Goal: Task Accomplishment & Management: Complete application form

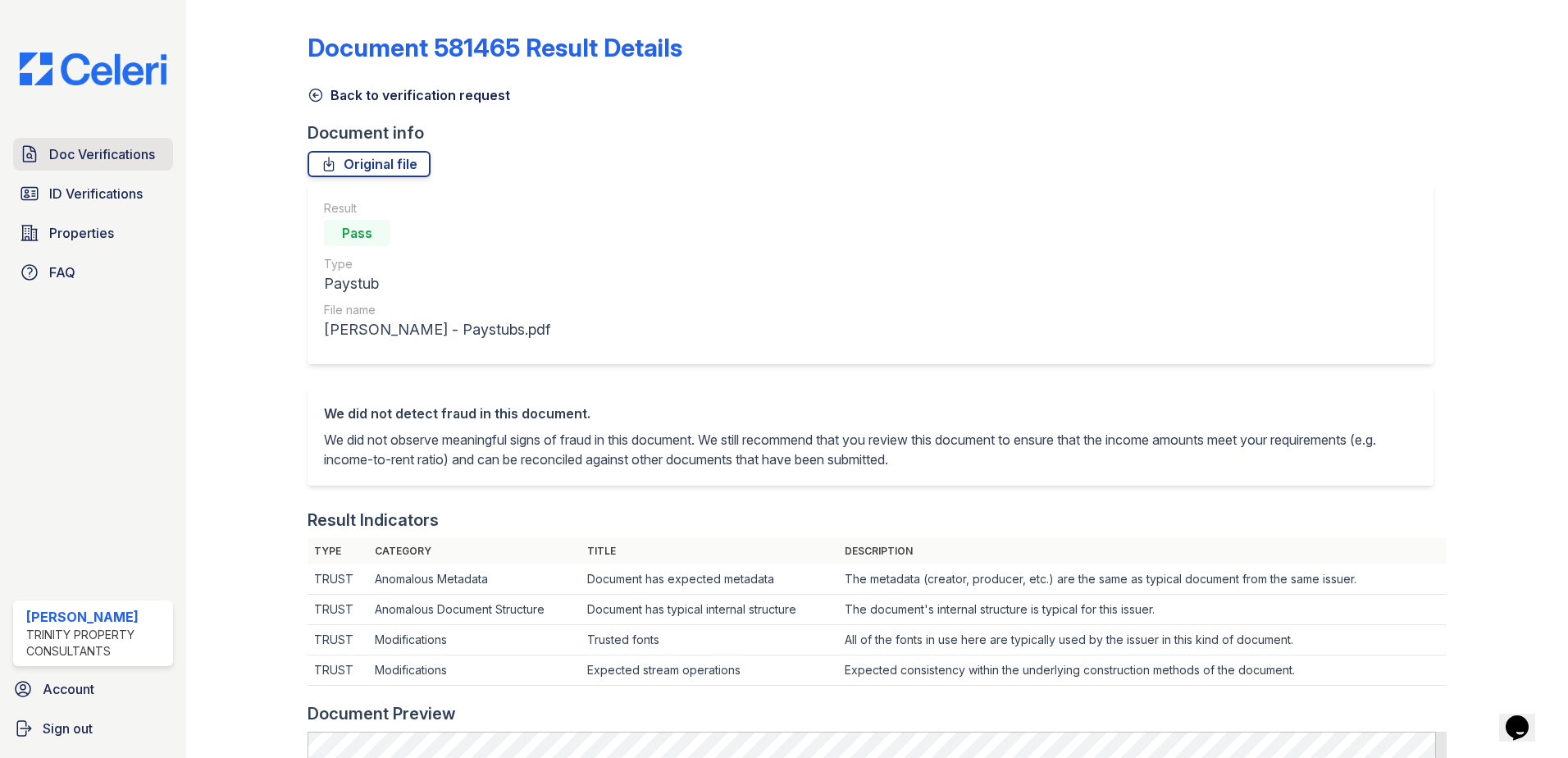
click at [96, 155] on span "Doc Verifications" at bounding box center [102, 154] width 106 height 20
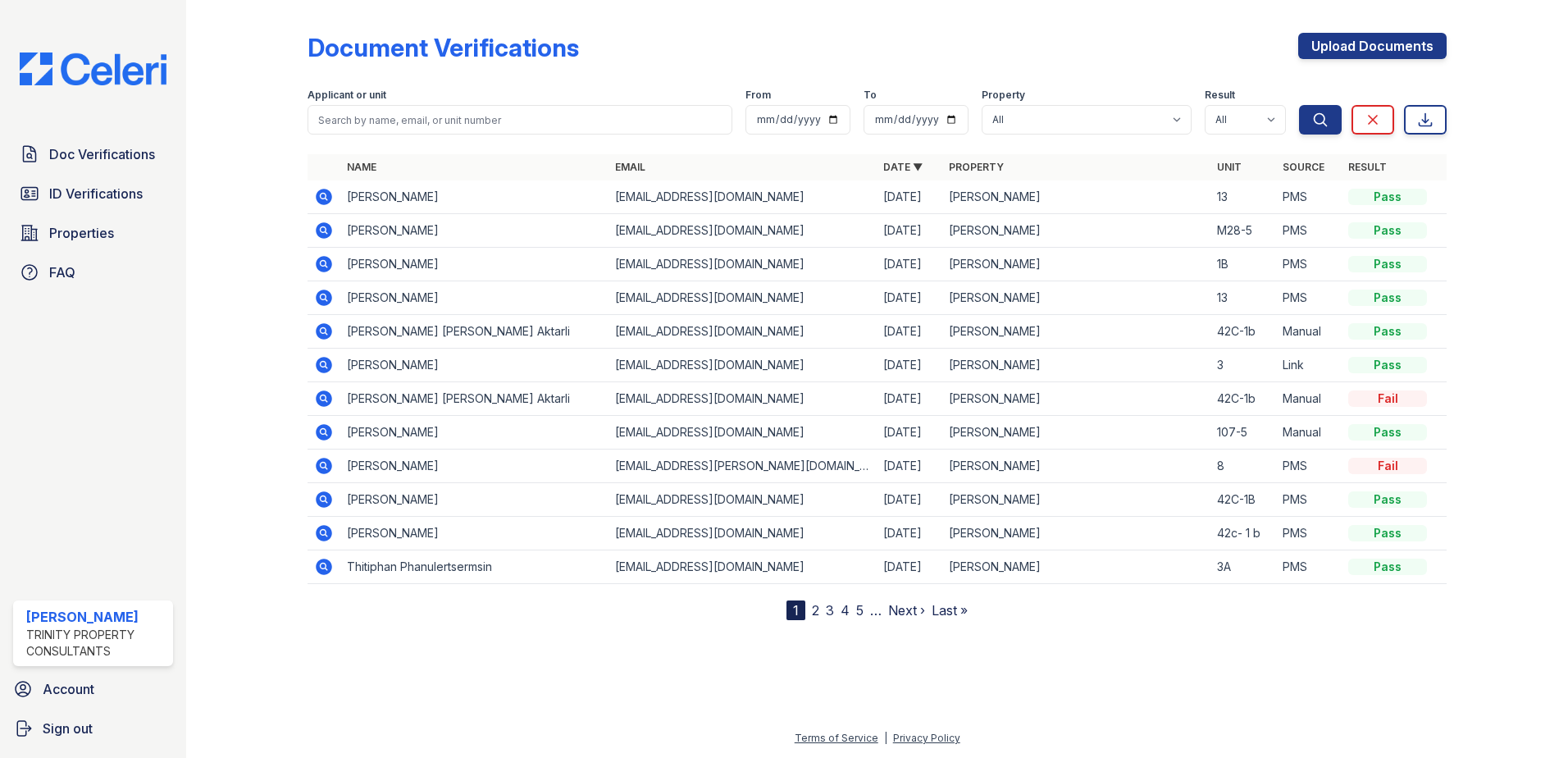
click at [325, 284] on td at bounding box center [323, 298] width 33 height 34
click at [1357, 45] on link "Upload Documents" at bounding box center [1372, 46] width 149 height 26
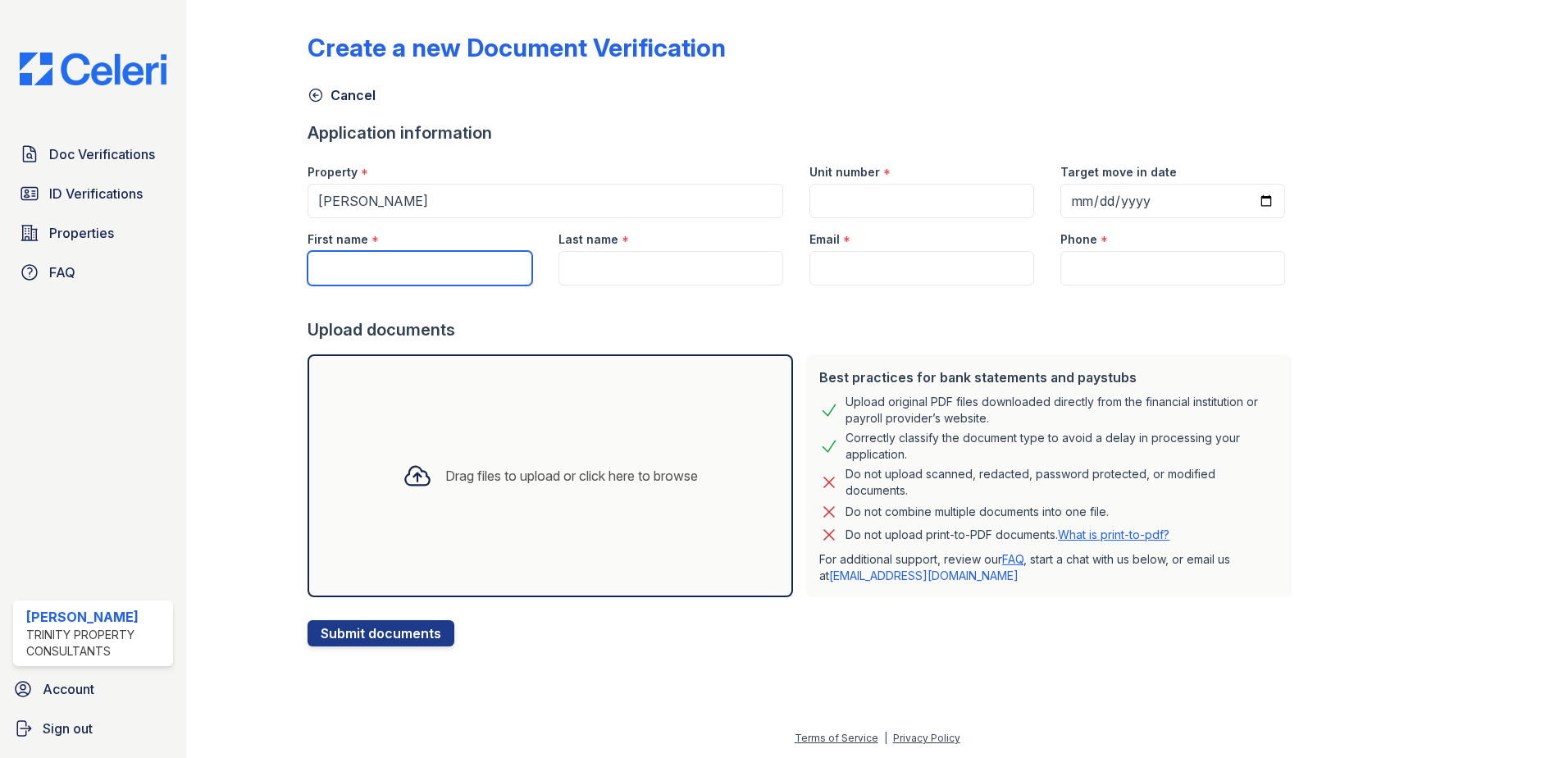
click at [341, 265] on input "First name" at bounding box center [419, 268] width 225 height 35
type input "j"
type input "Joha"
click at [138, 147] on span "Doc Verifications" at bounding box center [102, 154] width 106 height 20
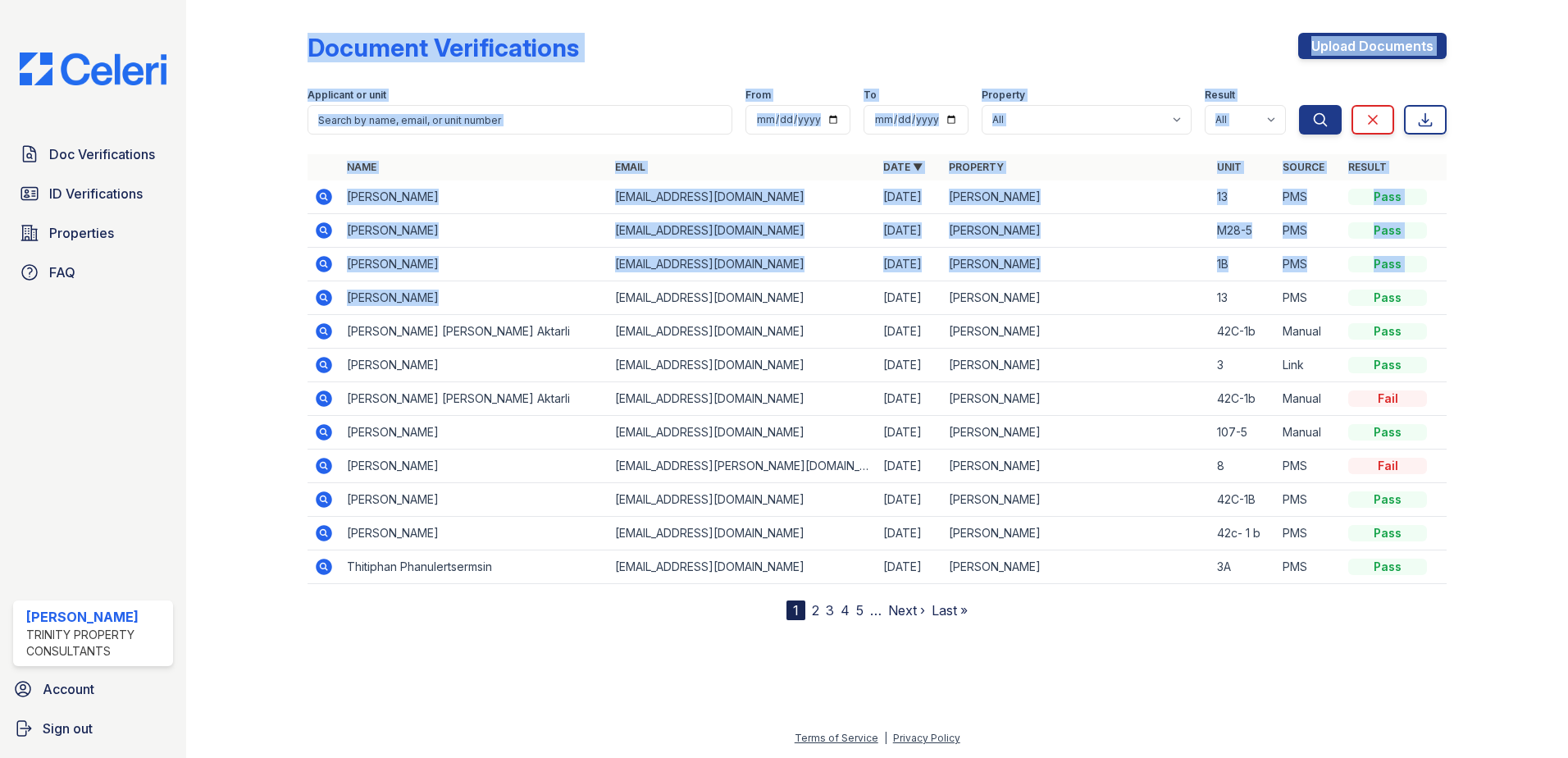
drag, startPoint x: 425, startPoint y: 295, endPoint x: 306, endPoint y: 295, distance: 119.0
click at [306, 295] on div "Document Verifications Upload Documents Filter Applicant or unit From To Proper…" at bounding box center [877, 323] width 1329 height 646
drag, startPoint x: 306, startPoint y: 295, endPoint x: 428, endPoint y: 306, distance: 122.5
drag, startPoint x: 428, startPoint y: 306, endPoint x: 401, endPoint y: 296, distance: 28.8
click at [401, 296] on td "[PERSON_NAME]" at bounding box center [475, 298] width 268 height 34
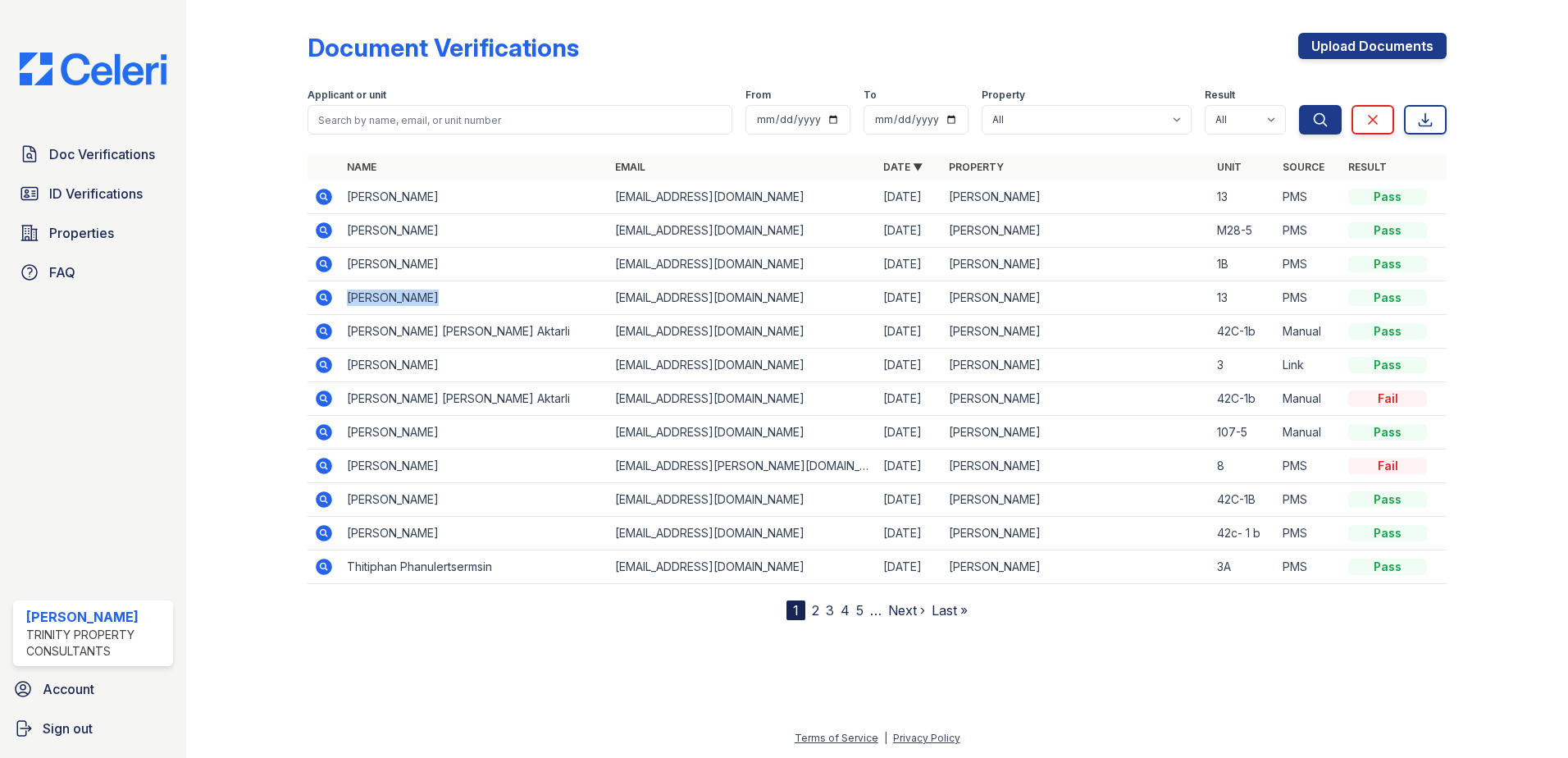
drag, startPoint x: 443, startPoint y: 293, endPoint x: 348, endPoint y: 295, distance: 95.0
click at [348, 295] on td "Johanne Felix" at bounding box center [475, 298] width 268 height 34
drag, startPoint x: 348, startPoint y: 295, endPoint x: 369, endPoint y: 298, distance: 21.2
copy td "Johanne Felix"
click at [111, 158] on span "Doc Verifications" at bounding box center [102, 154] width 106 height 20
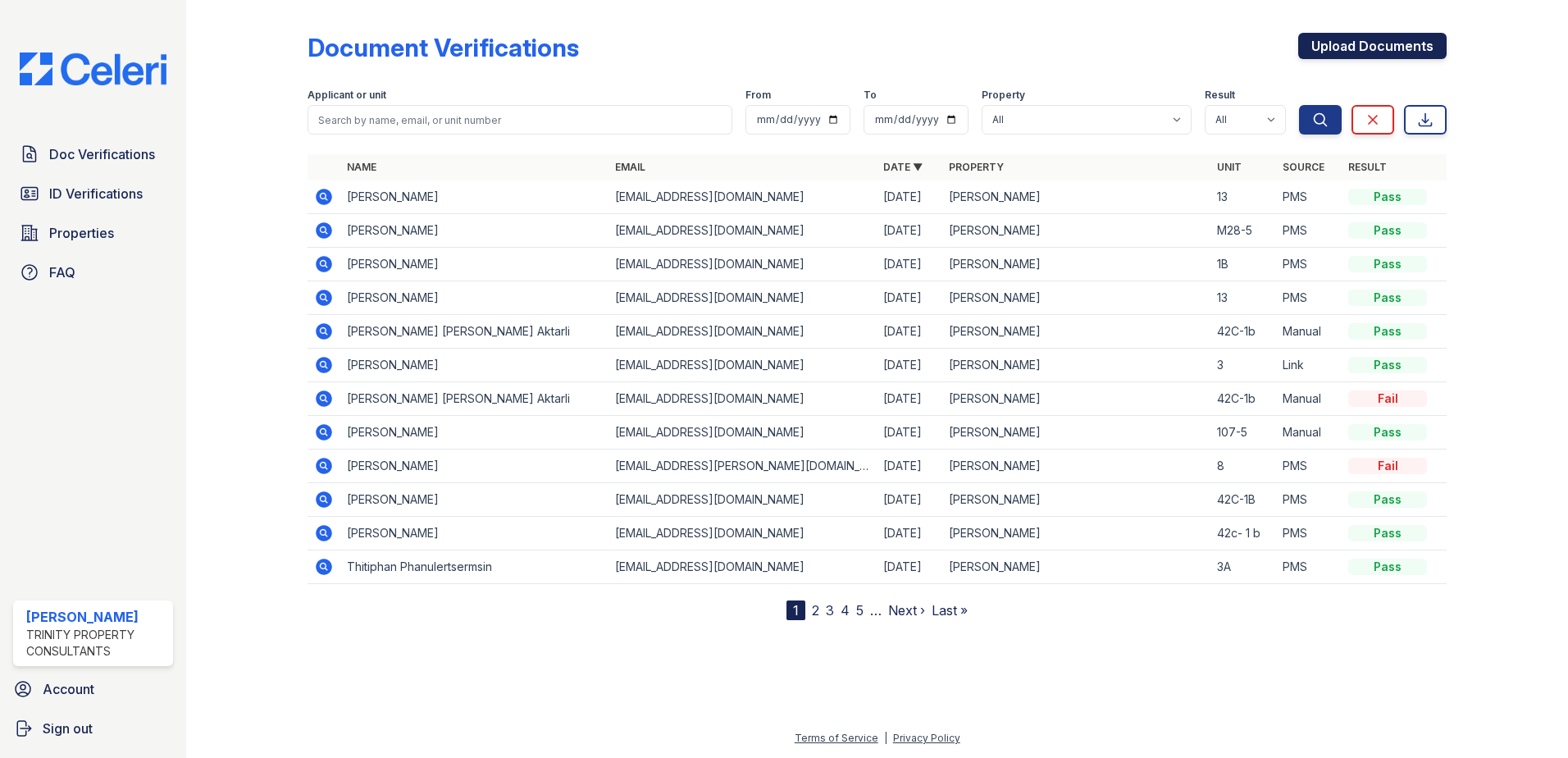
click at [1405, 53] on link "Upload Documents" at bounding box center [1372, 46] width 149 height 26
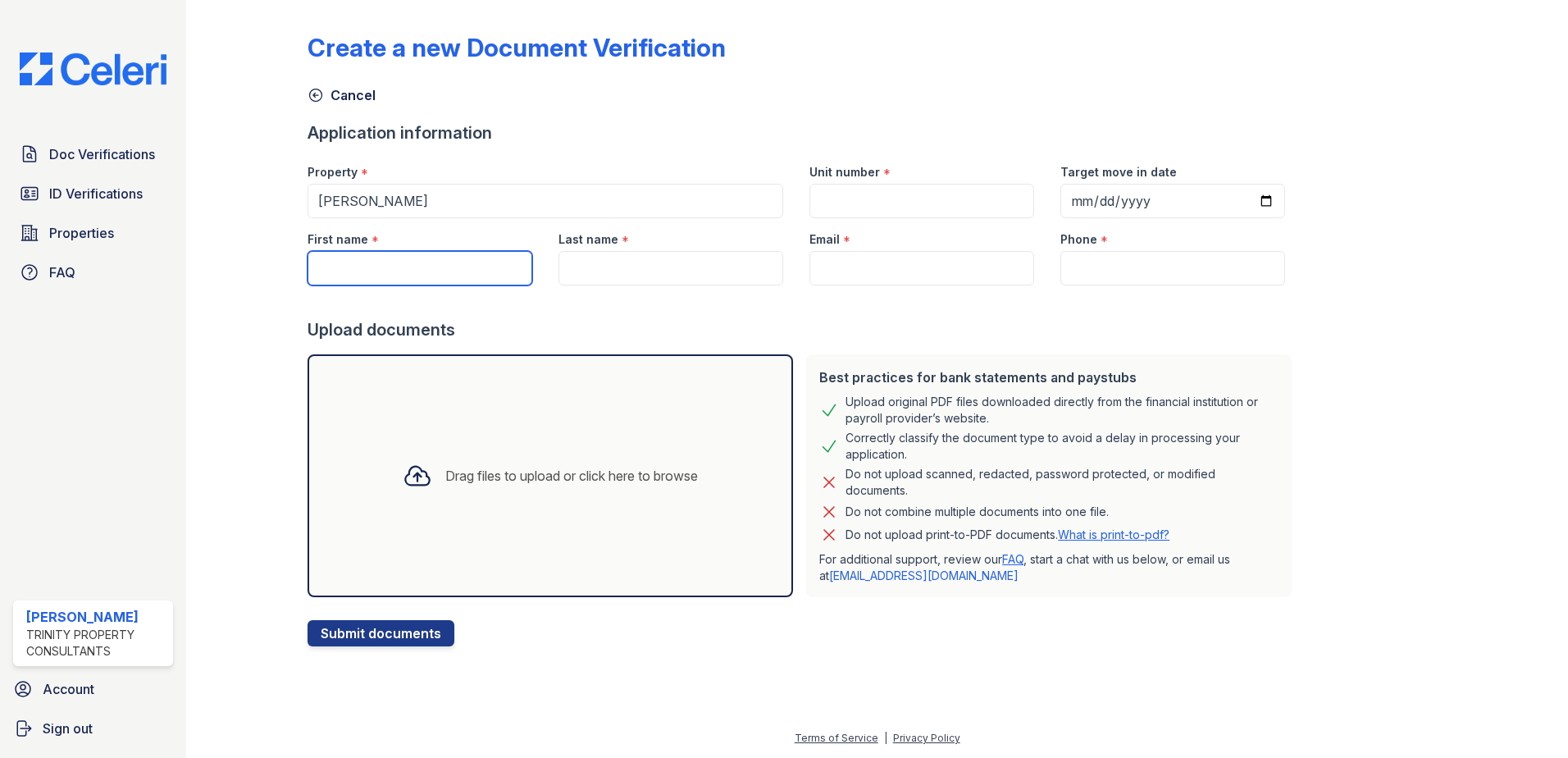
click at [354, 273] on input "First name" at bounding box center [419, 268] width 225 height 35
paste input "[PERSON_NAME]"
drag, startPoint x: 376, startPoint y: 271, endPoint x: 446, endPoint y: 267, distance: 70.1
click at [446, 267] on input "[PERSON_NAME]" at bounding box center [419, 268] width 225 height 35
type input "Johanne"
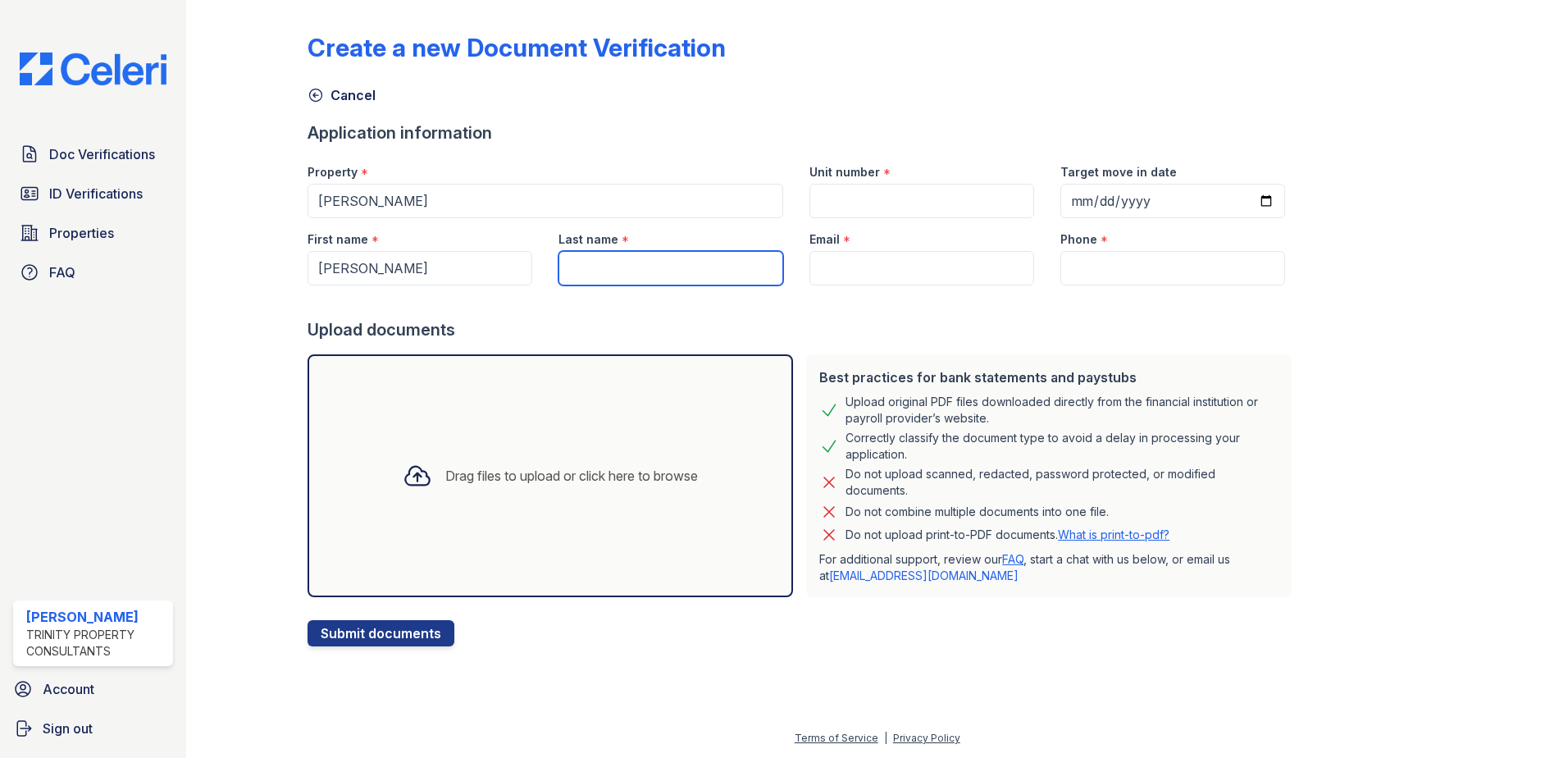
click at [605, 263] on input "Last name" at bounding box center [671, 268] width 225 height 35
paste input "Felix"
type input "Felix"
click at [700, 299] on div at bounding box center [802, 301] width 991 height 33
click at [135, 149] on span "Doc Verifications" at bounding box center [102, 154] width 106 height 20
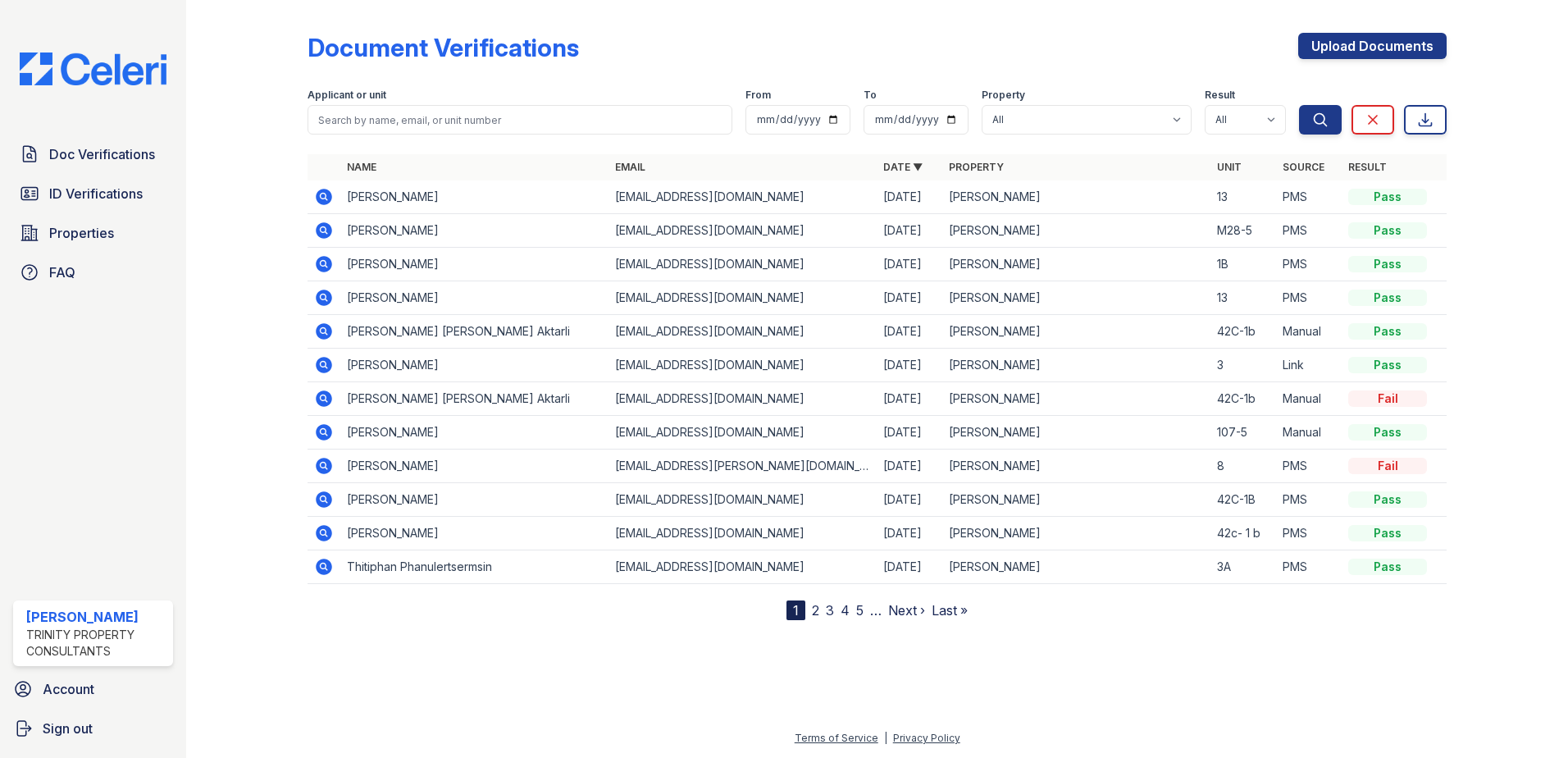
drag, startPoint x: 743, startPoint y: 297, endPoint x: 601, endPoint y: 306, distance: 142.3
click at [601, 306] on tr "Johanne Felix pokha509@gmail.com 08/24/25 ReNew Waltham 13 PMS Pass" at bounding box center [877, 298] width 1139 height 34
drag, startPoint x: 601, startPoint y: 306, endPoint x: 677, endPoint y: 296, distance: 76.7
copy tr "pokha509@gmail.com"
click at [1335, 53] on link "Upload Documents" at bounding box center [1372, 46] width 149 height 26
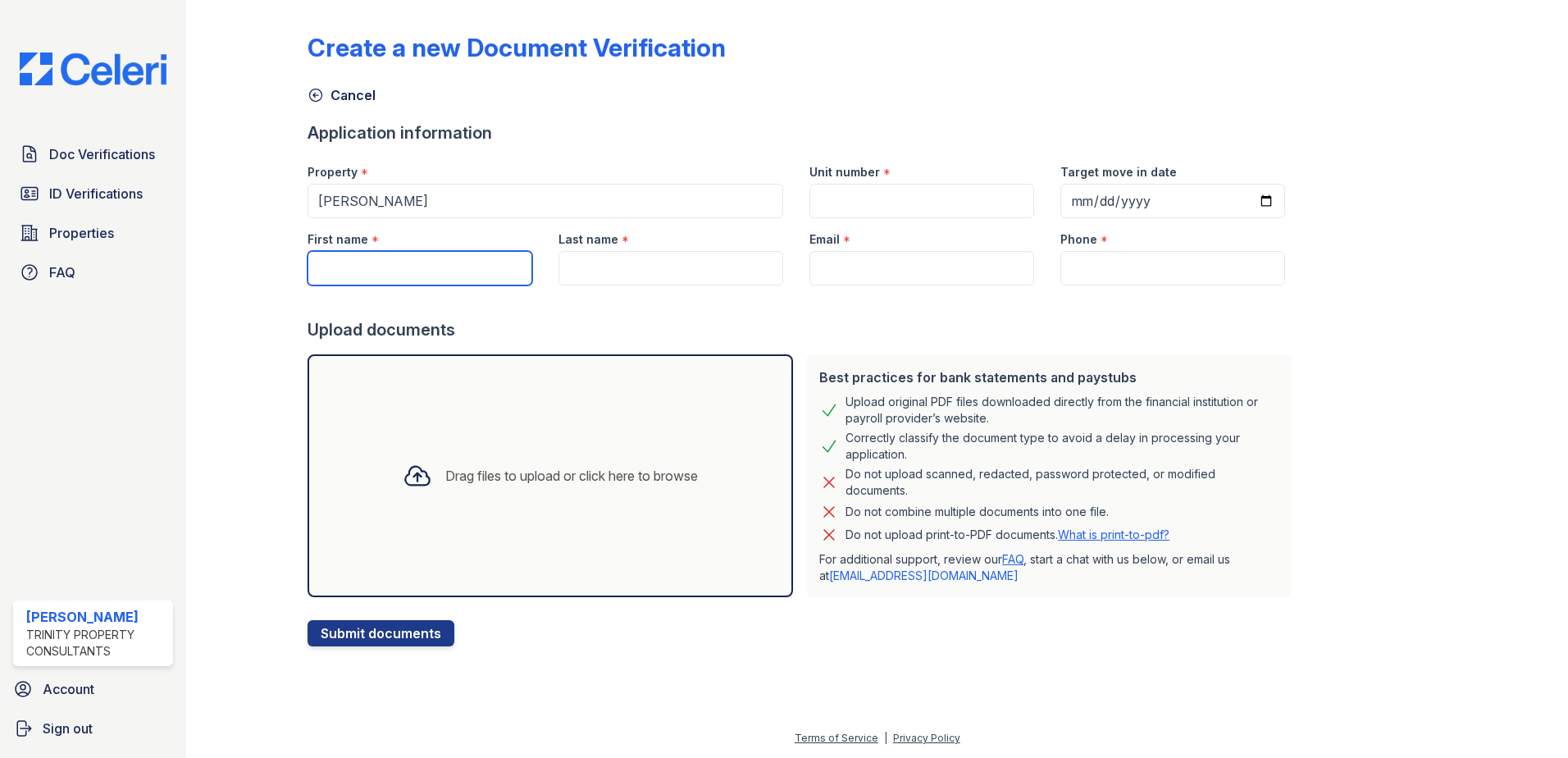
click at [415, 266] on input "First name" at bounding box center [419, 268] width 225 height 35
type input "Johanne"
type input "Felix"
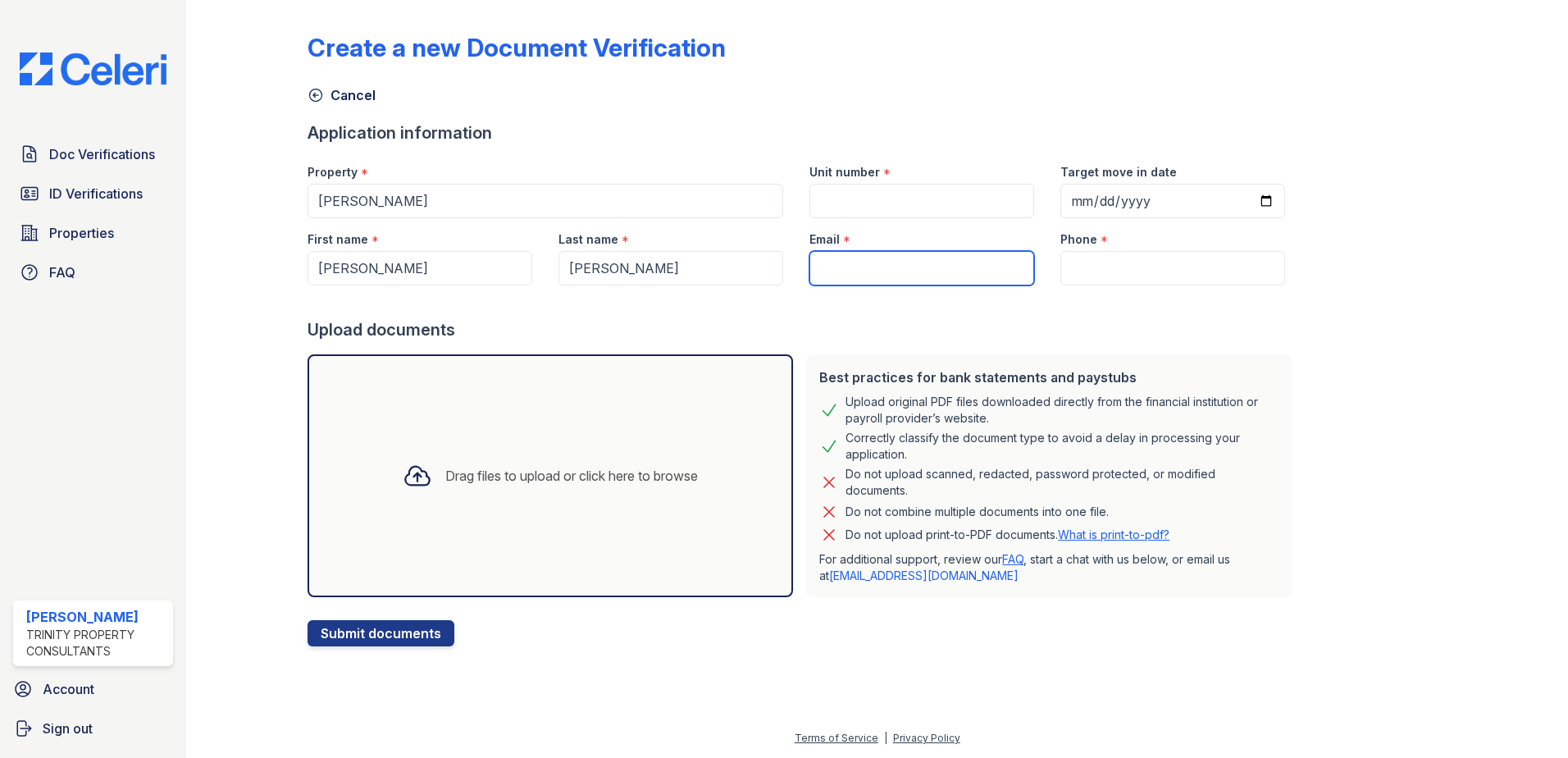
click at [847, 265] on input "Email" at bounding box center [922, 268] width 225 height 35
paste input "[EMAIL_ADDRESS][DOMAIN_NAME]"
type input "[EMAIL_ADDRESS][DOMAIN_NAME]"
click at [1088, 271] on input "Phone" at bounding box center [1172, 268] width 225 height 35
click at [1080, 272] on input "Phone" at bounding box center [1172, 268] width 225 height 35
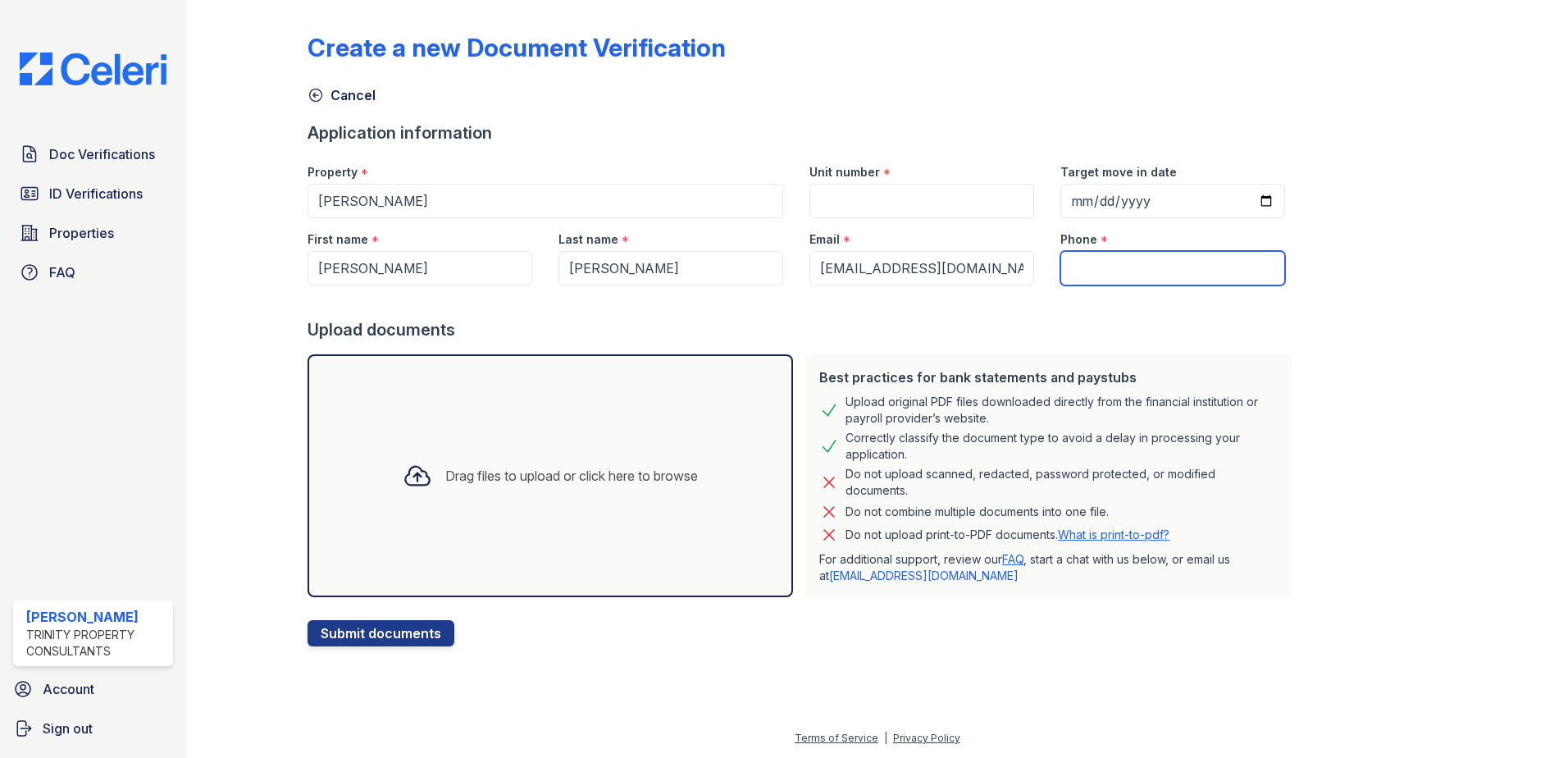
paste input "(912) 224-4888"
type input "(912) 224-4888"
click at [833, 200] on input "Unit number" at bounding box center [922, 200] width 225 height 35
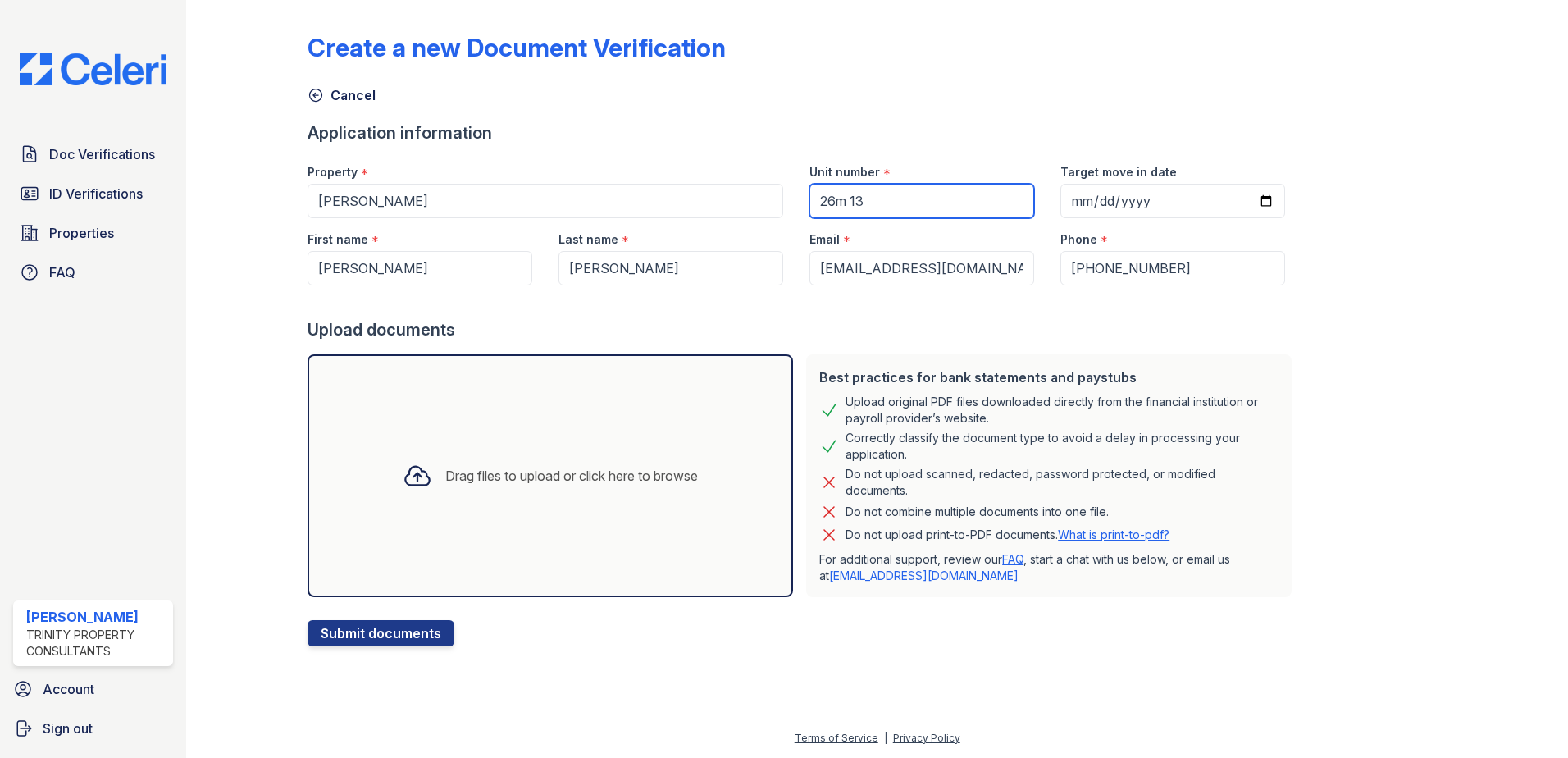
click at [911, 205] on input "26m 13" at bounding box center [922, 200] width 225 height 35
type input "26m 13"
click at [1073, 205] on input "Target move in date" at bounding box center [1172, 200] width 225 height 35
click at [1248, 197] on input "Target move in date" at bounding box center [1172, 200] width 225 height 35
type input "2025-10-01"
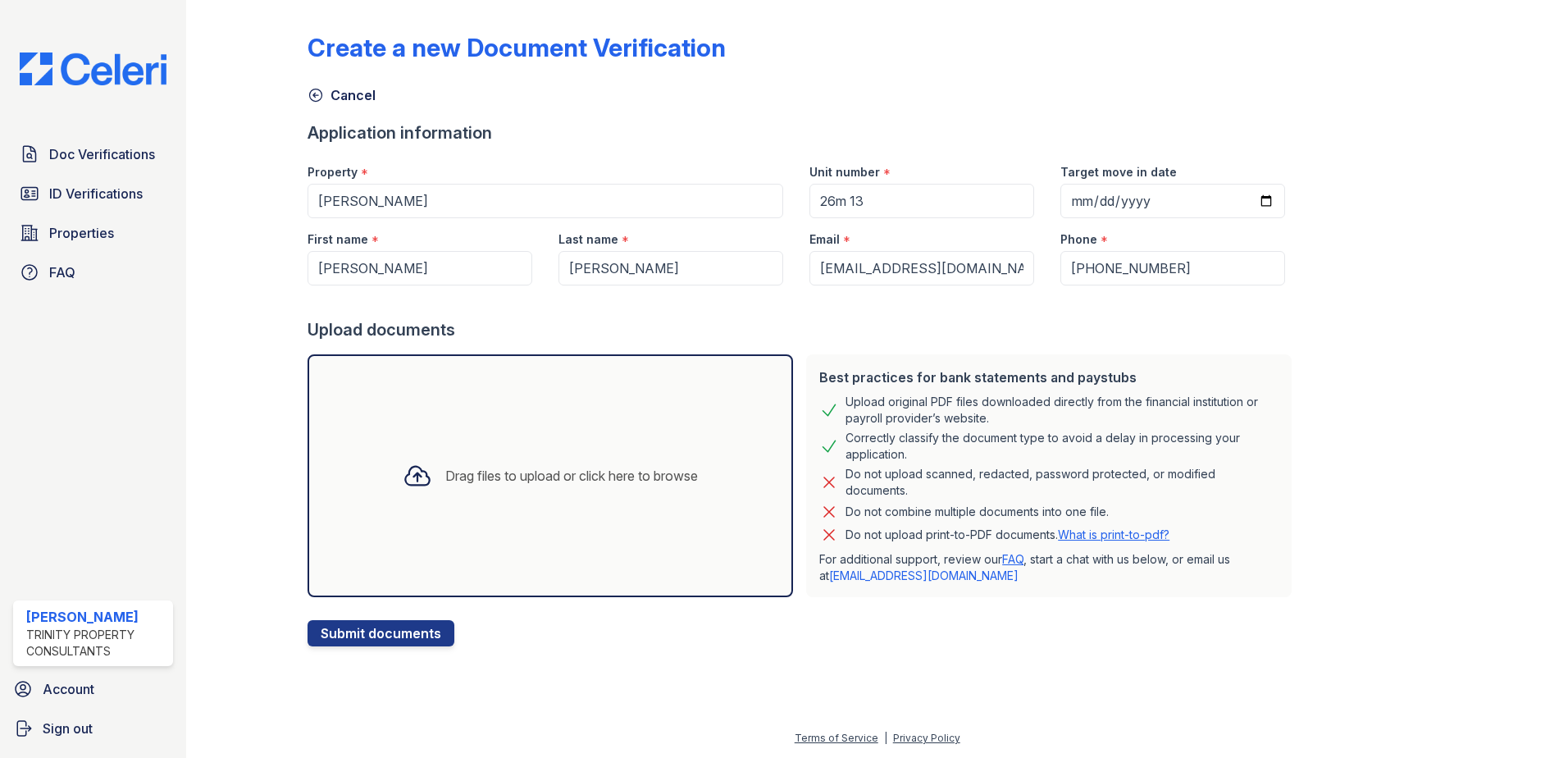
click at [1228, 337] on div "Upload documents" at bounding box center [802, 329] width 991 height 23
click at [604, 466] on div "Drag files to upload or click here to browse" at bounding box center [572, 475] width 253 height 20
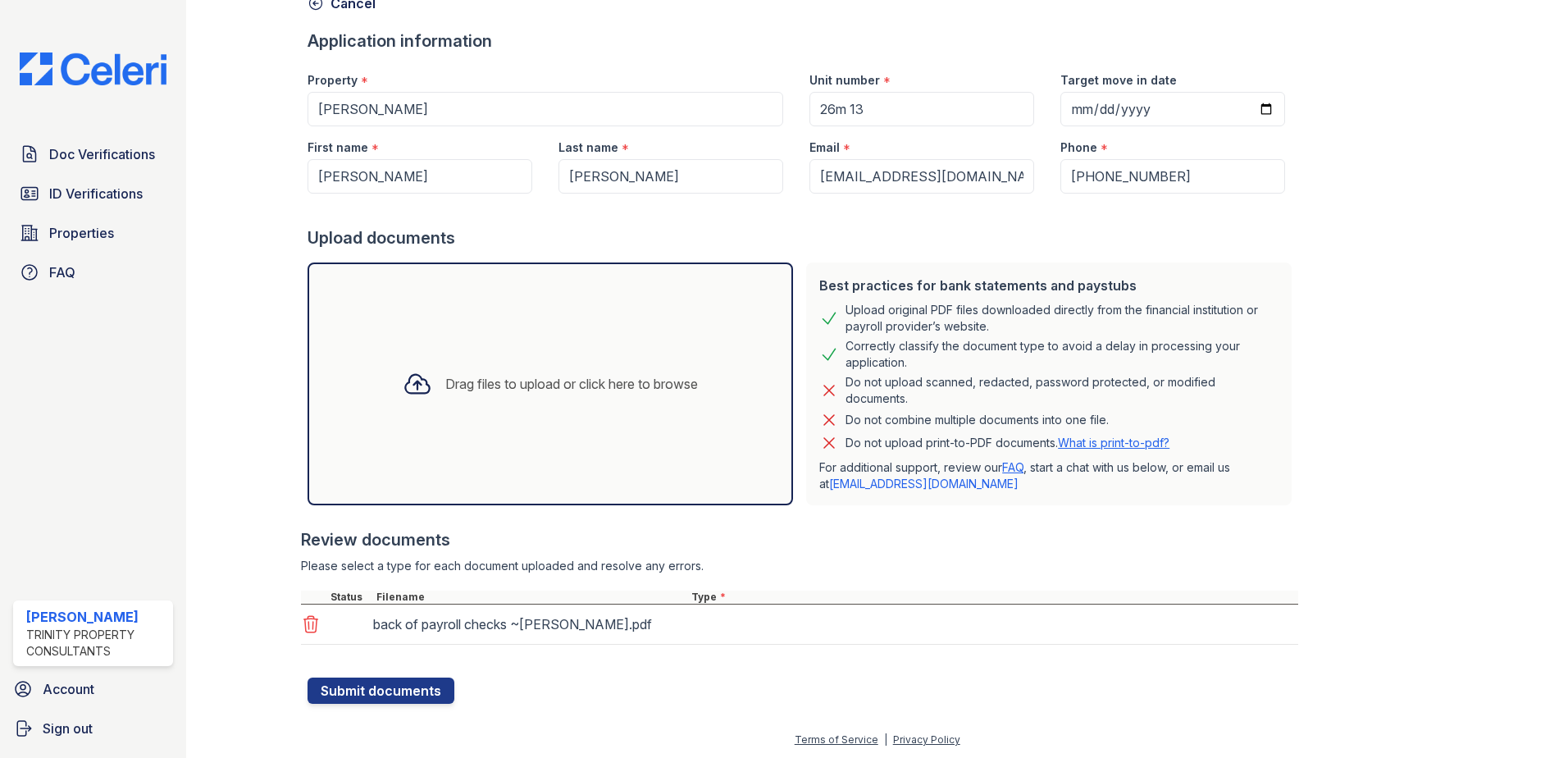
scroll to position [93, 0]
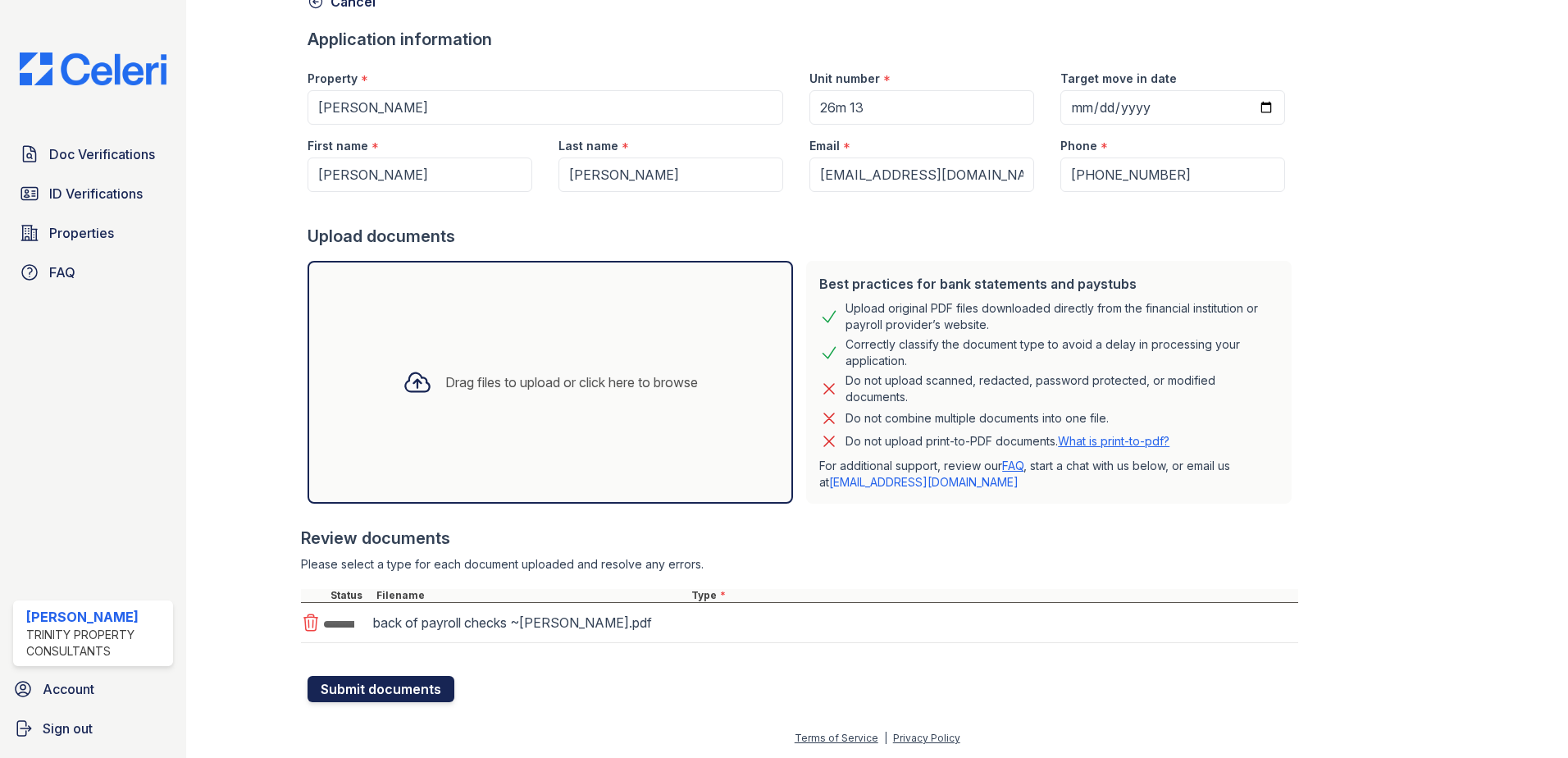
click at [402, 694] on button "Submit documents" at bounding box center [380, 688] width 147 height 26
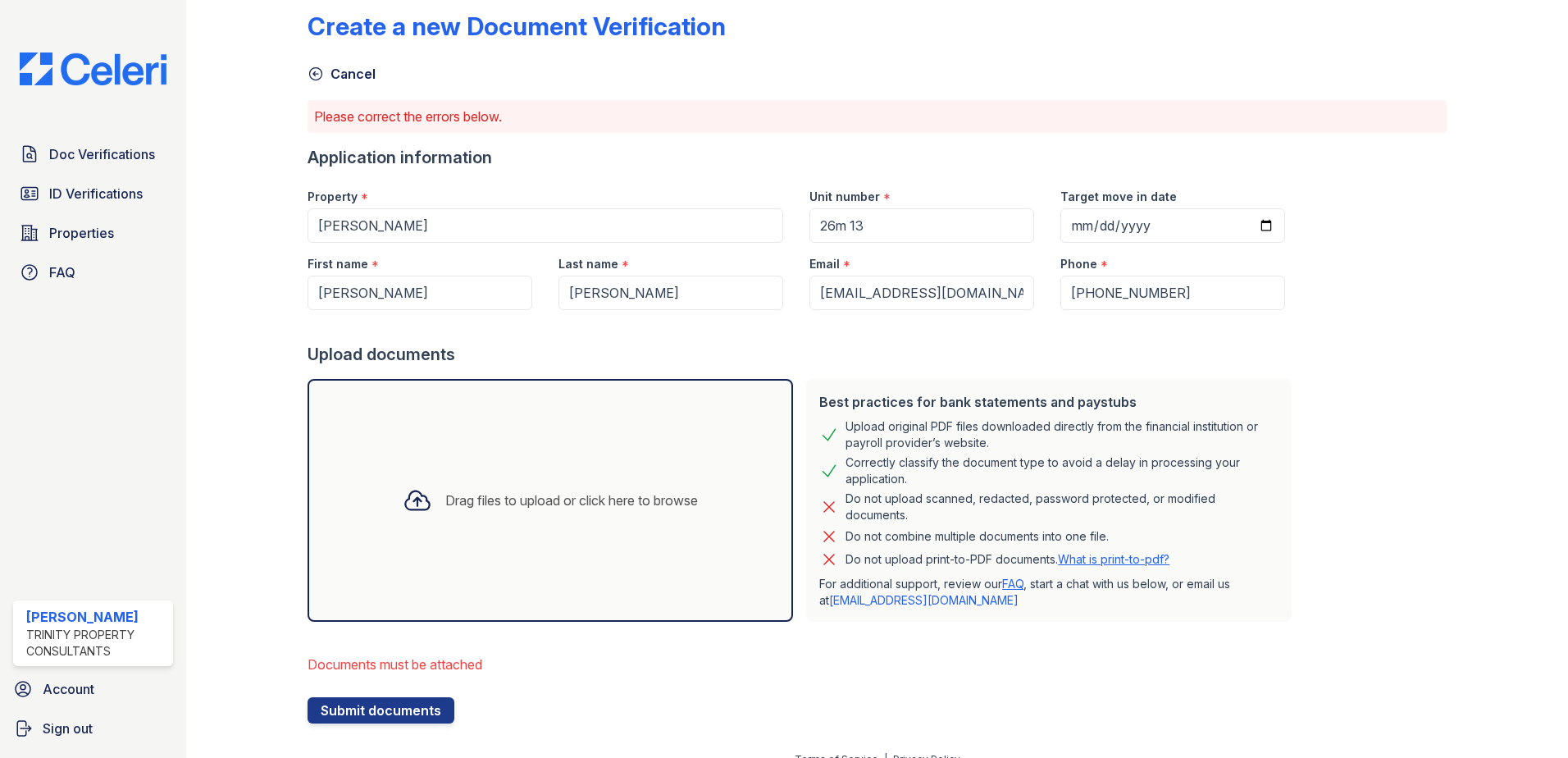
scroll to position [42, 0]
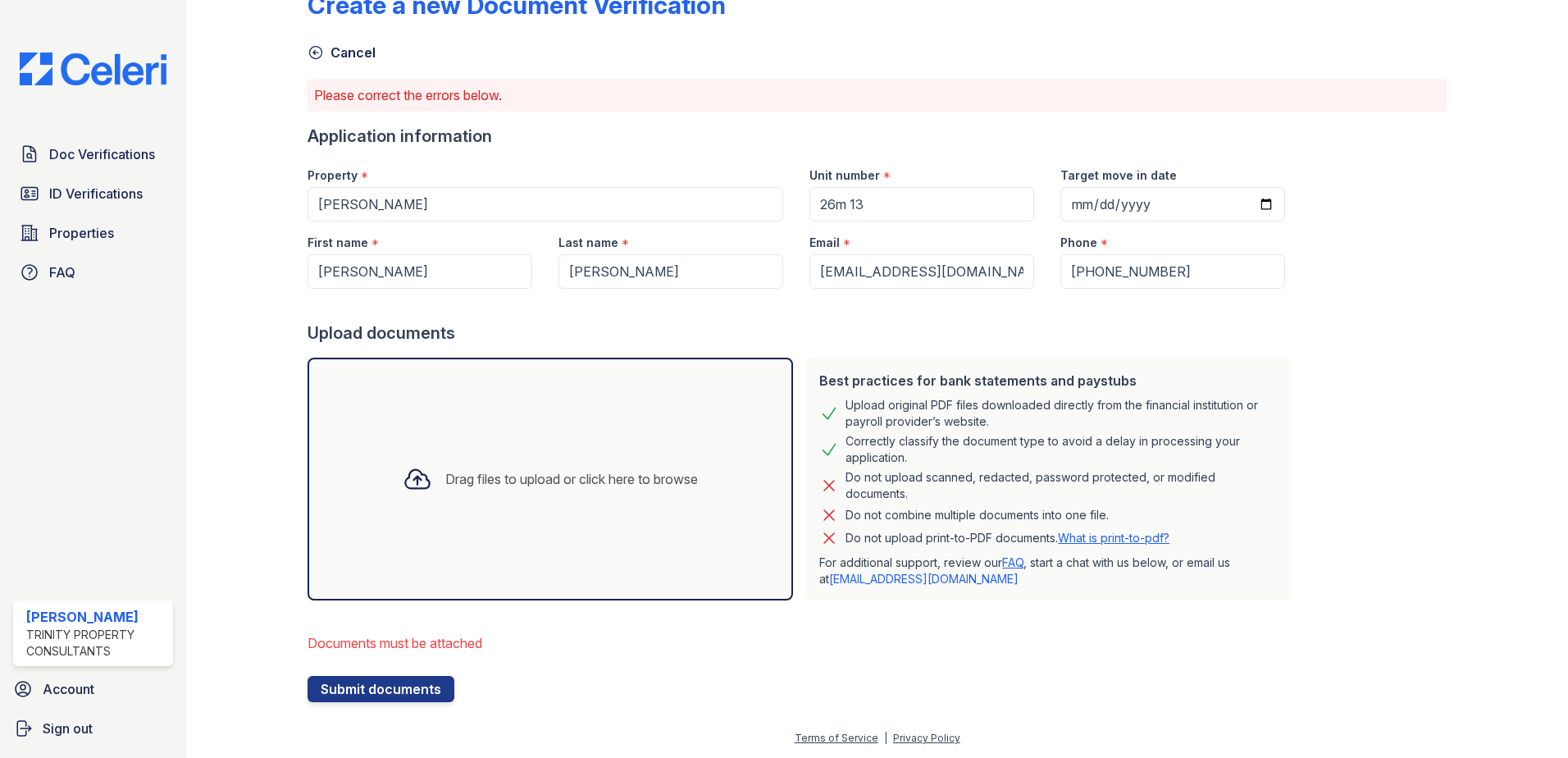
click at [609, 475] on div "Drag files to upload or click here to browse" at bounding box center [572, 479] width 253 height 20
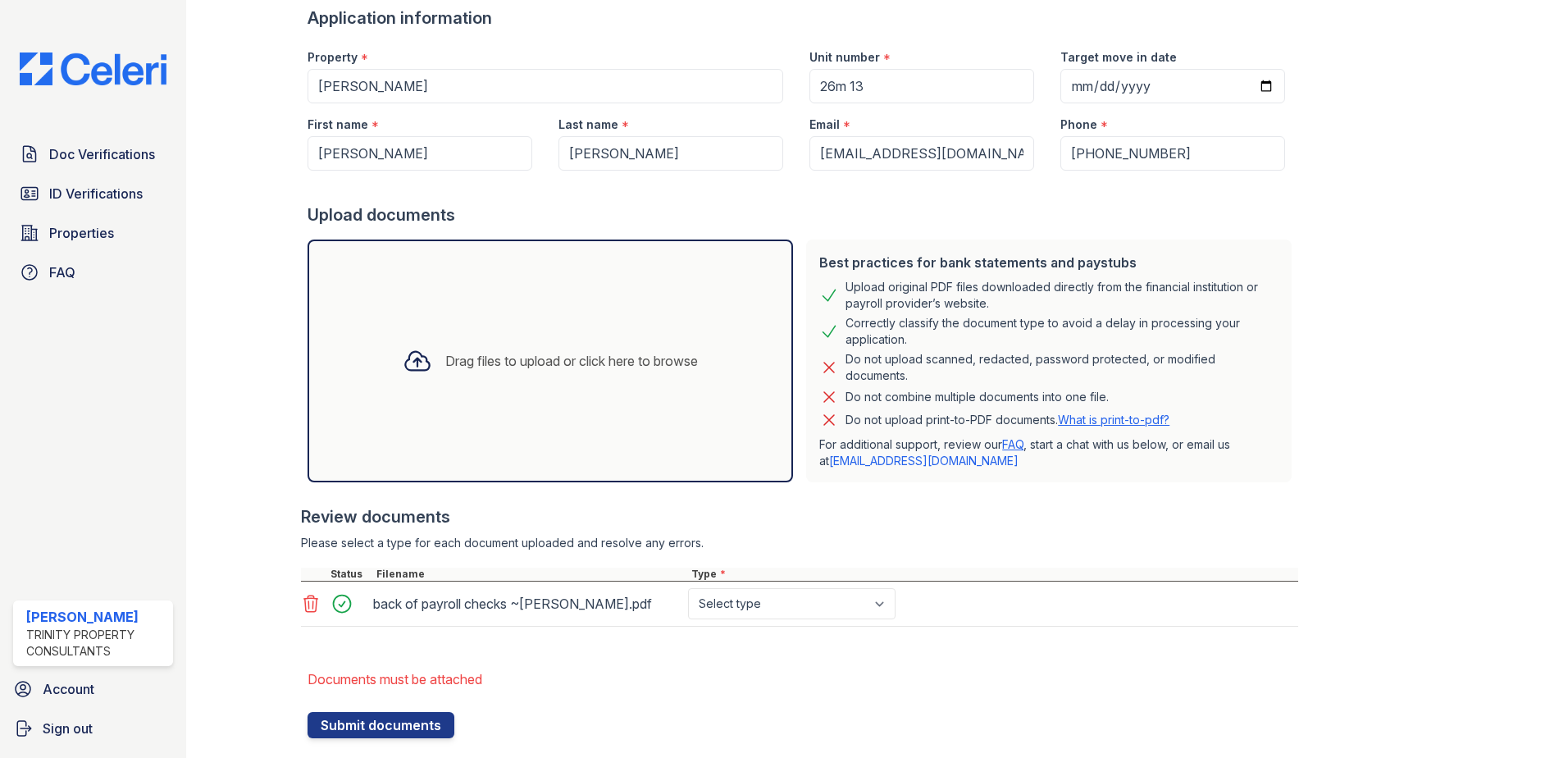
scroll to position [197, 0]
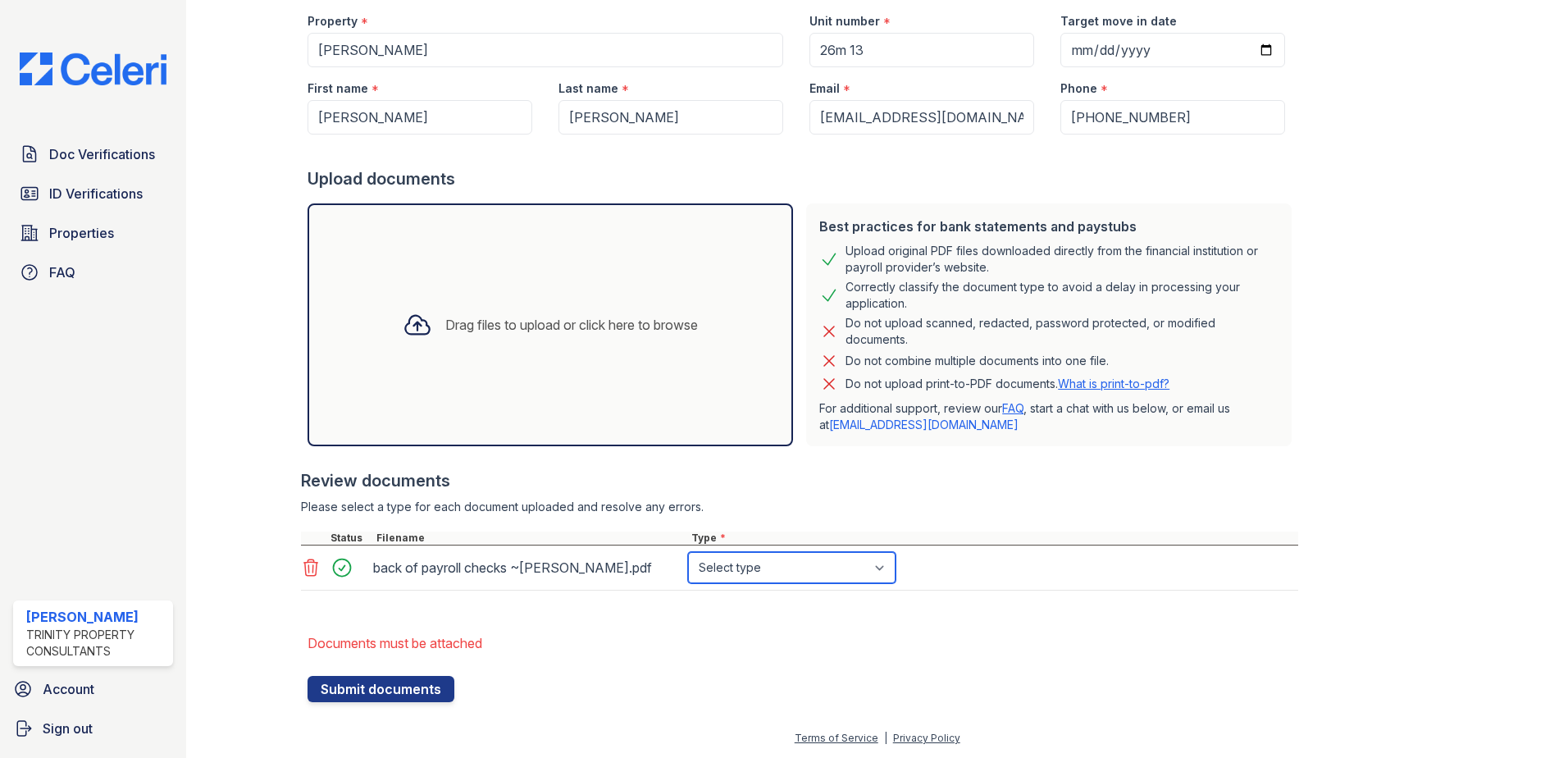
click at [882, 563] on select "Select type Paystub Bank Statement Offer Letter Tax Documents Benefit Award Let…" at bounding box center [792, 567] width 207 height 31
select select "paystub"
click at [688, 552] on select "Select type Paystub Bank Statement Offer Letter Tax Documents Benefit Award Let…" at bounding box center [792, 567] width 207 height 31
click at [407, 689] on button "Submit documents" at bounding box center [380, 688] width 147 height 26
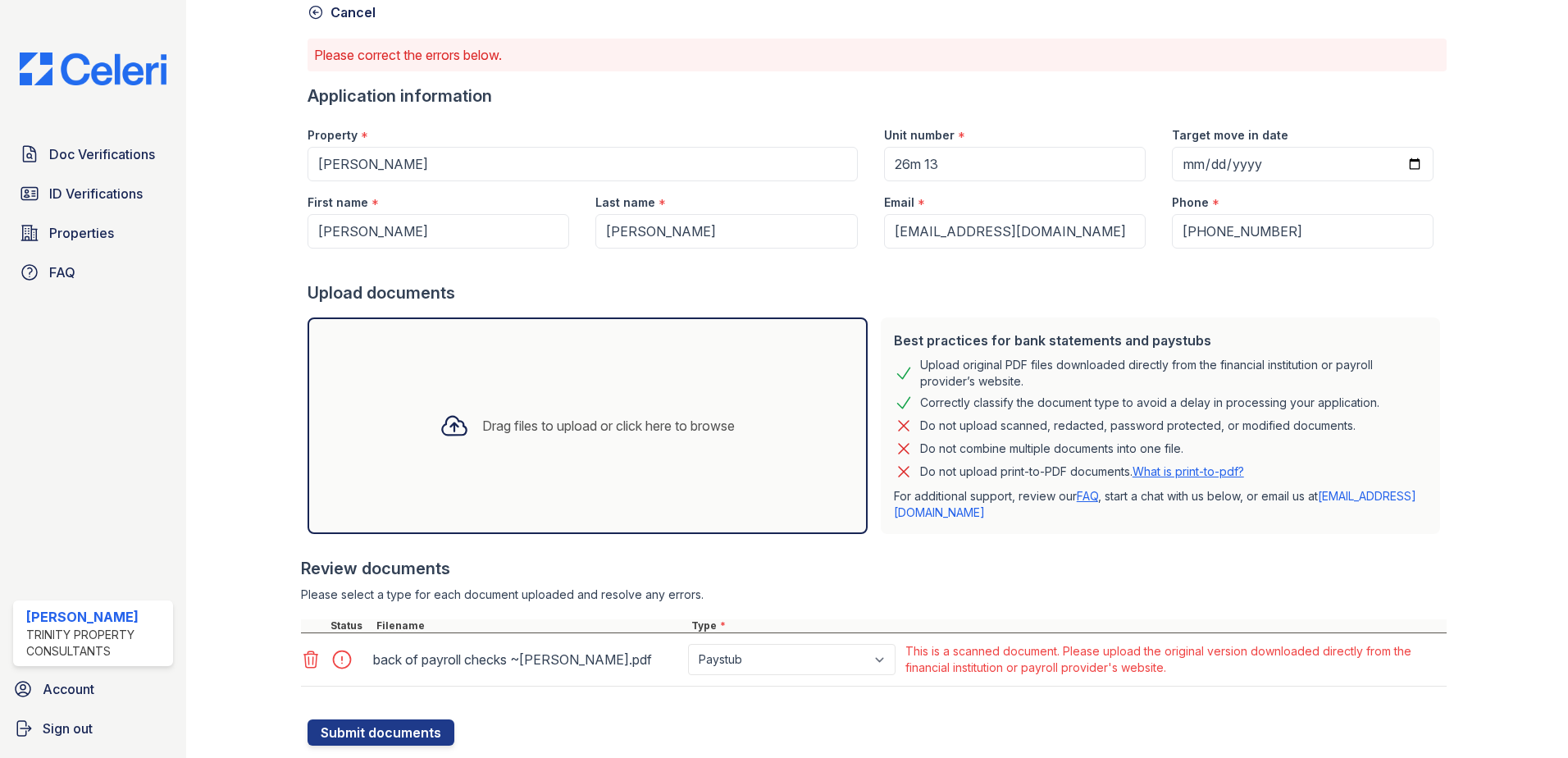
scroll to position [126, 0]
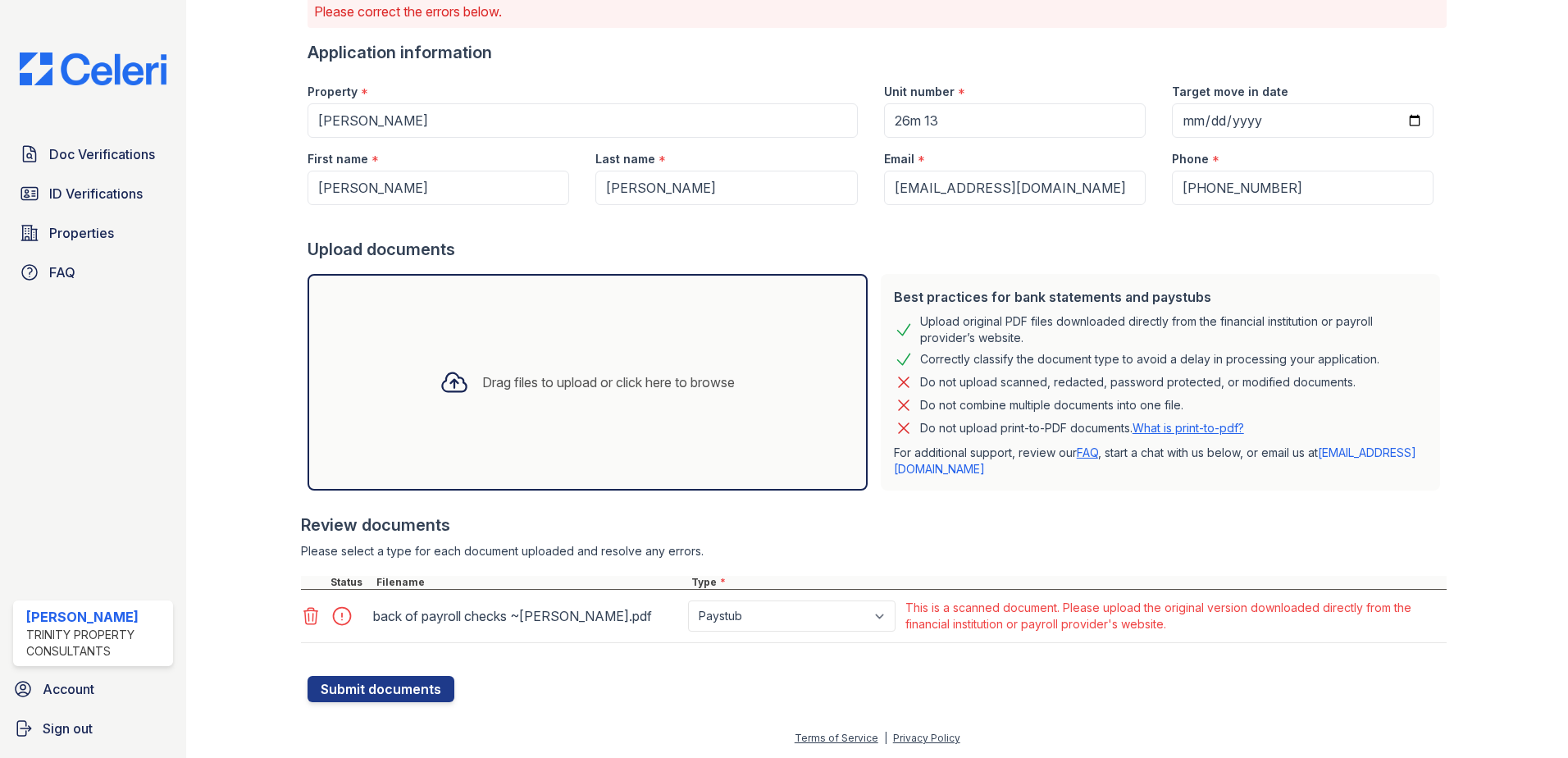
drag, startPoint x: 343, startPoint y: 613, endPoint x: 329, endPoint y: 615, distance: 14.1
click at [341, 613] on div at bounding box center [347, 615] width 46 height 23
click at [303, 615] on icon at bounding box center [311, 615] width 20 height 20
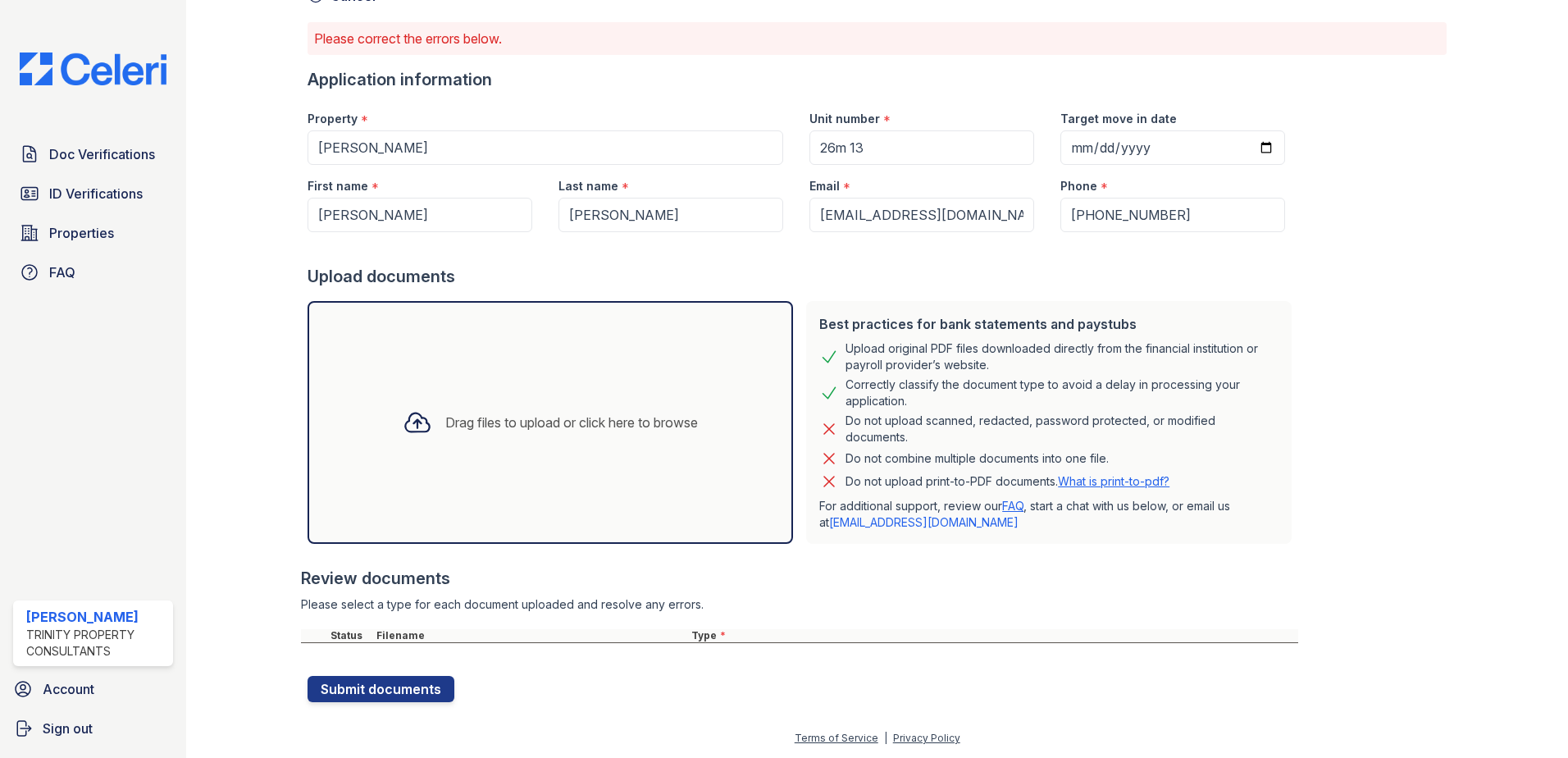
scroll to position [99, 0]
click at [127, 152] on span "Doc Verifications" at bounding box center [102, 154] width 106 height 20
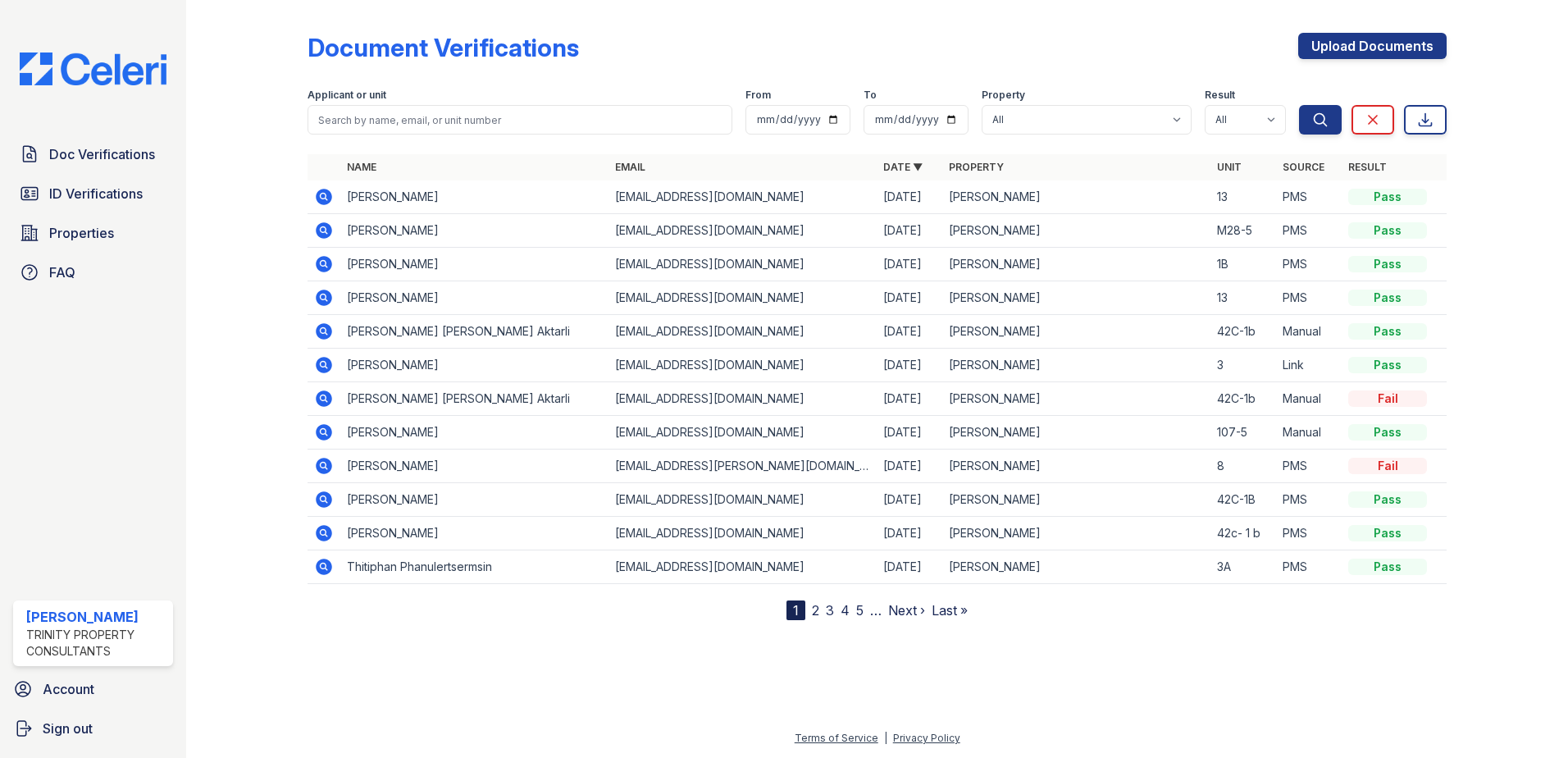
click at [389, 301] on td "Johanne Felix" at bounding box center [475, 298] width 268 height 34
click at [313, 297] on td at bounding box center [323, 298] width 33 height 34
click at [321, 299] on icon at bounding box center [323, 297] width 20 height 20
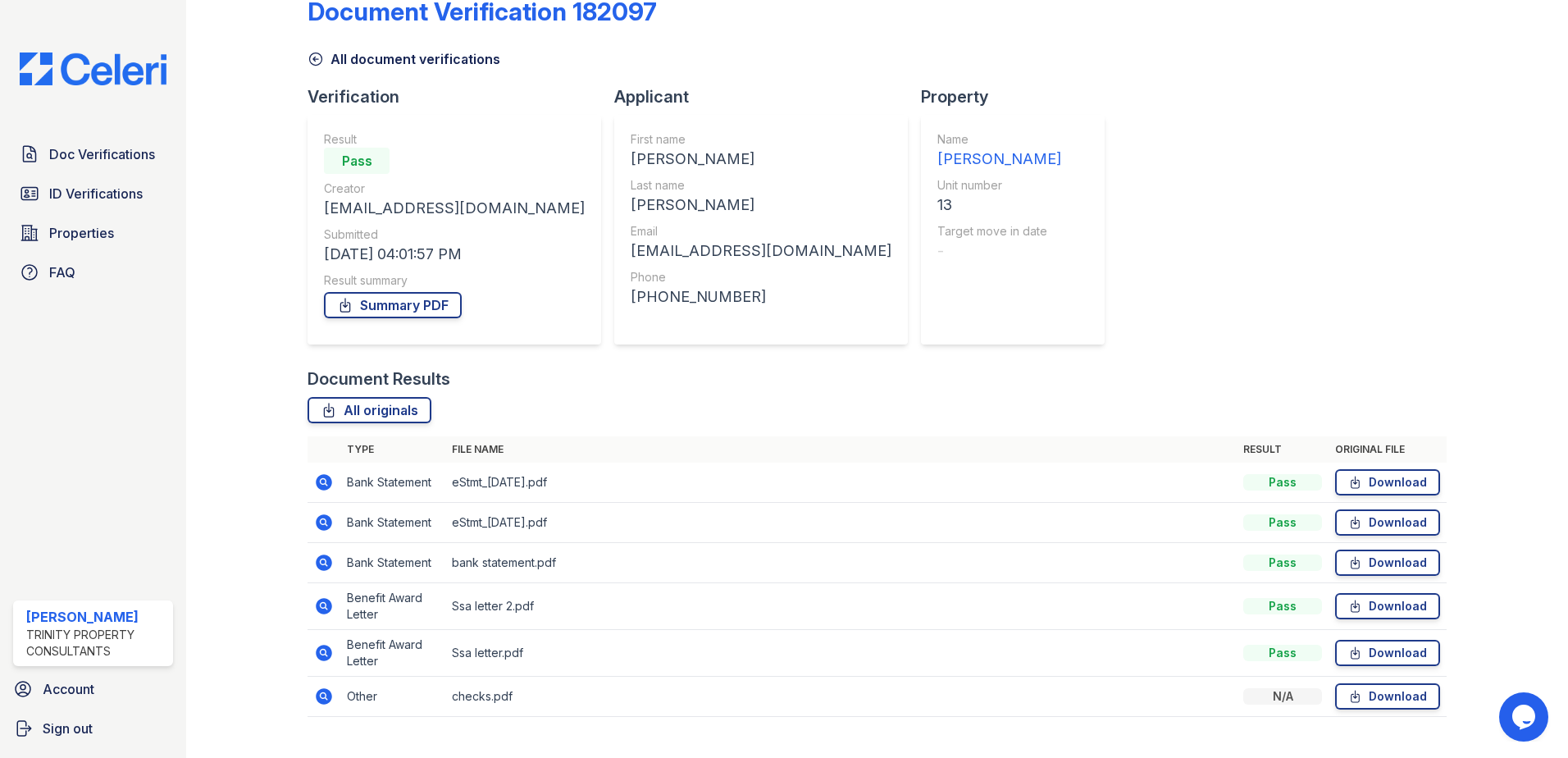
scroll to position [67, 0]
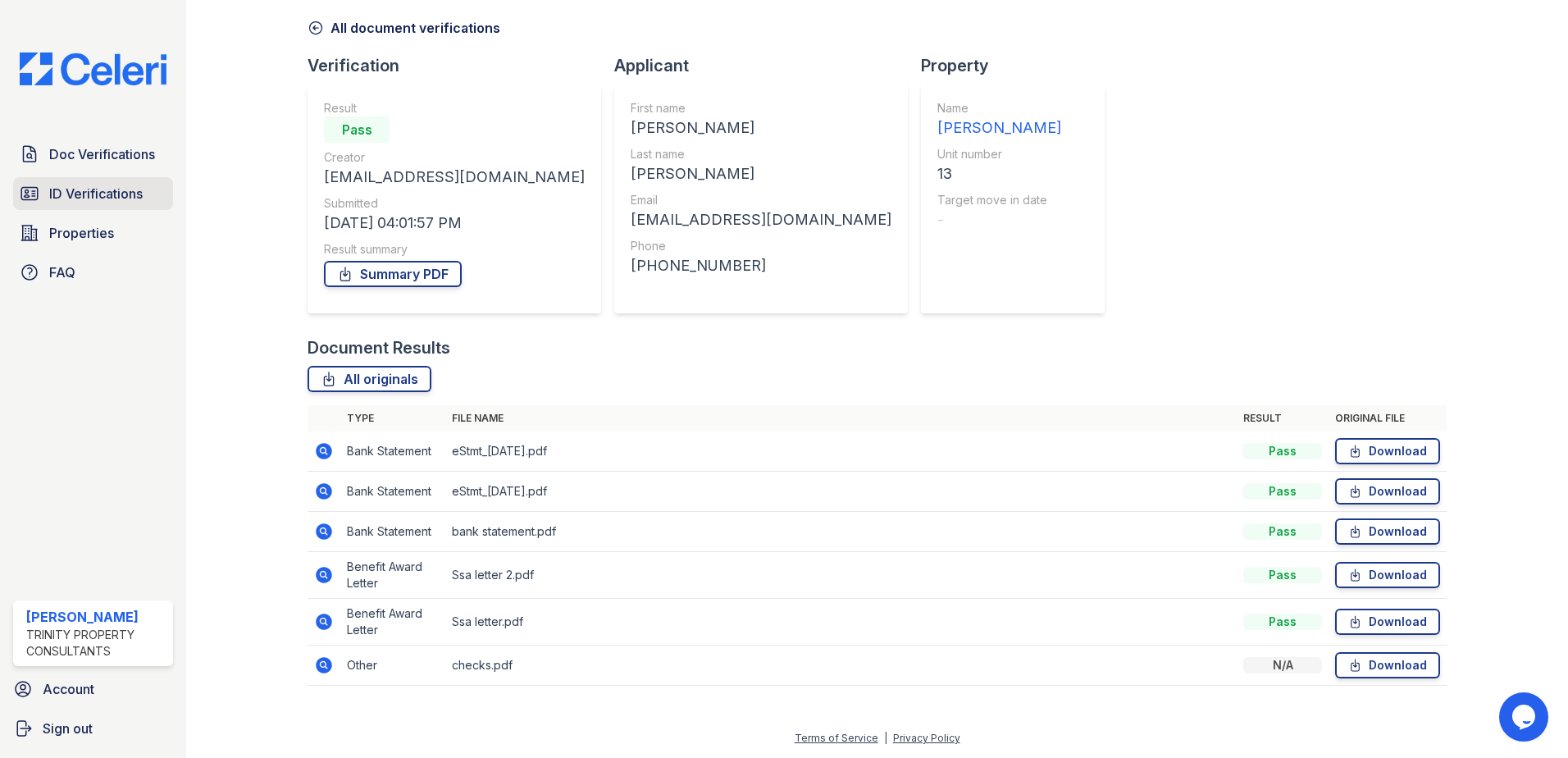
click at [98, 190] on span "ID Verifications" at bounding box center [96, 193] width 93 height 20
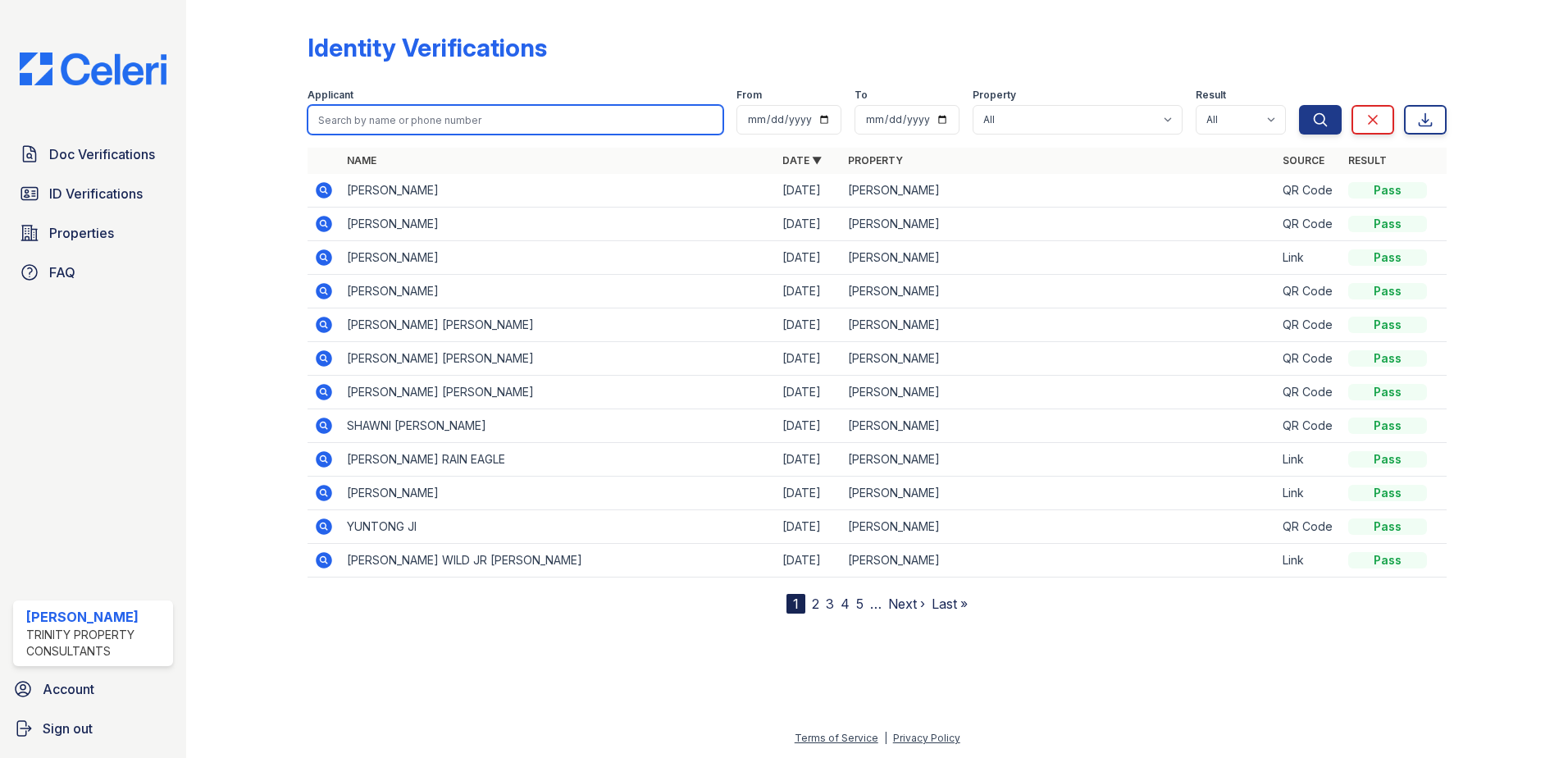
click at [413, 121] on input "search" at bounding box center [515, 120] width 416 height 30
type input "johanna felix"
click at [1299, 105] on button "Search" at bounding box center [1320, 120] width 42 height 30
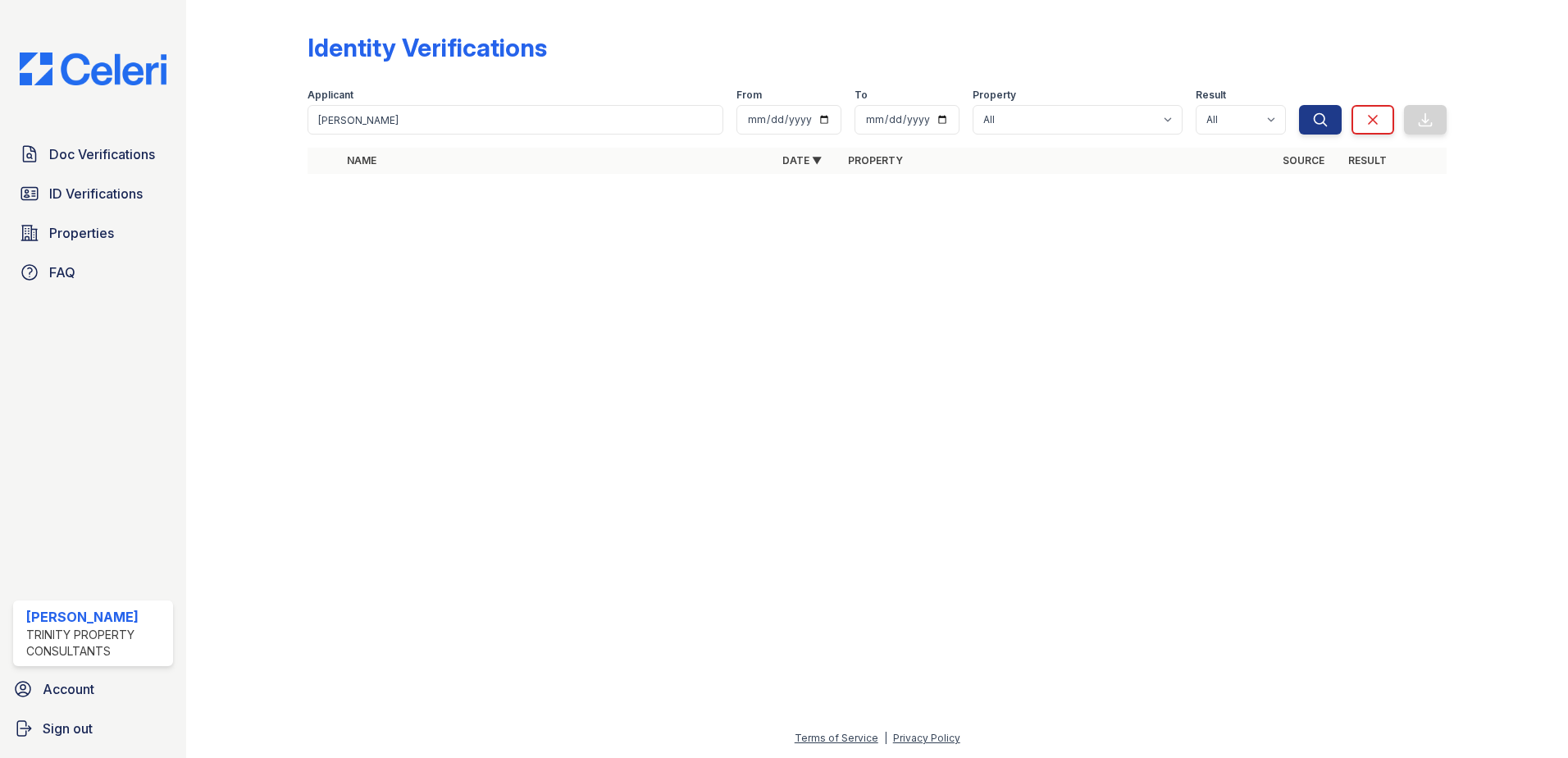
click at [582, 242] on div at bounding box center [877, 472] width 1329 height 512
click at [105, 190] on span "ID Verifications" at bounding box center [96, 193] width 93 height 20
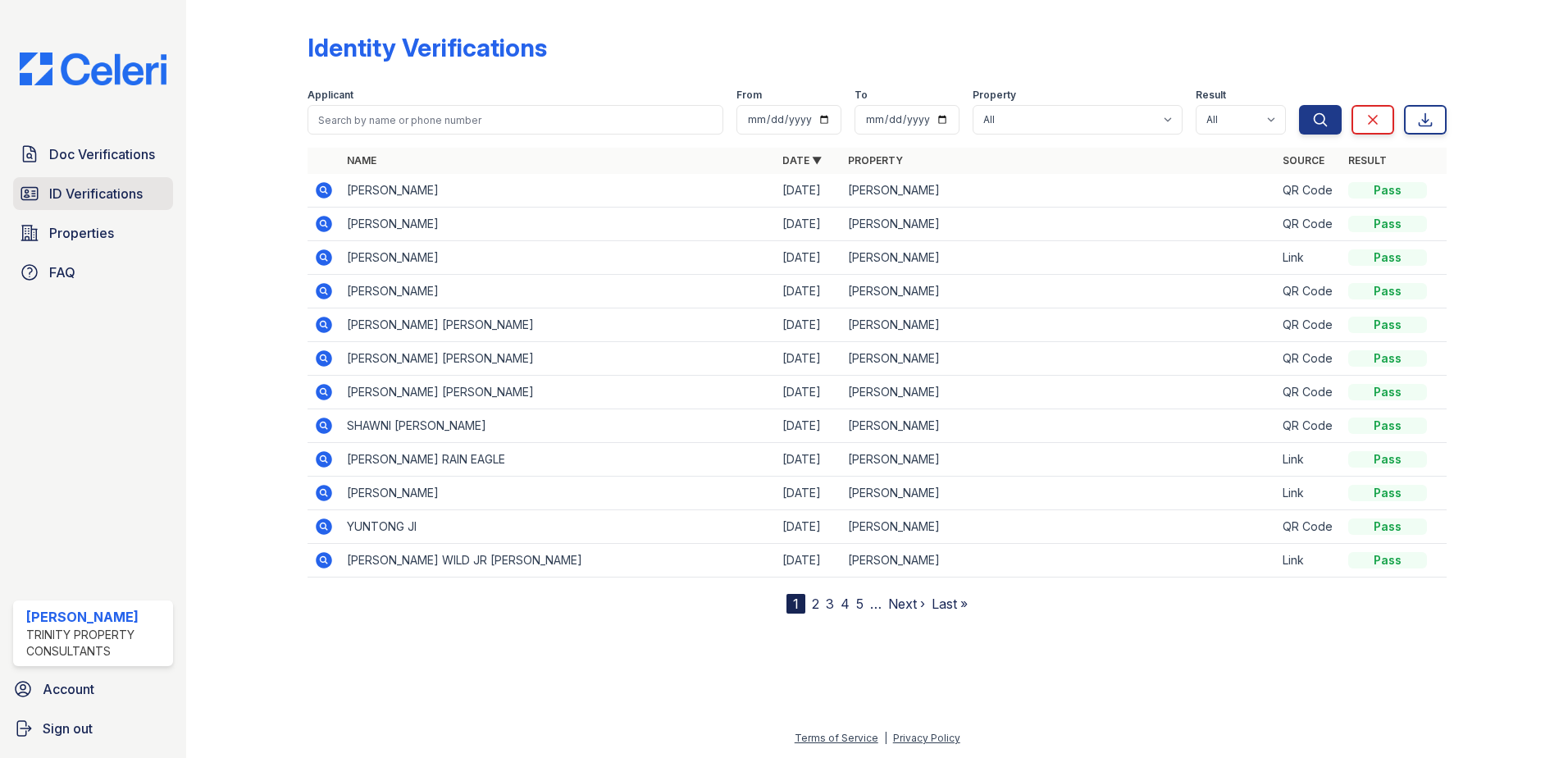
click at [93, 197] on span "ID Verifications" at bounding box center [96, 193] width 93 height 20
click at [131, 189] on span "ID Verifications" at bounding box center [96, 193] width 93 height 20
click at [1429, 116] on icon at bounding box center [1425, 119] width 16 height 16
click at [119, 191] on span "ID Verifications" at bounding box center [96, 193] width 93 height 20
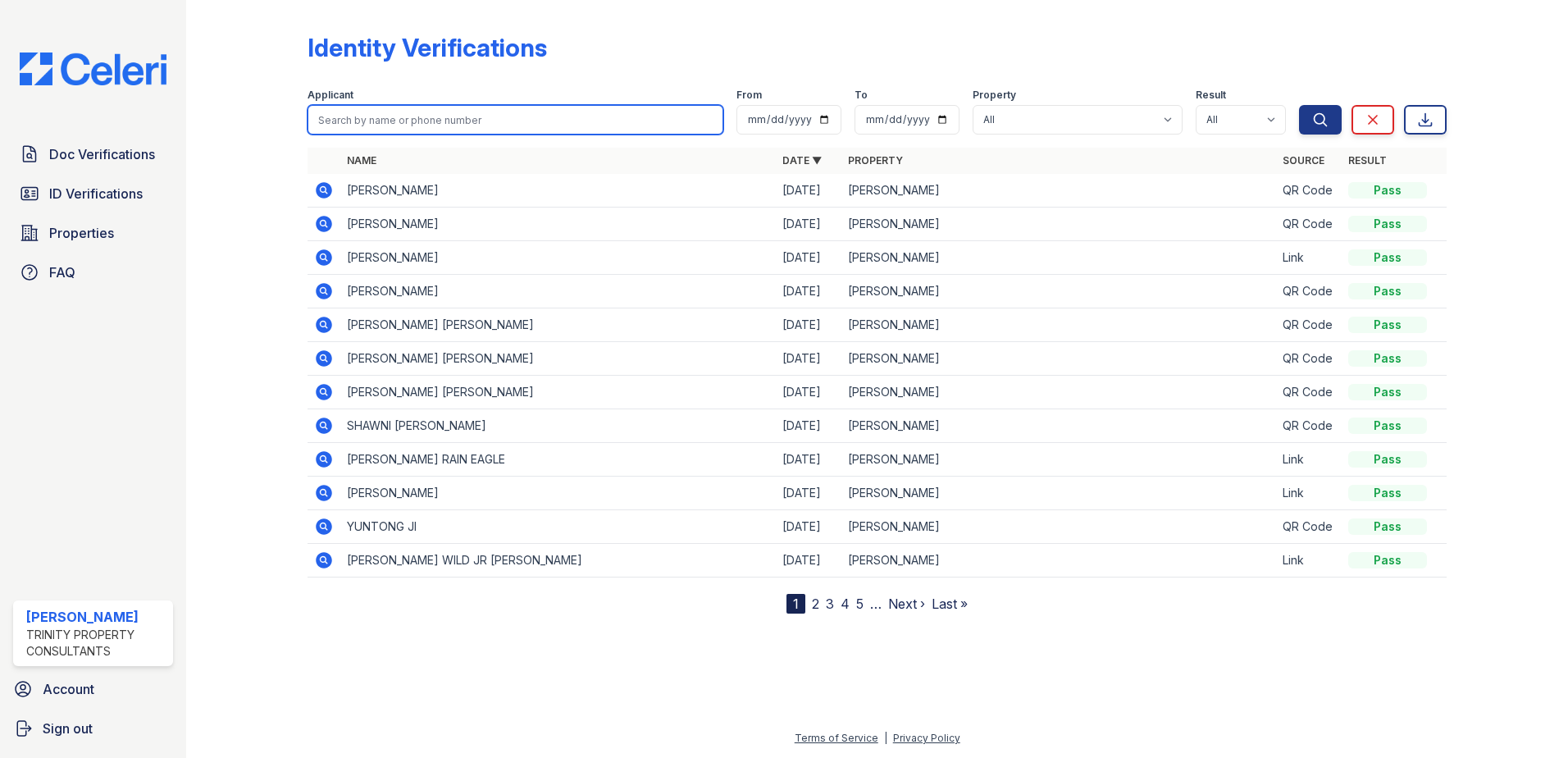
click at [449, 120] on input "search" at bounding box center [515, 120] width 416 height 30
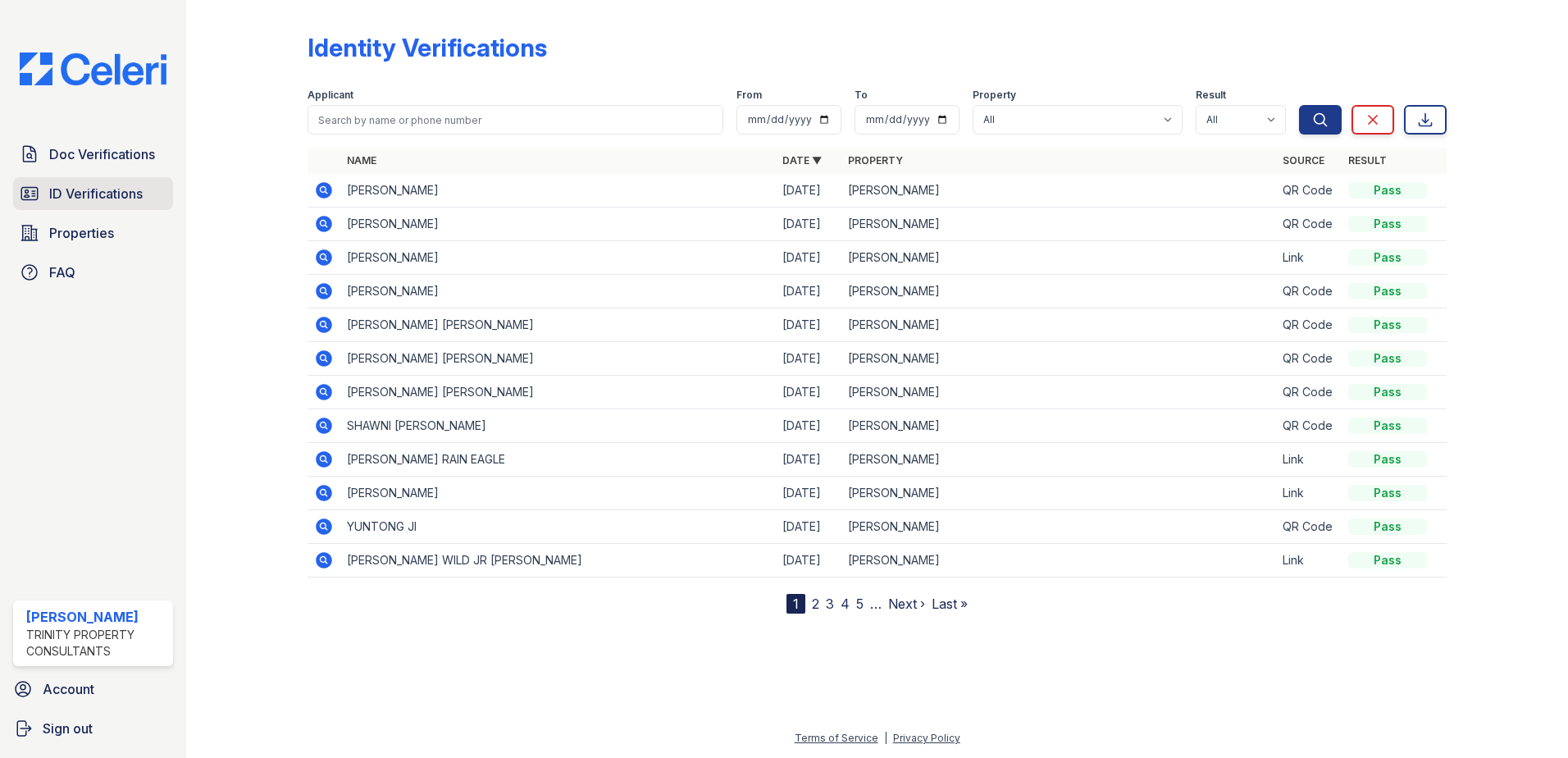
click at [106, 187] on span "ID Verifications" at bounding box center [96, 193] width 93 height 20
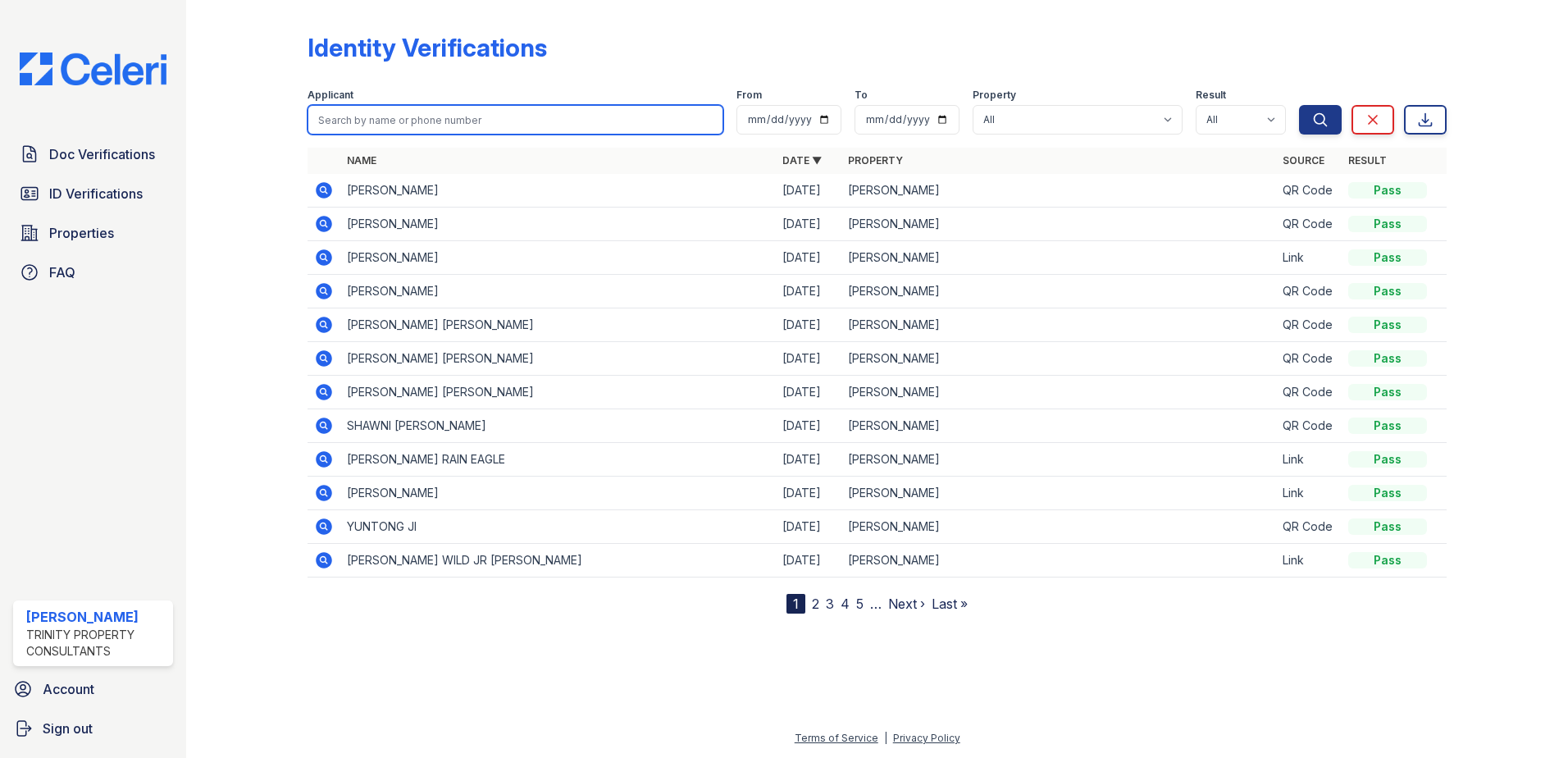
click at [407, 124] on input "search" at bounding box center [515, 120] width 416 height 30
type input "johanna felix"
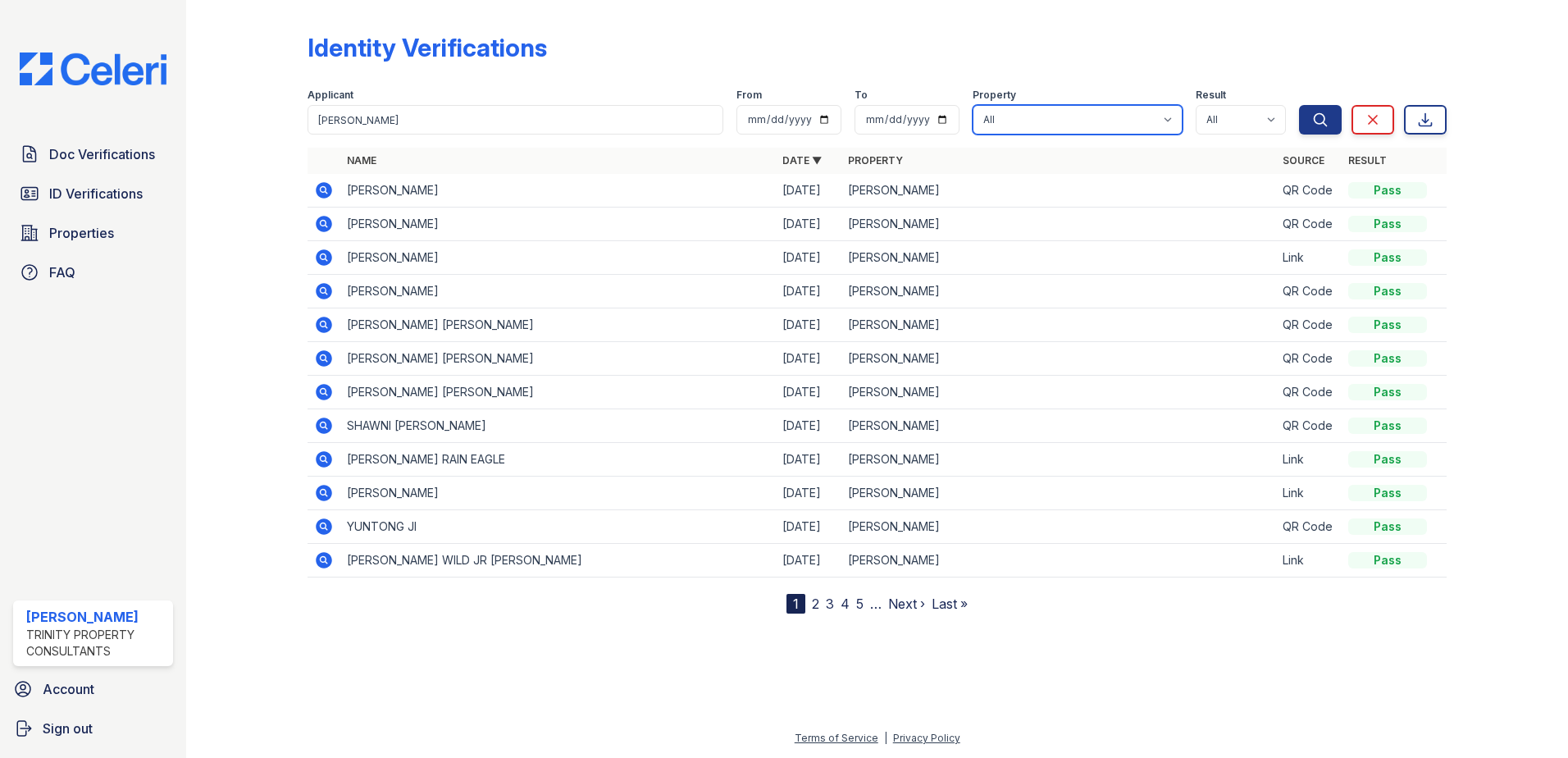
click at [1169, 117] on select "All ReNew Waltham" at bounding box center [1077, 120] width 210 height 30
select select "3207"
click at [975, 105] on select "All ReNew Waltham" at bounding box center [1077, 120] width 210 height 30
click at [1253, 352] on td "[PERSON_NAME]" at bounding box center [1059, 359] width 436 height 34
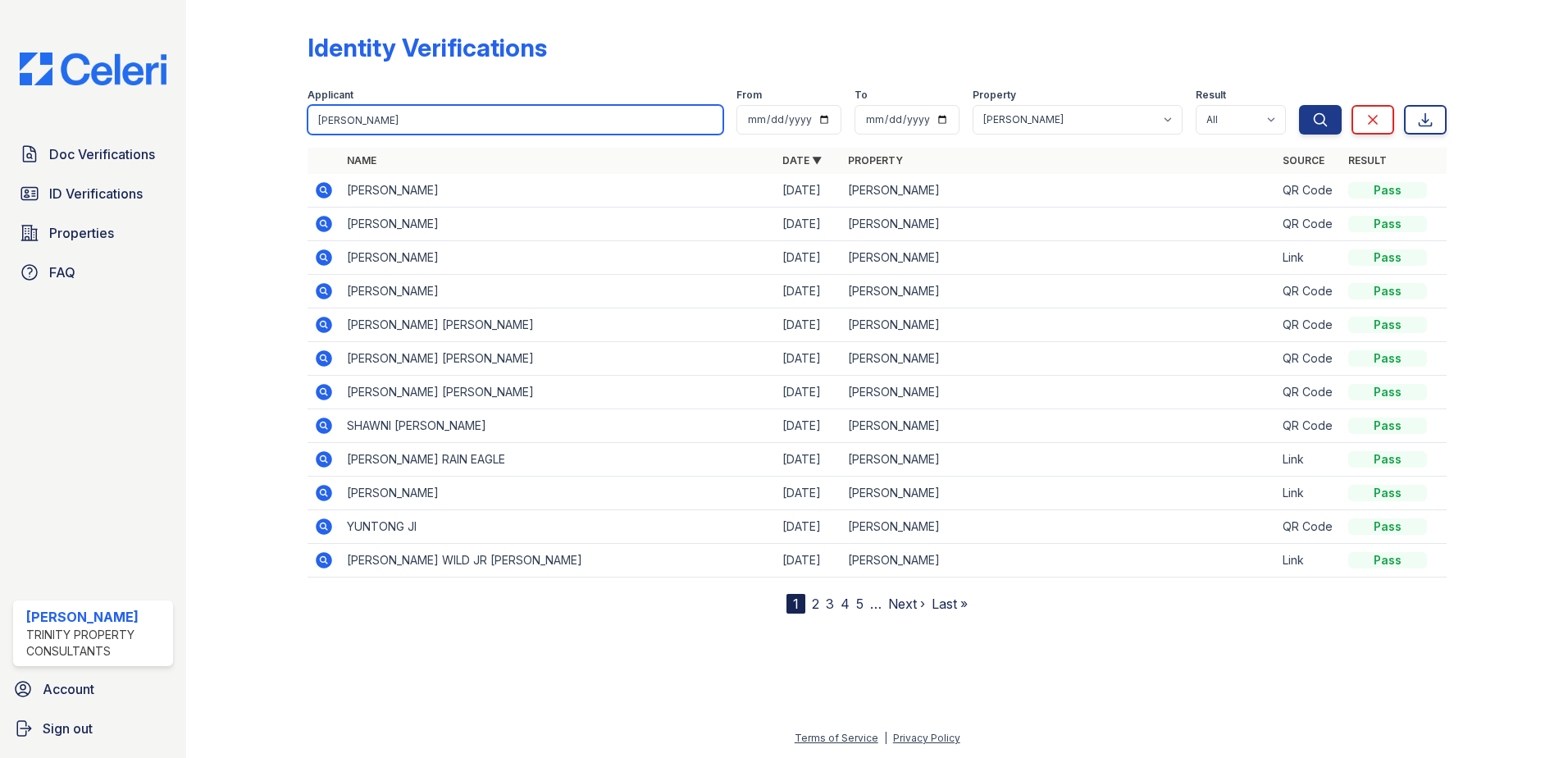
click at [472, 123] on input "johanna felix" at bounding box center [515, 120] width 416 height 30
click at [1299, 105] on button "Search" at bounding box center [1320, 120] width 42 height 30
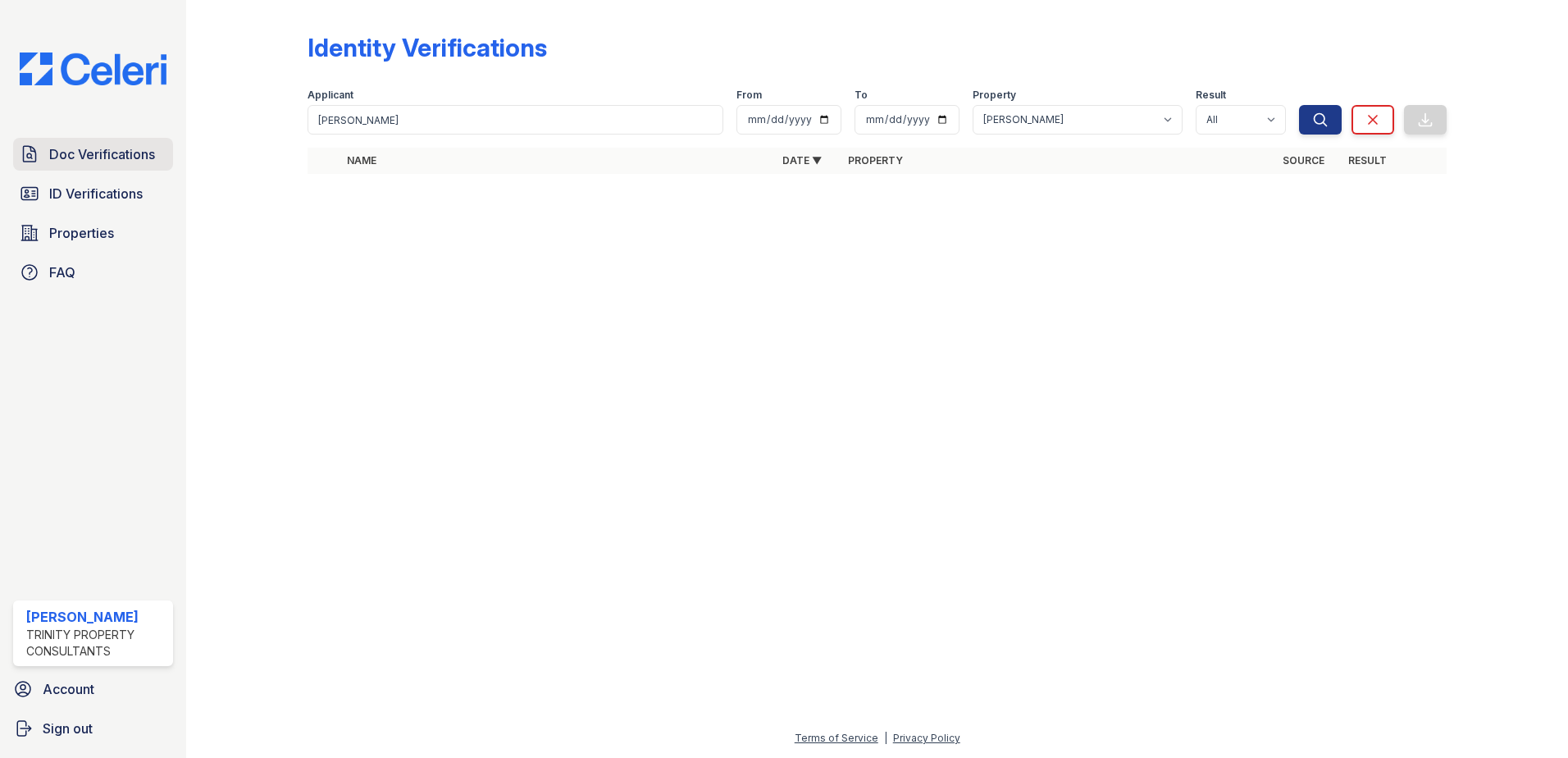
click at [153, 154] on span "Doc Verifications" at bounding box center [102, 154] width 106 height 20
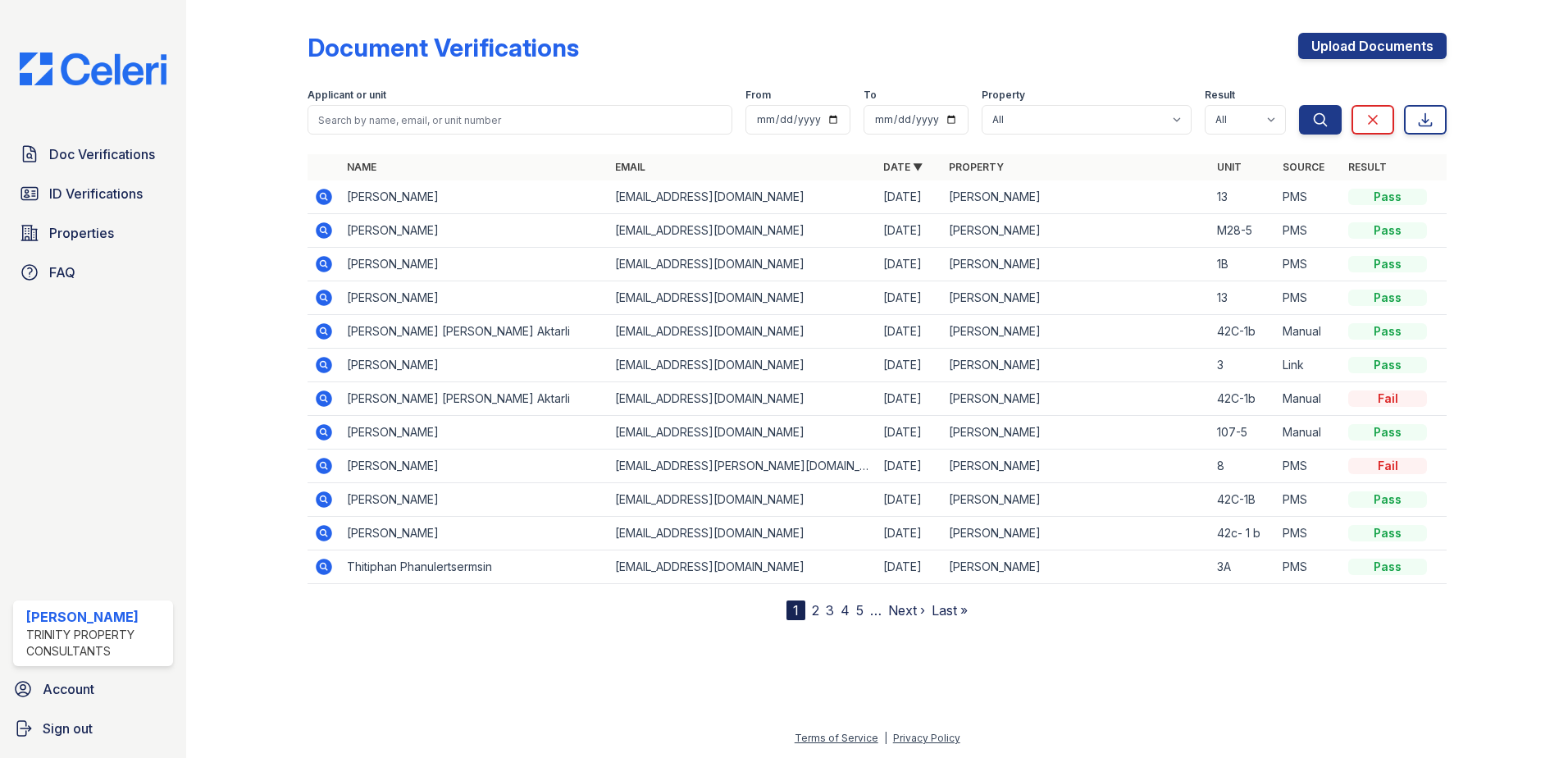
click at [1361, 25] on div "Document Verifications Upload Documents Filter Applicant or unit From To Proper…" at bounding box center [877, 313] width 1139 height 614
click at [1350, 40] on link "Upload Documents" at bounding box center [1372, 46] width 149 height 26
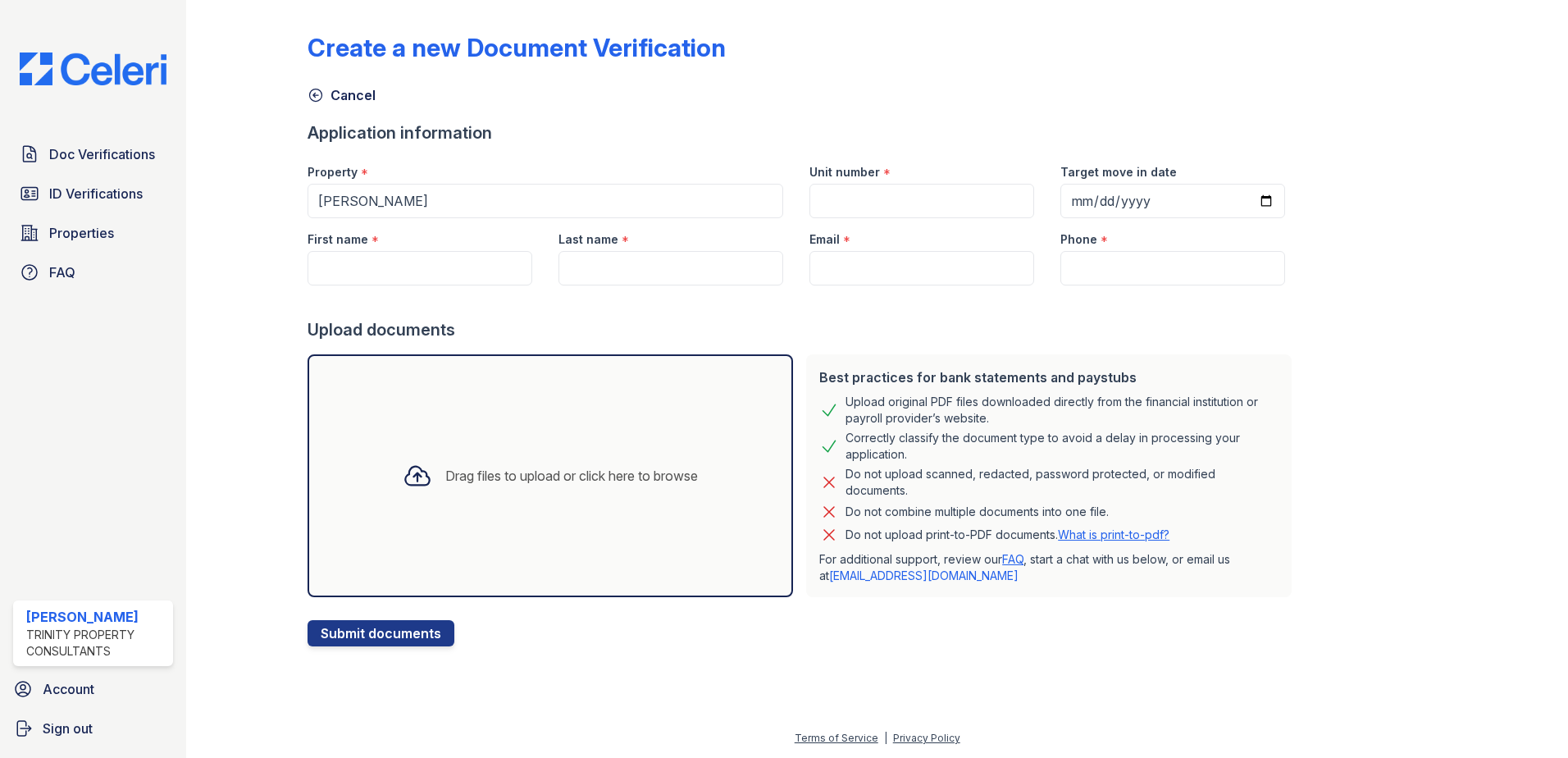
click at [653, 472] on div "Drag files to upload or click here to browse" at bounding box center [572, 475] width 253 height 20
click at [590, 474] on div "Drag files to upload or click here to browse" at bounding box center [572, 475] width 253 height 20
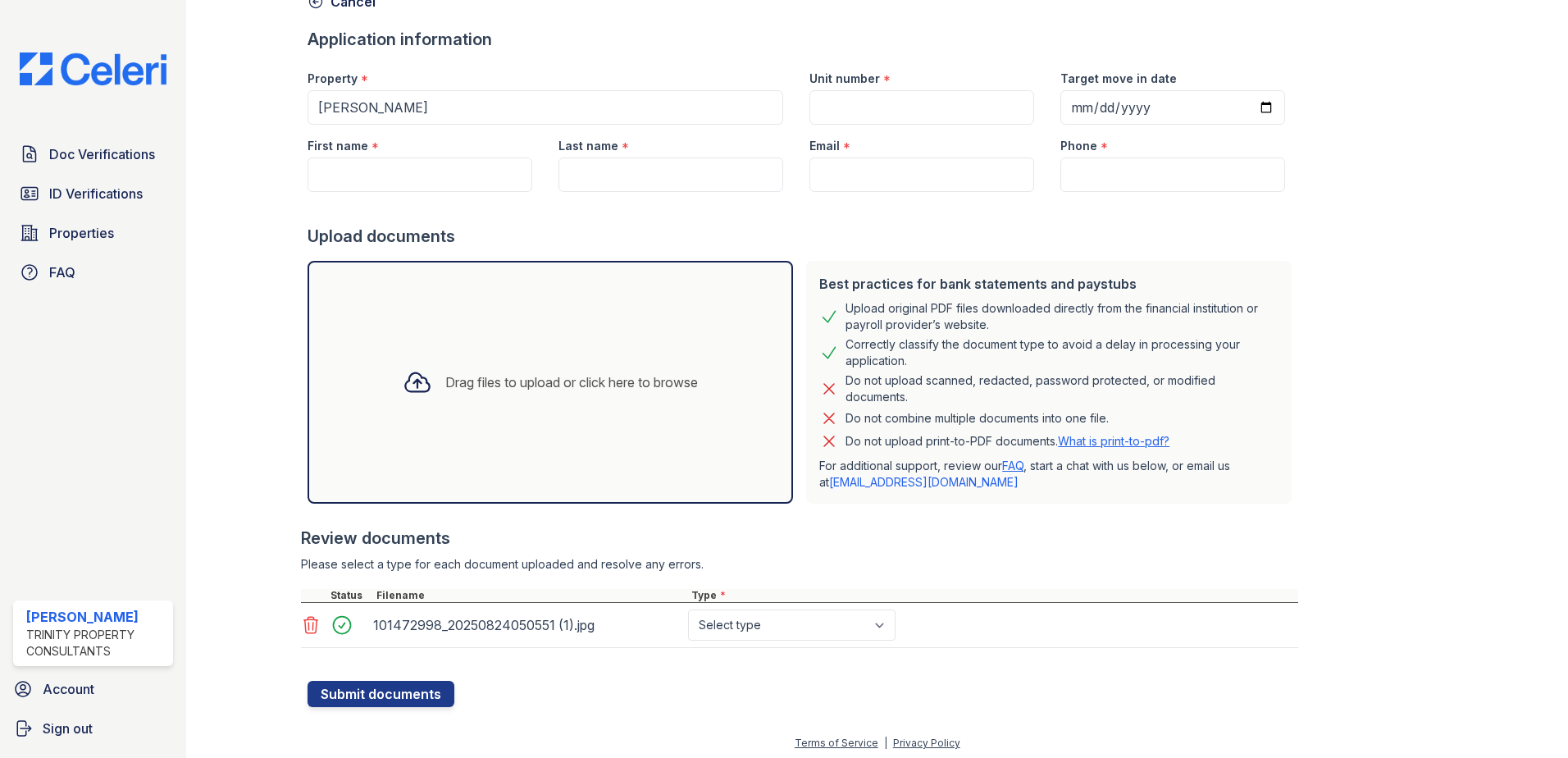
scroll to position [98, 0]
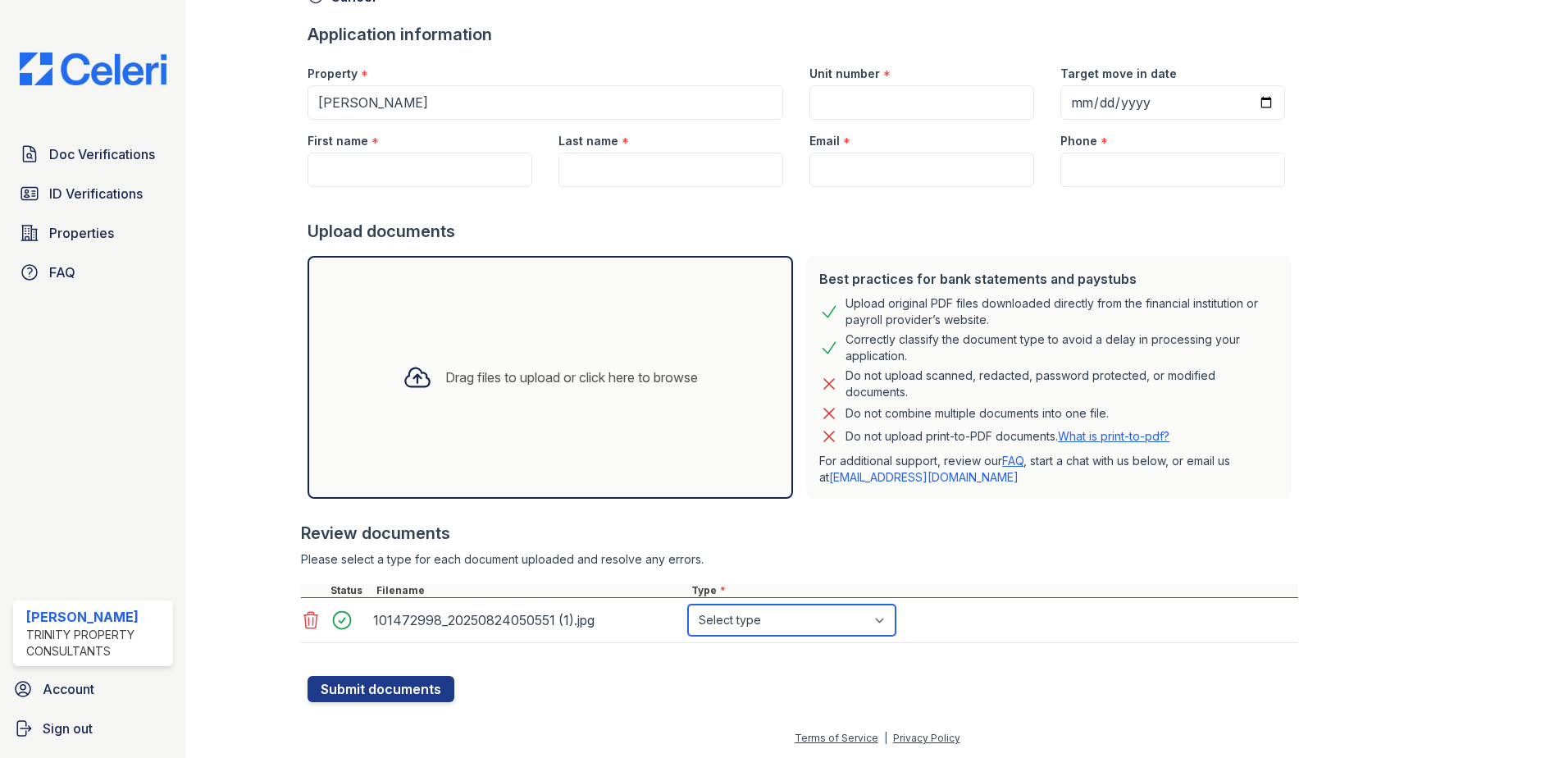
click at [888, 617] on select "Select type Paystub Bank Statement Offer Letter Tax Documents Benefit Award Let…" at bounding box center [792, 620] width 207 height 31
select select "other"
click at [688, 604] on select "Select type Paystub Bank Statement Offer Letter Tax Documents Benefit Award Let…" at bounding box center [792, 620] width 207 height 31
click at [407, 175] on input "First name" at bounding box center [419, 170] width 225 height 35
type input "Johanne"
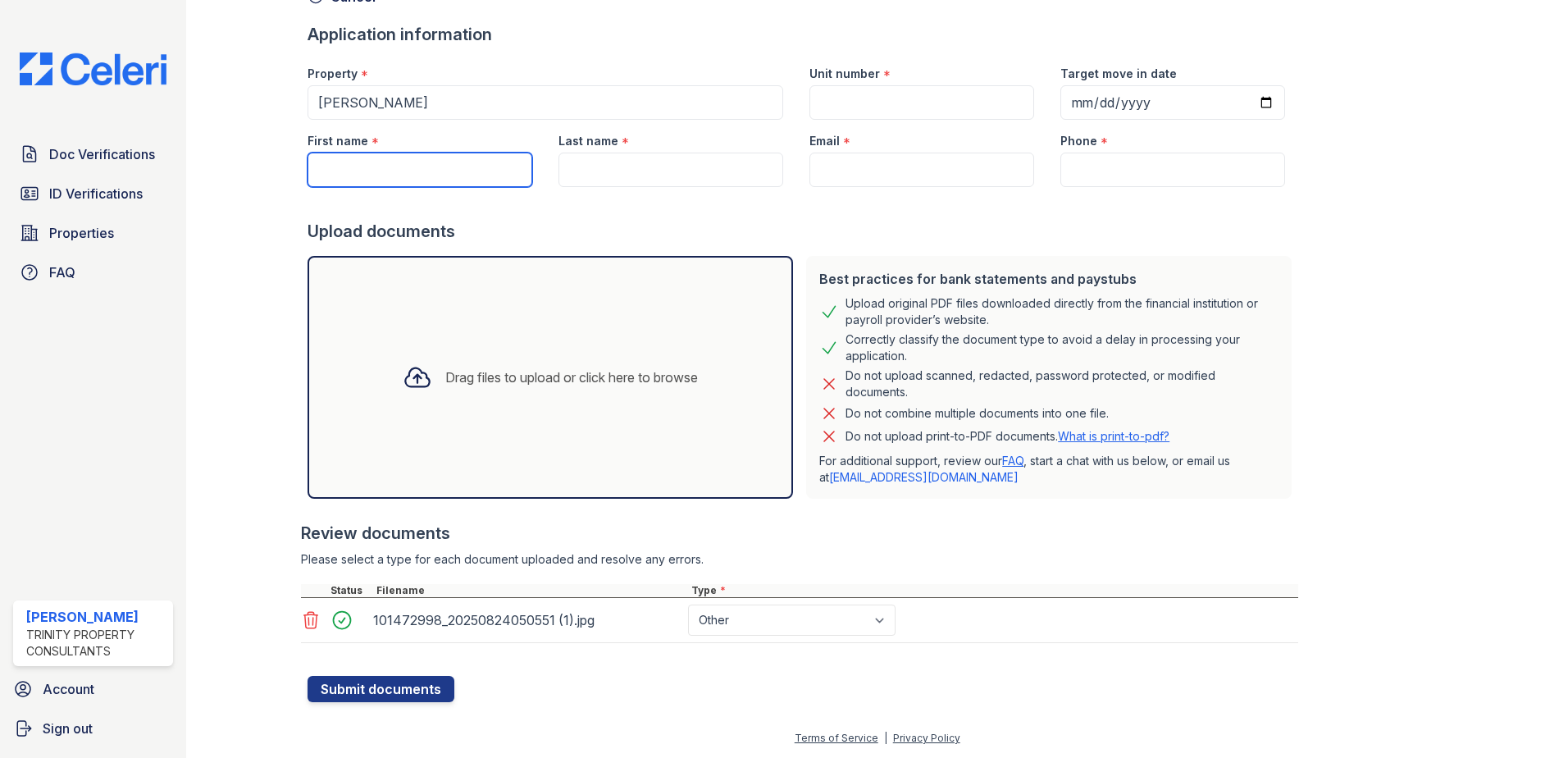
type input "26m 13"
type input "2025-10-01"
type input "Felix"
type input "[EMAIL_ADDRESS][DOMAIN_NAME]"
type input "(912) 224-4888"
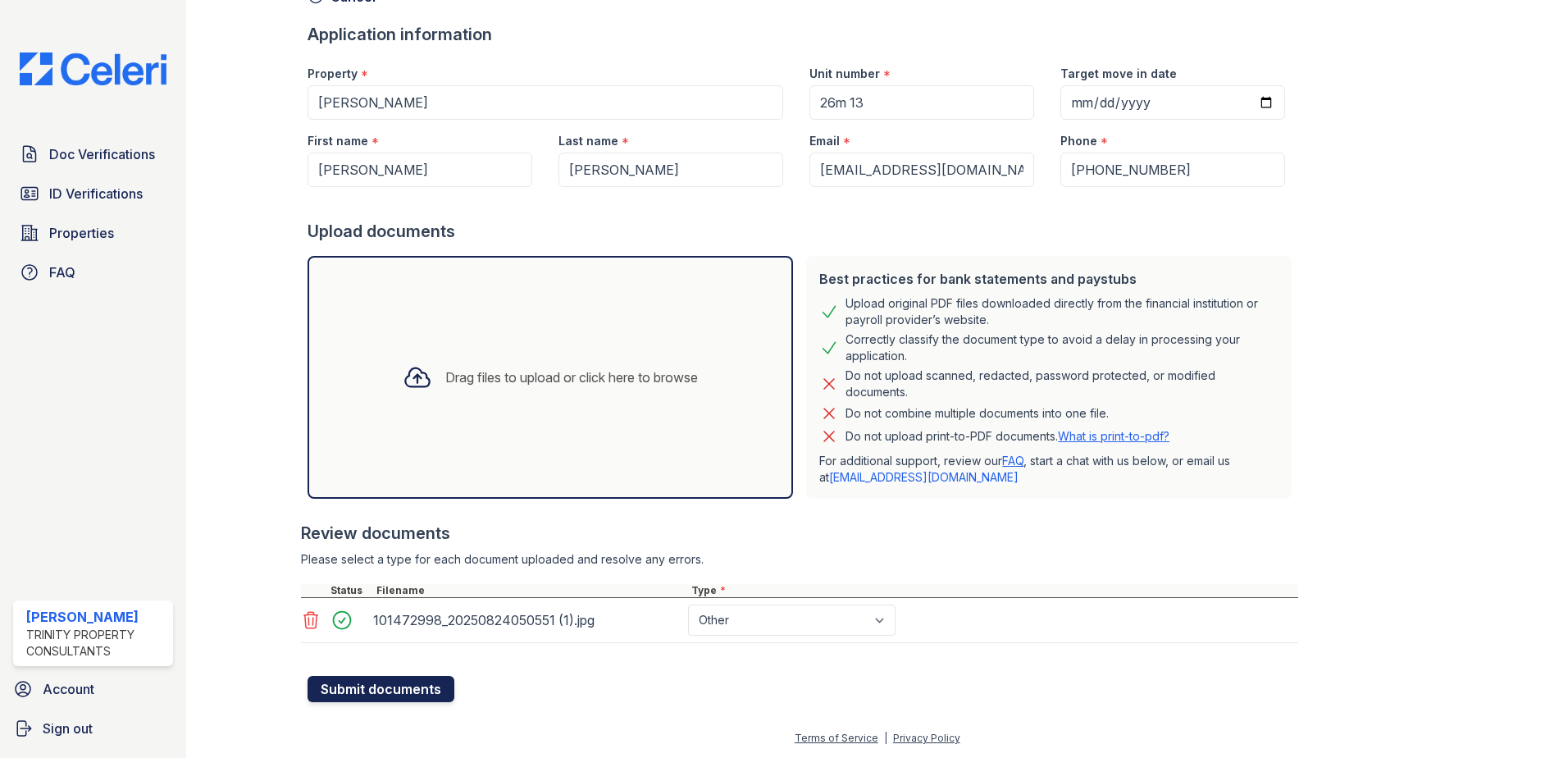
click at [340, 688] on button "Submit documents" at bounding box center [380, 688] width 147 height 26
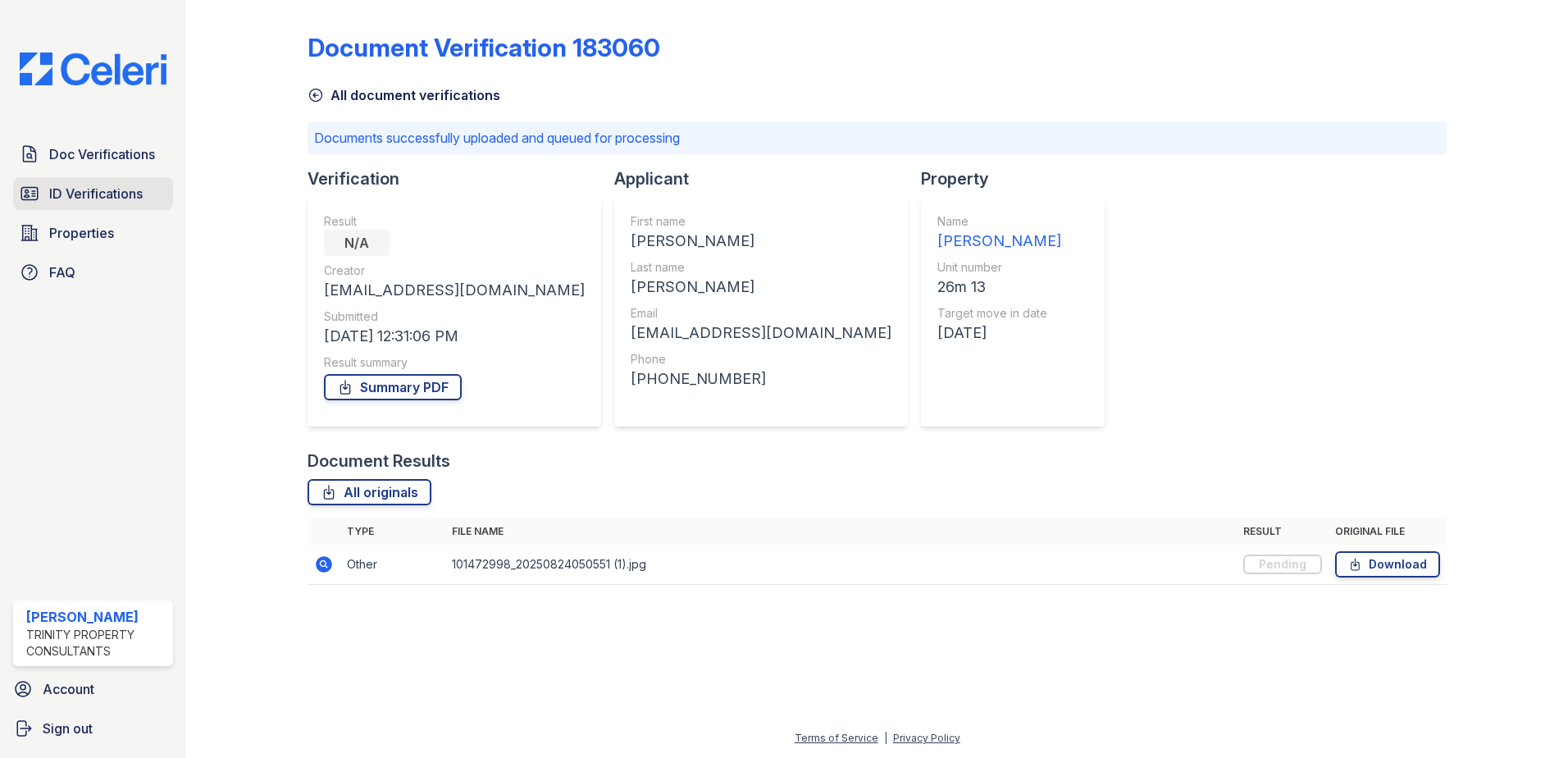
click at [110, 194] on span "ID Verifications" at bounding box center [96, 193] width 93 height 20
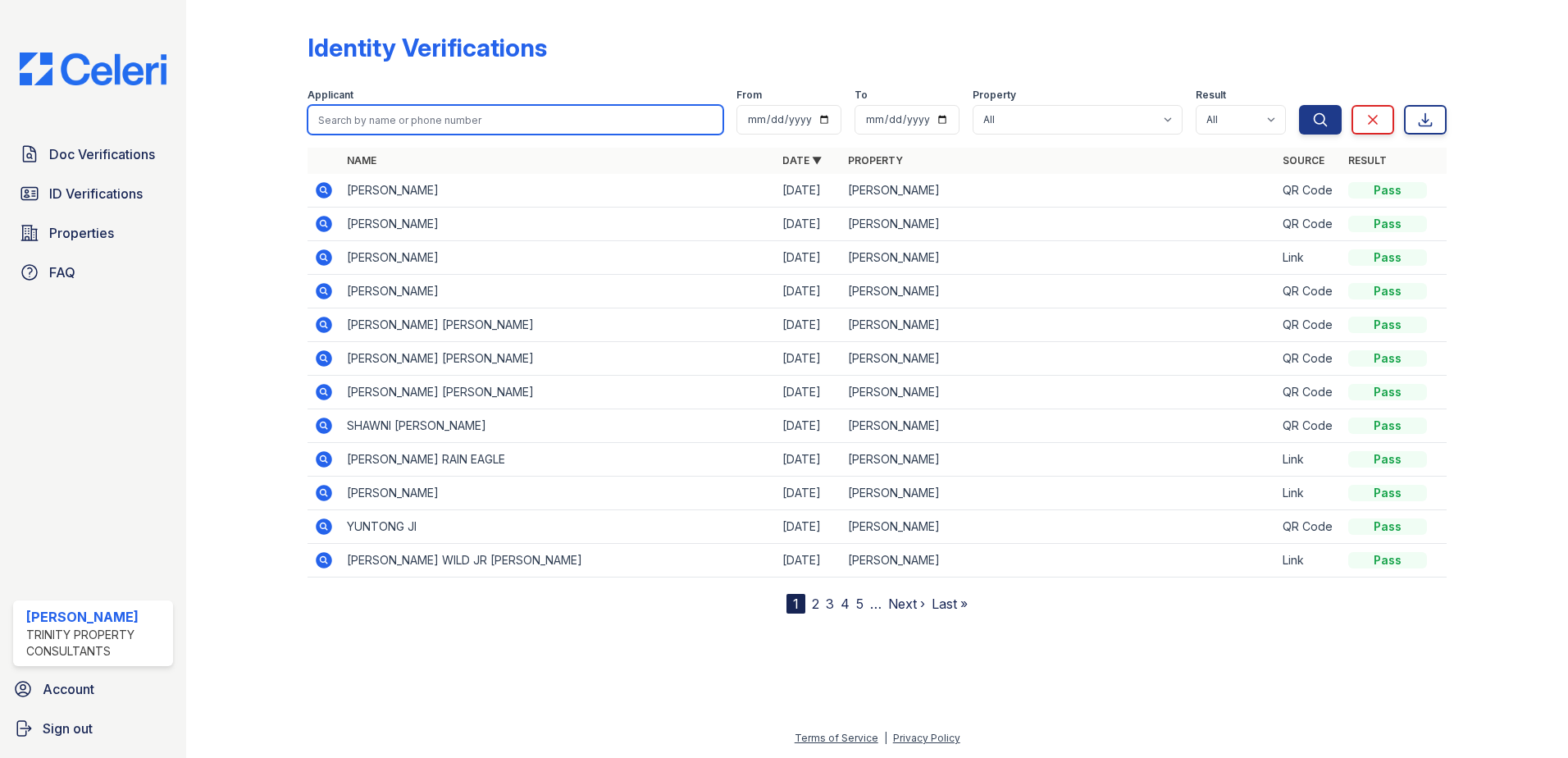
click at [401, 117] on input "search" at bounding box center [515, 120] width 416 height 30
type input "johanna felix"
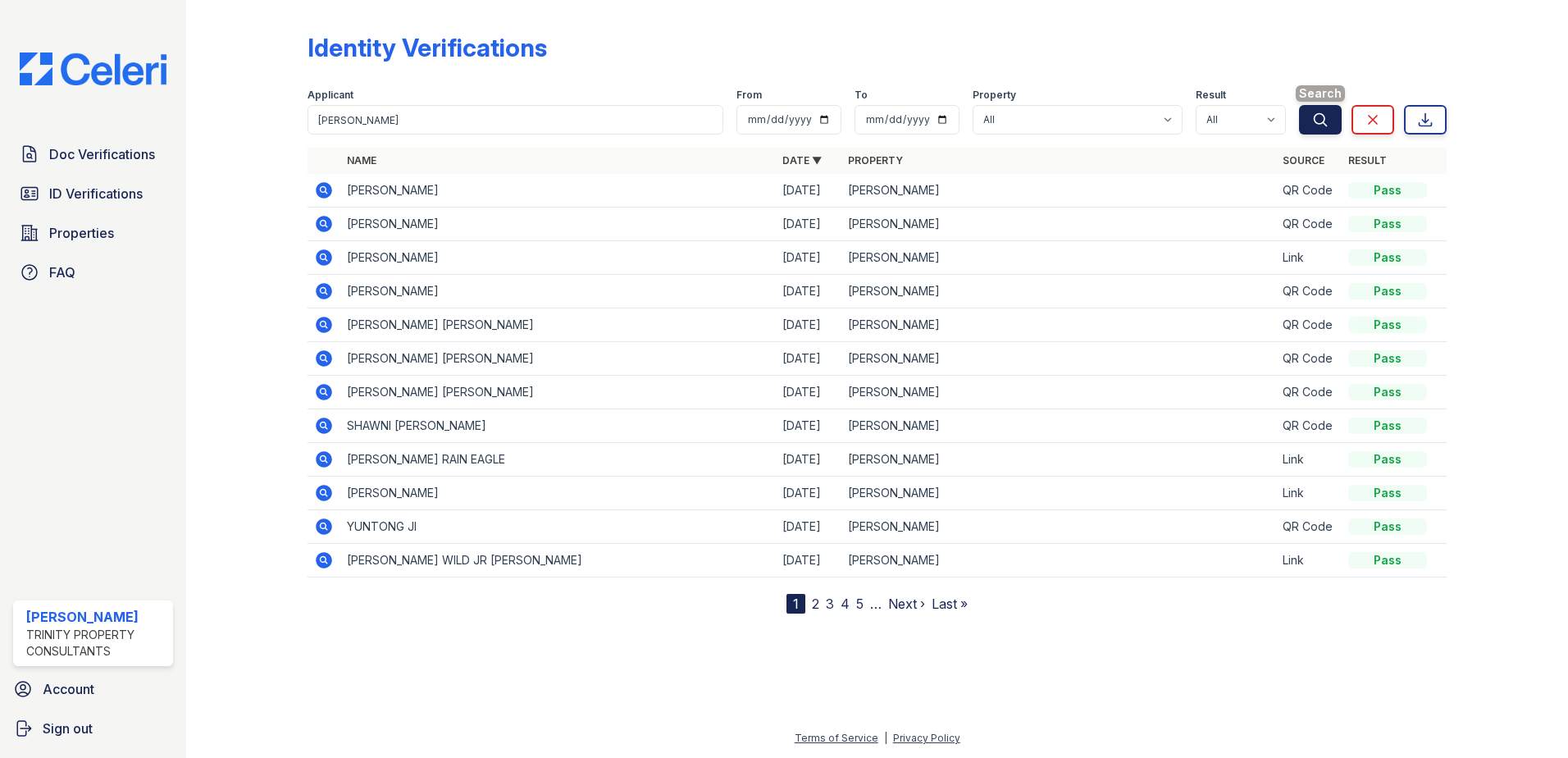
click at [1337, 126] on button "Search" at bounding box center [1320, 120] width 42 height 30
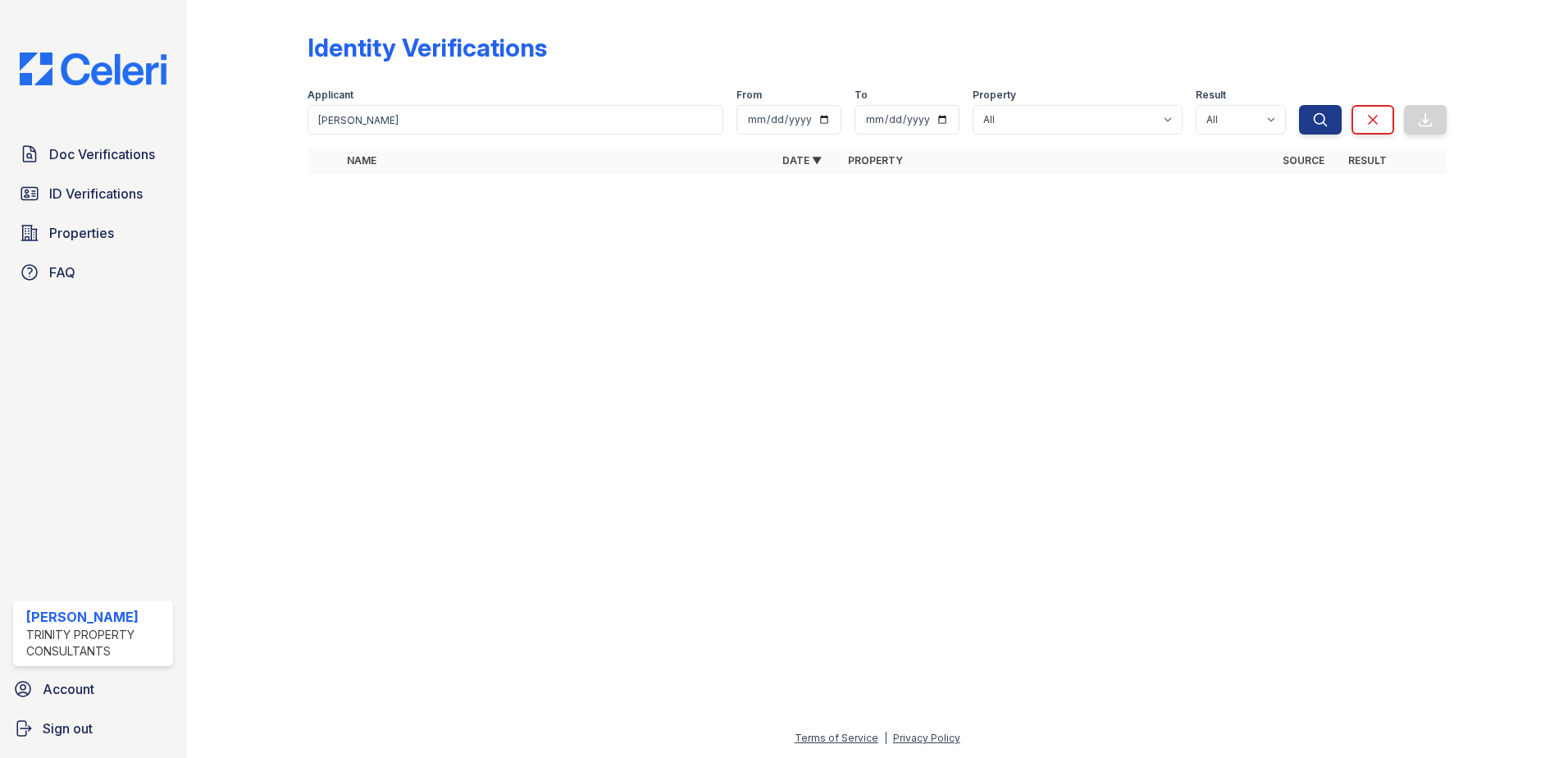
drag, startPoint x: 65, startPoint y: 609, endPoint x: 0, endPoint y: 662, distance: 83.9
click at [65, 610] on div "[PERSON_NAME]" at bounding box center [96, 616] width 140 height 20
click at [59, 189] on span "ID Verifications" at bounding box center [96, 193] width 93 height 20
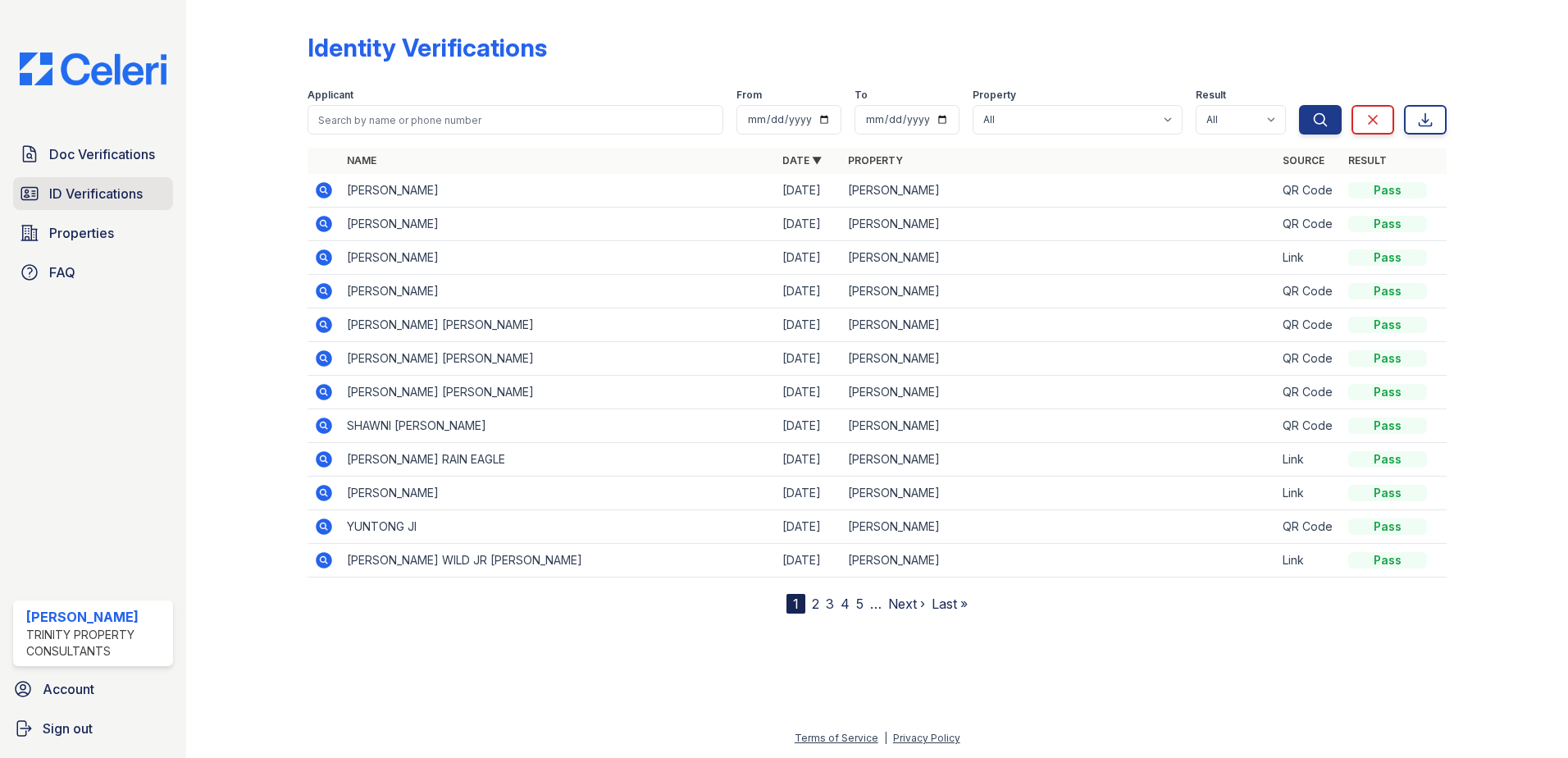
click at [108, 198] on span "ID Verifications" at bounding box center [96, 193] width 93 height 20
click at [83, 234] on span "Properties" at bounding box center [81, 233] width 65 height 20
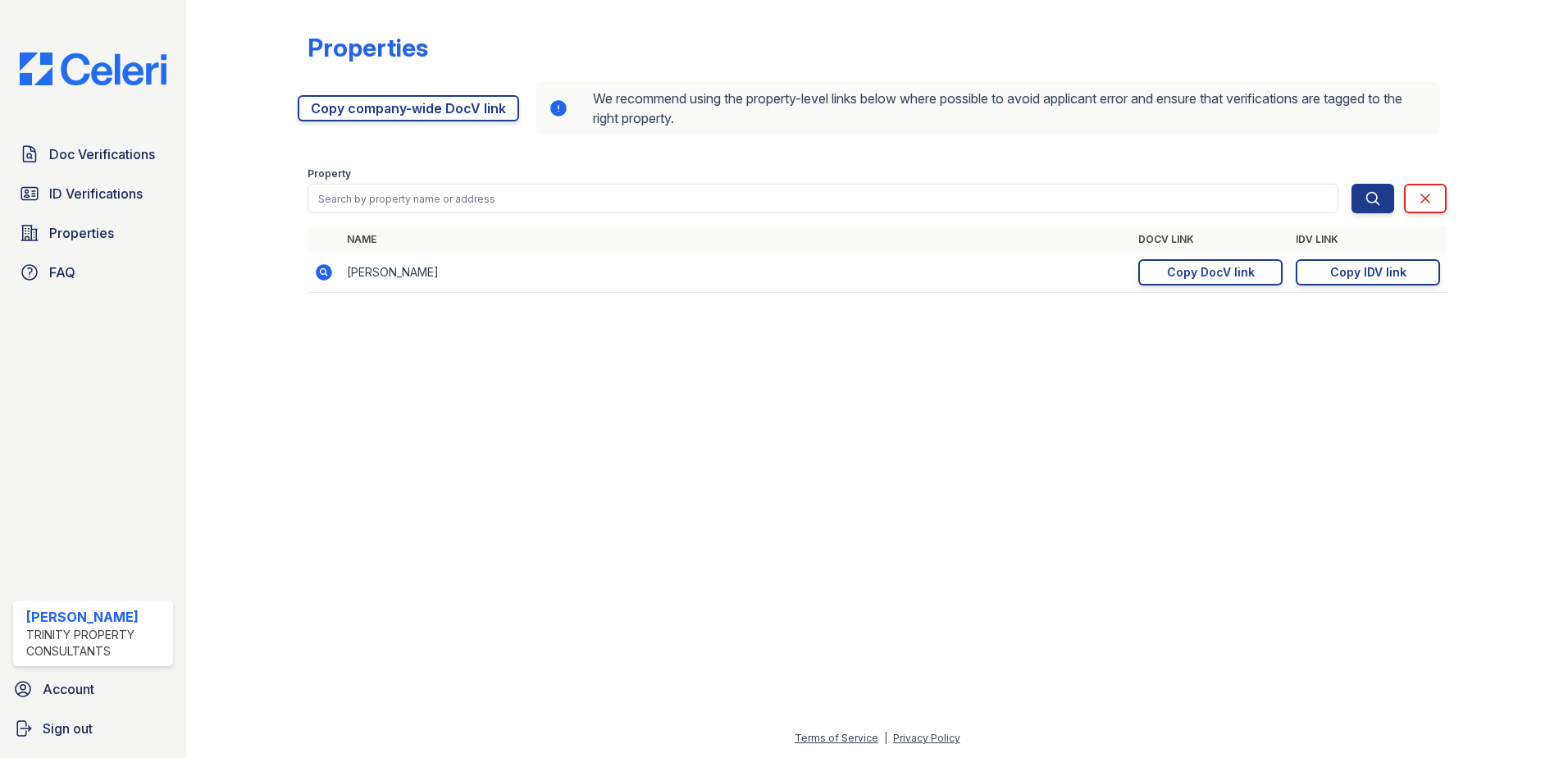
click at [230, 182] on div at bounding box center [260, 158] width 95 height 303
click at [1242, 278] on div "Copy DocV link" at bounding box center [1211, 272] width 87 height 16
click at [1326, 271] on link "Copy IDV link Copy link" at bounding box center [1368, 272] width 144 height 26
click at [1329, 270] on link "Copy IDV link Copy link" at bounding box center [1368, 272] width 144 height 26
click at [1194, 268] on div "Copy DocV link" at bounding box center [1211, 272] width 87 height 16
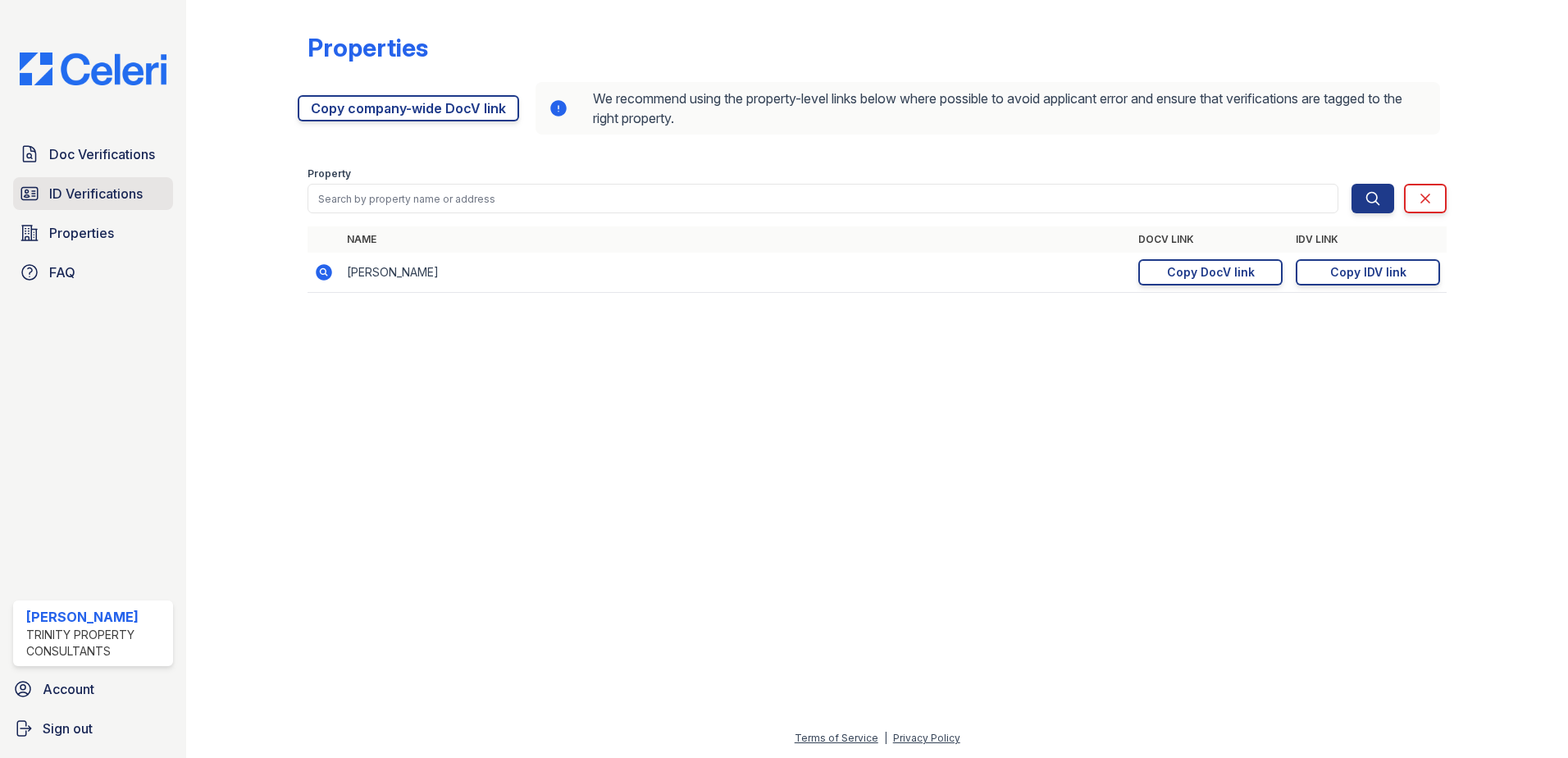
click at [87, 188] on span "ID Verifications" at bounding box center [96, 193] width 93 height 20
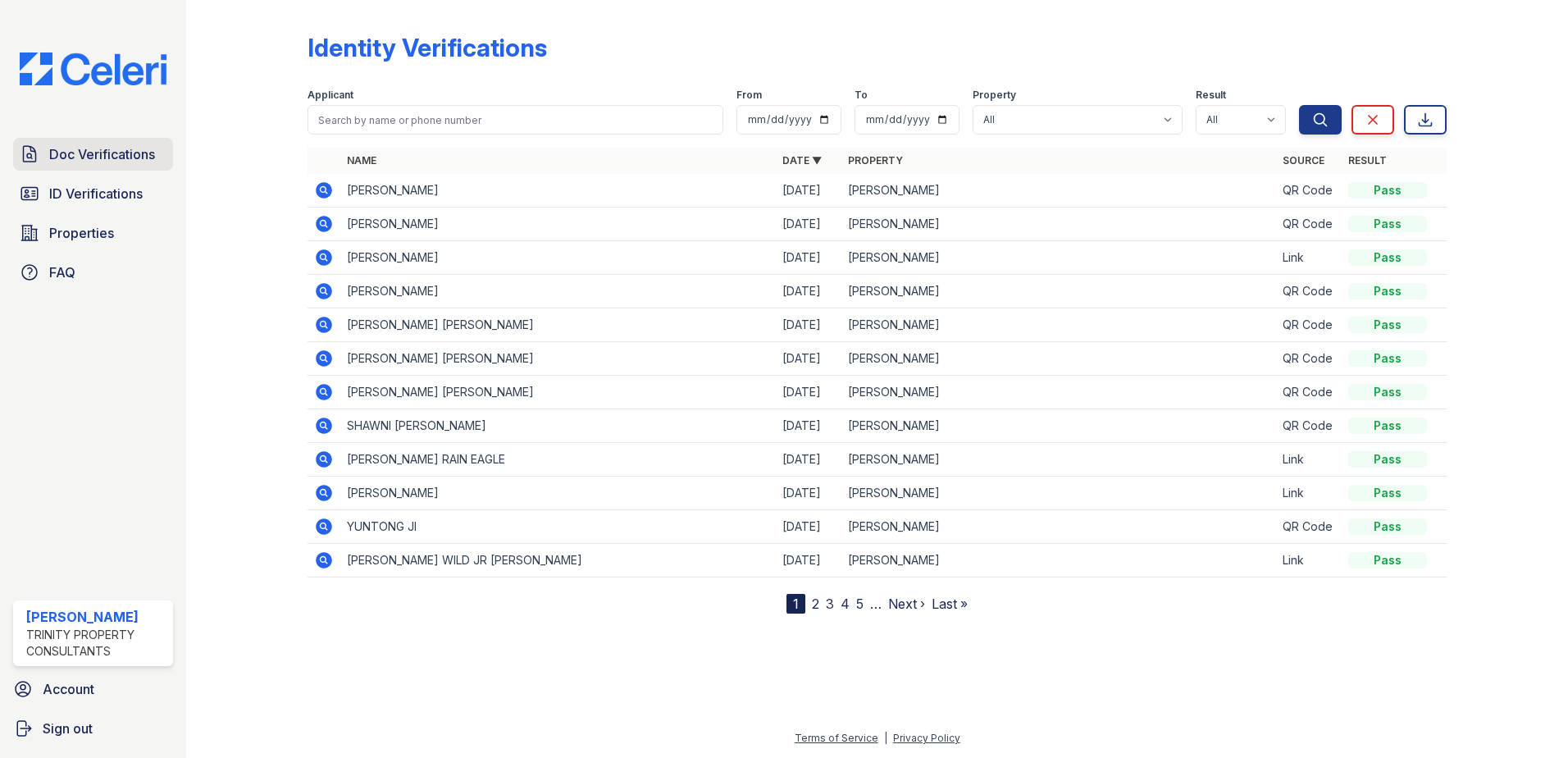
click at [119, 154] on span "Doc Verifications" at bounding box center [102, 154] width 106 height 20
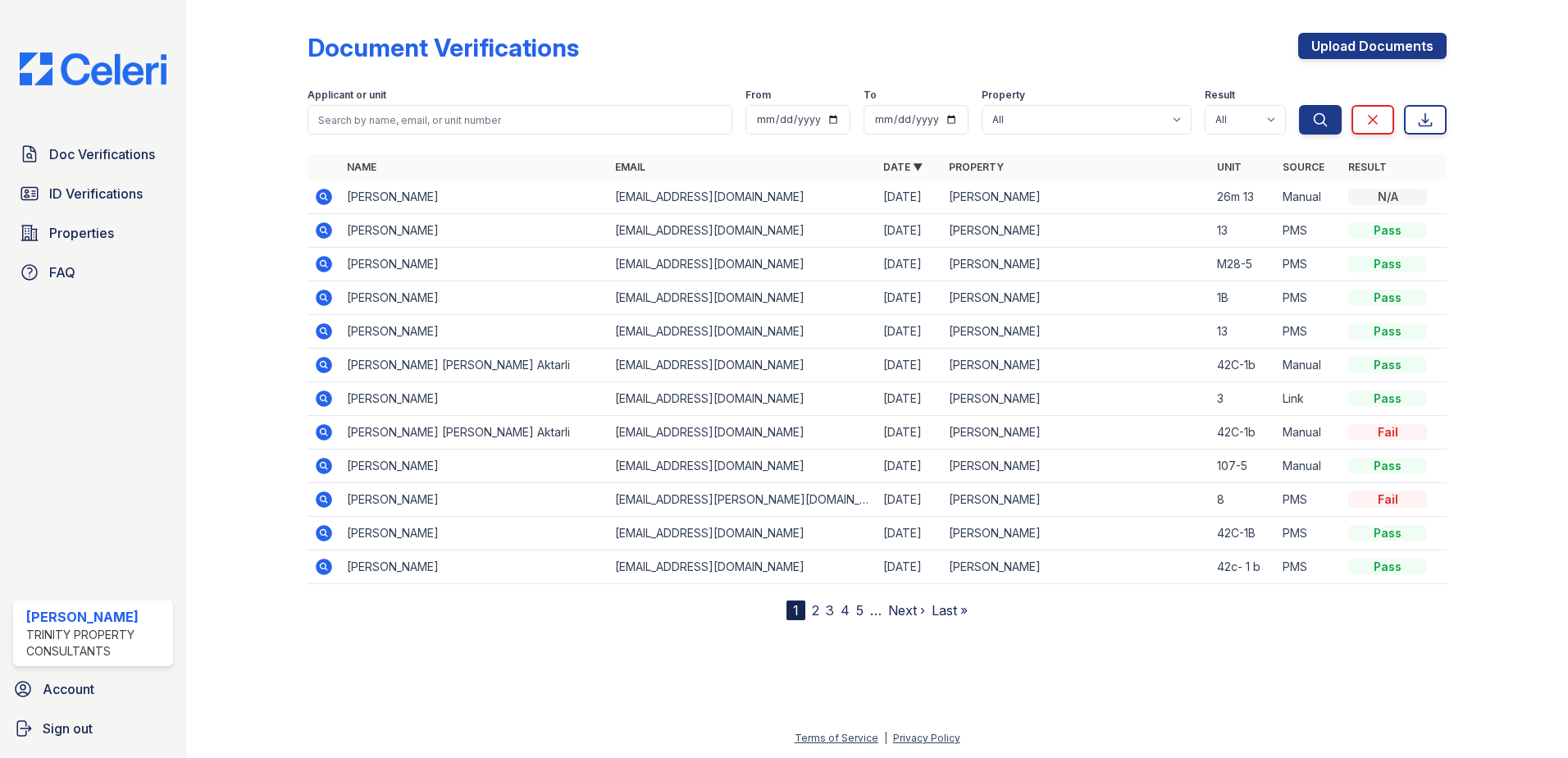
click at [322, 194] on icon at bounding box center [323, 196] width 20 height 20
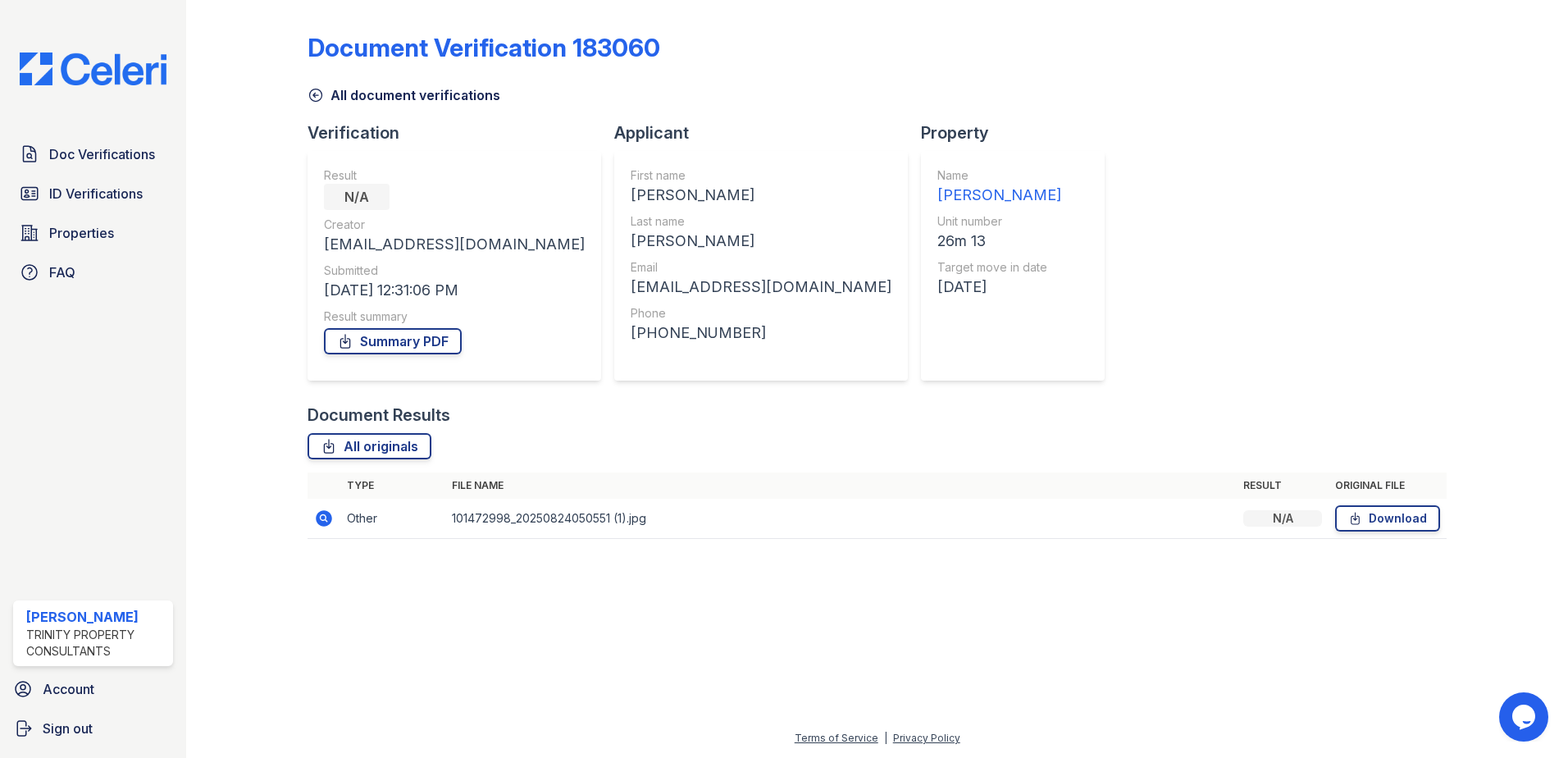
click at [322, 516] on icon at bounding box center [323, 518] width 20 height 20
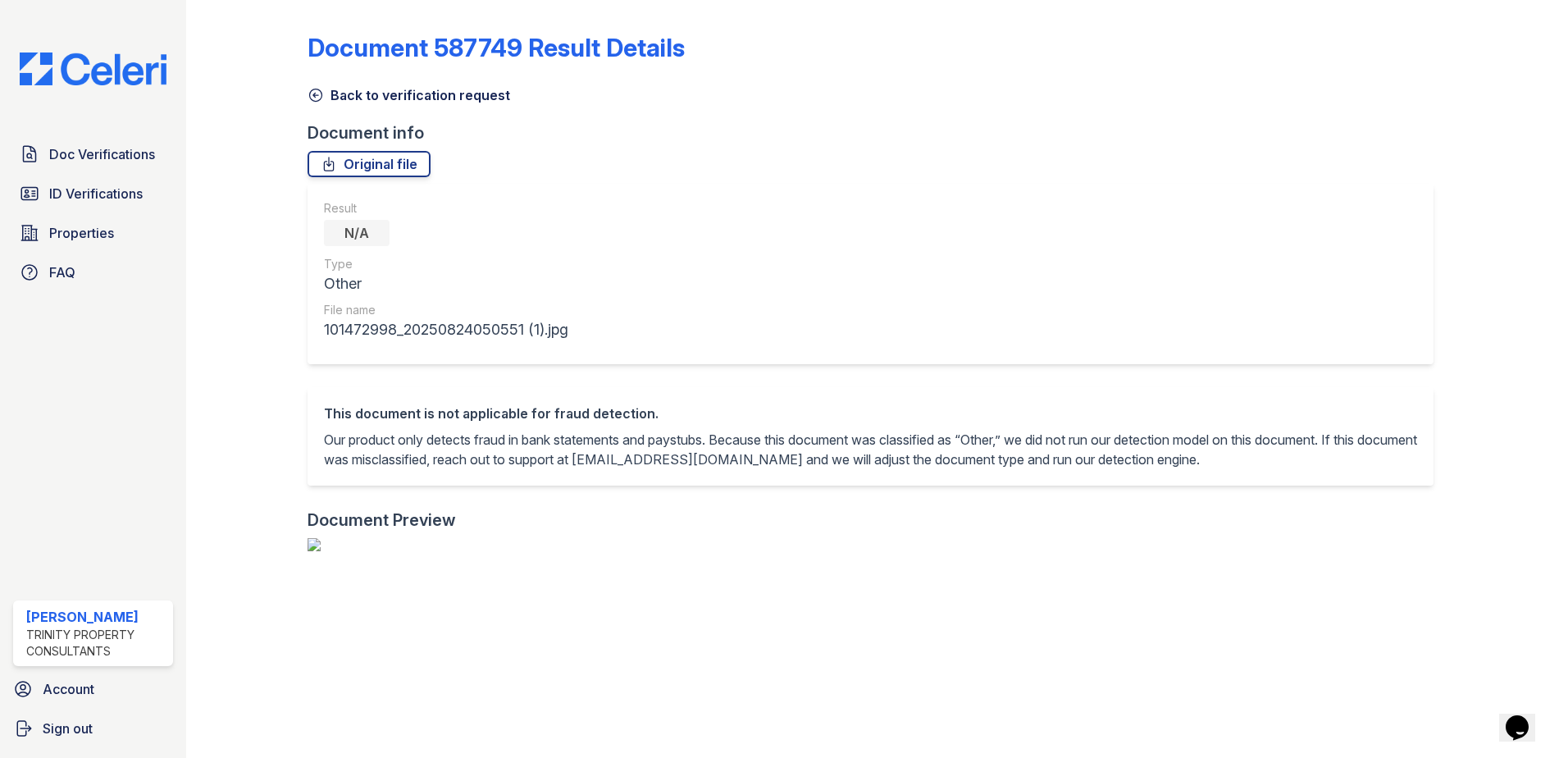
click at [319, 92] on icon at bounding box center [315, 94] width 16 height 16
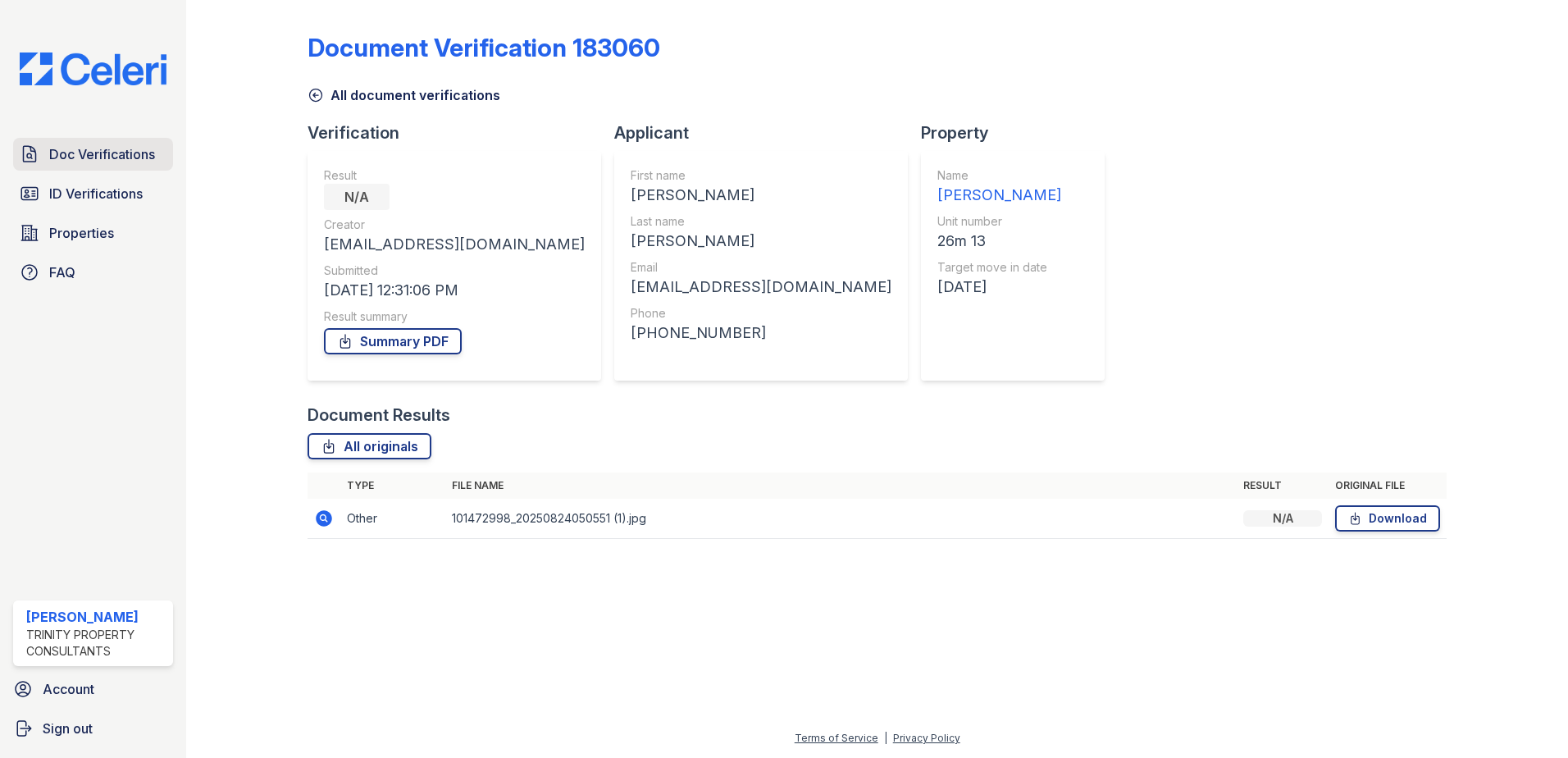
click at [85, 150] on span "Doc Verifications" at bounding box center [102, 154] width 106 height 20
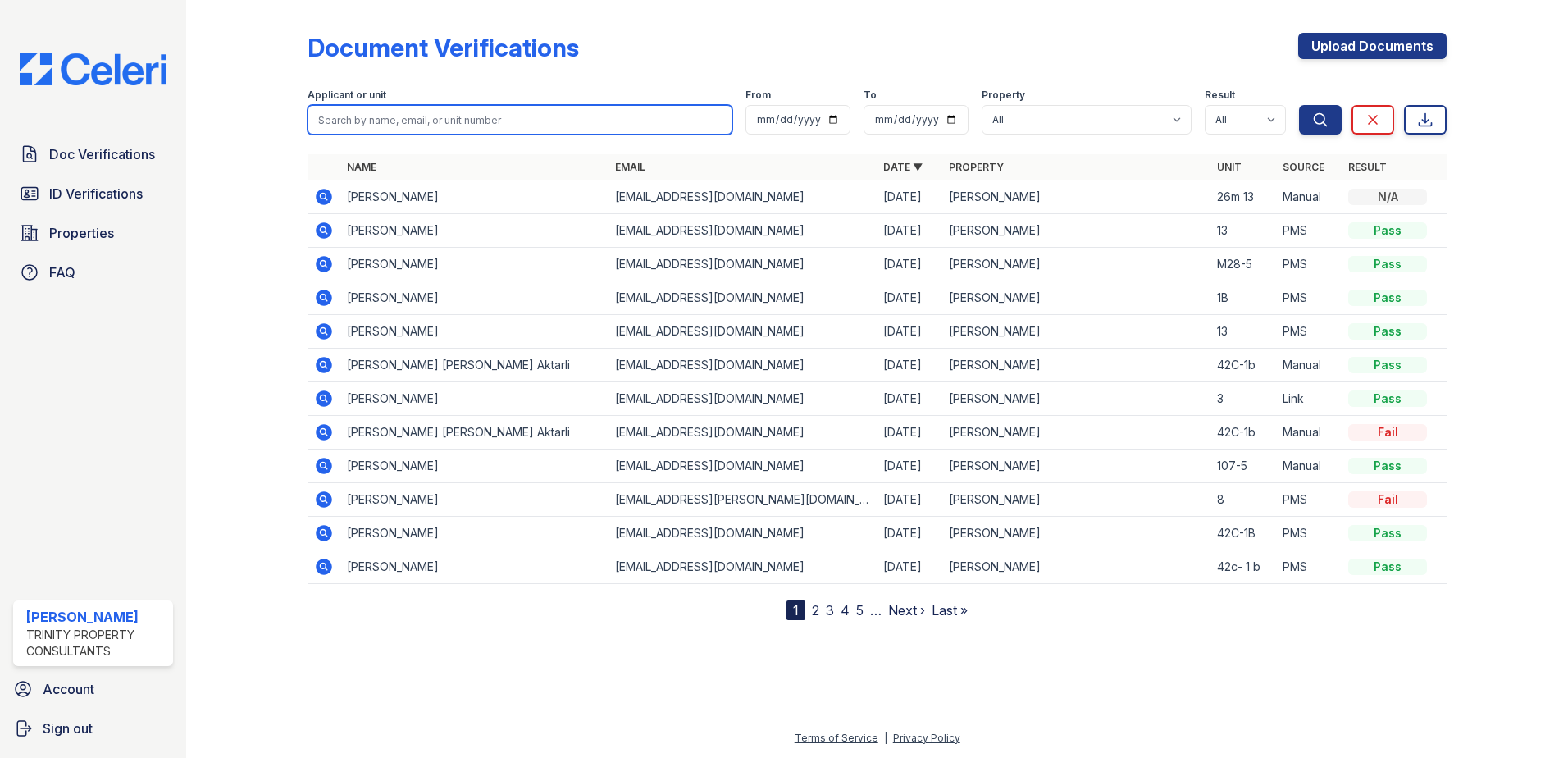
click at [383, 120] on input "search" at bounding box center [520, 120] width 424 height 30
type input "JEAN BARON"
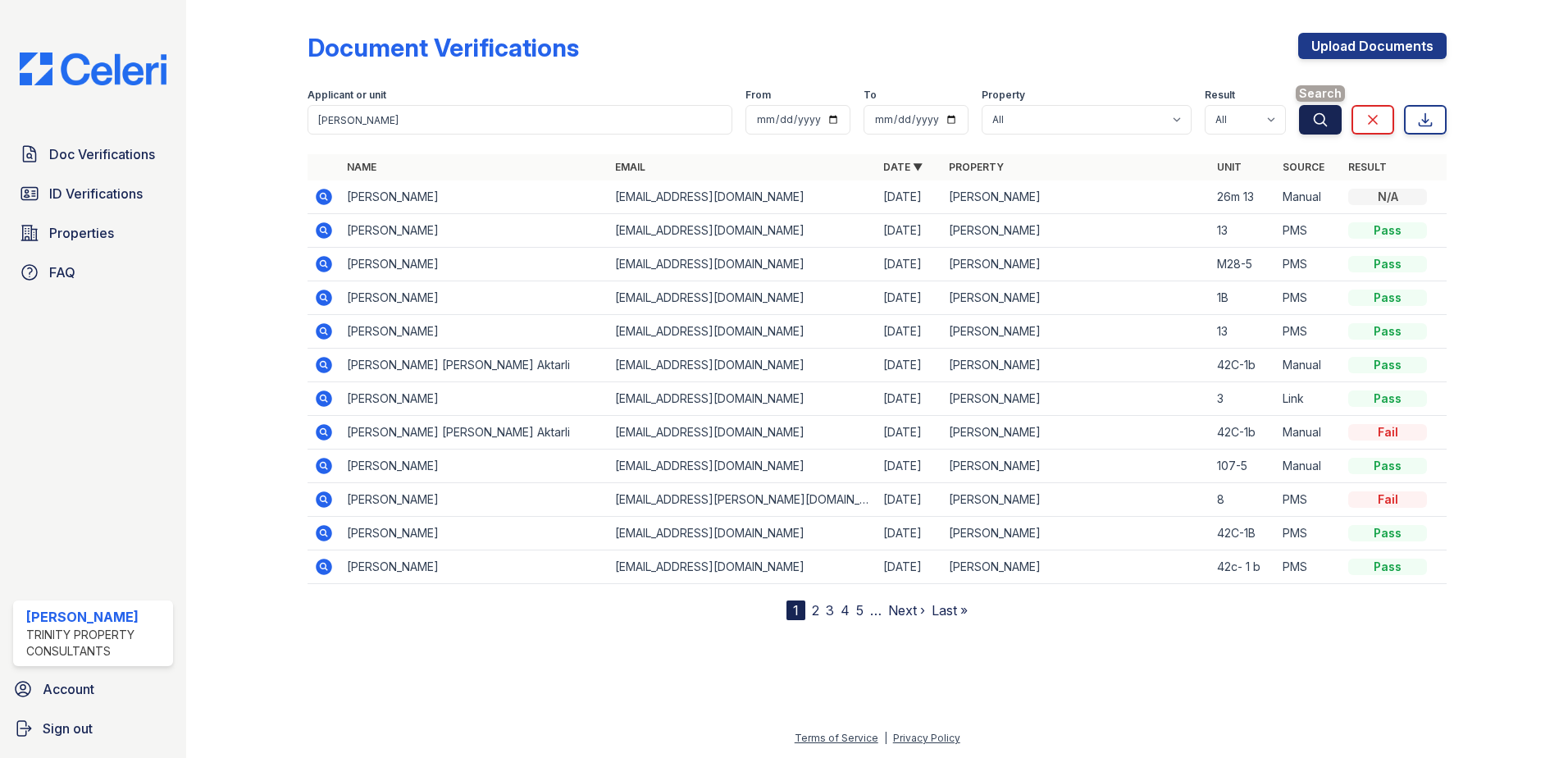
click at [1325, 125] on icon "submit" at bounding box center [1321, 119] width 12 height 12
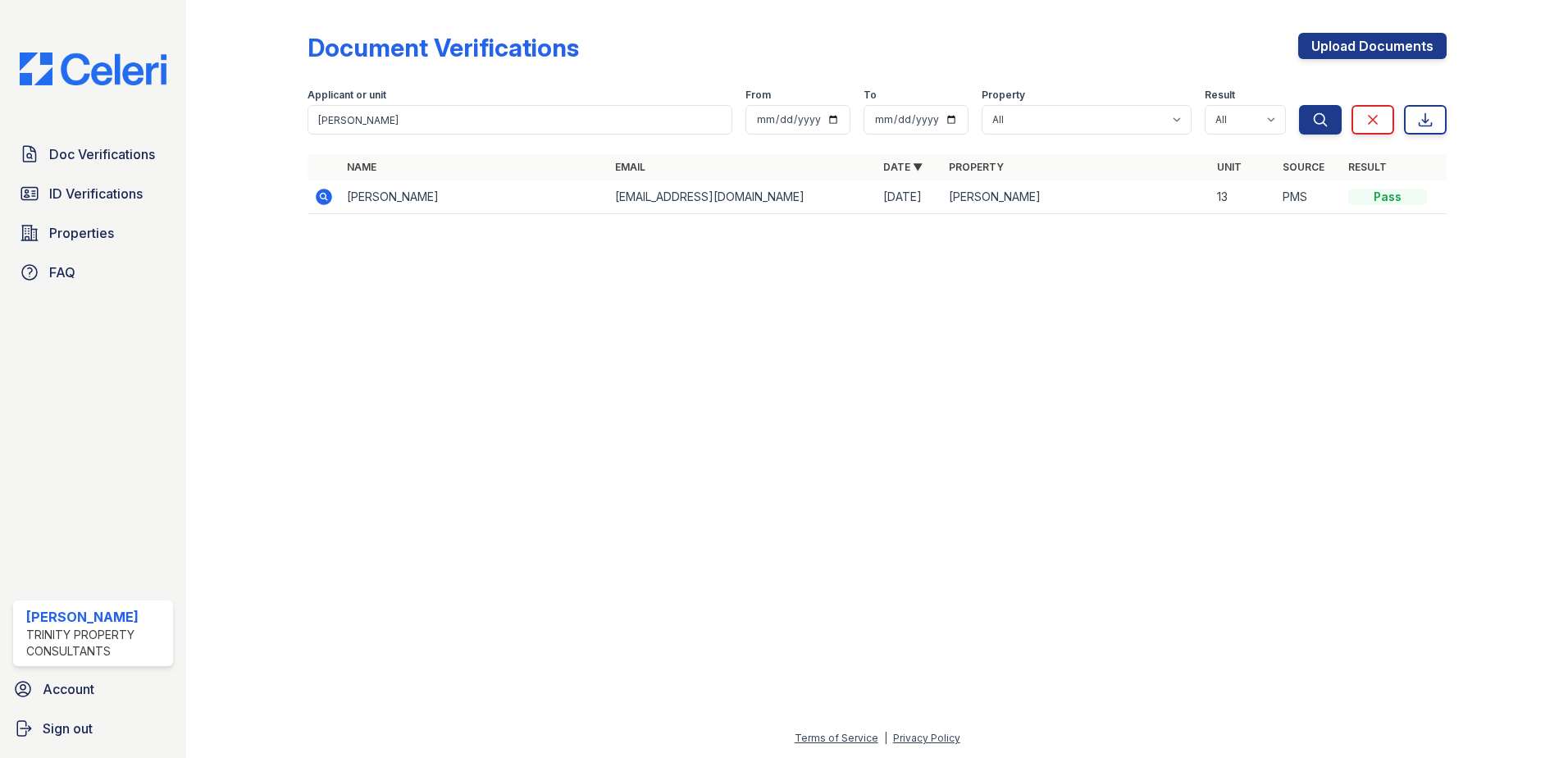
click at [323, 196] on icon at bounding box center [323, 195] width 4 height 4
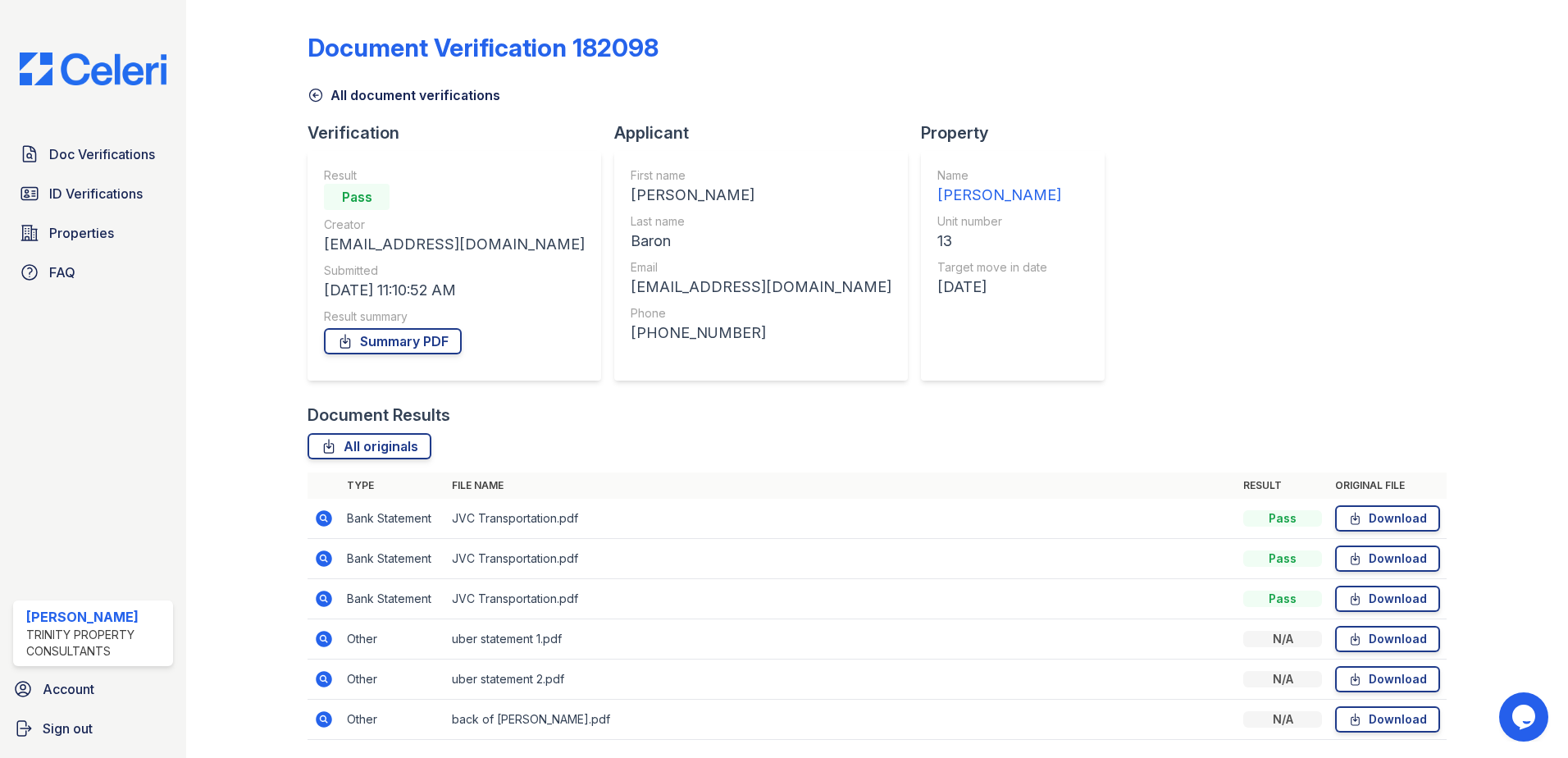
click at [318, 517] on icon at bounding box center [323, 518] width 16 height 16
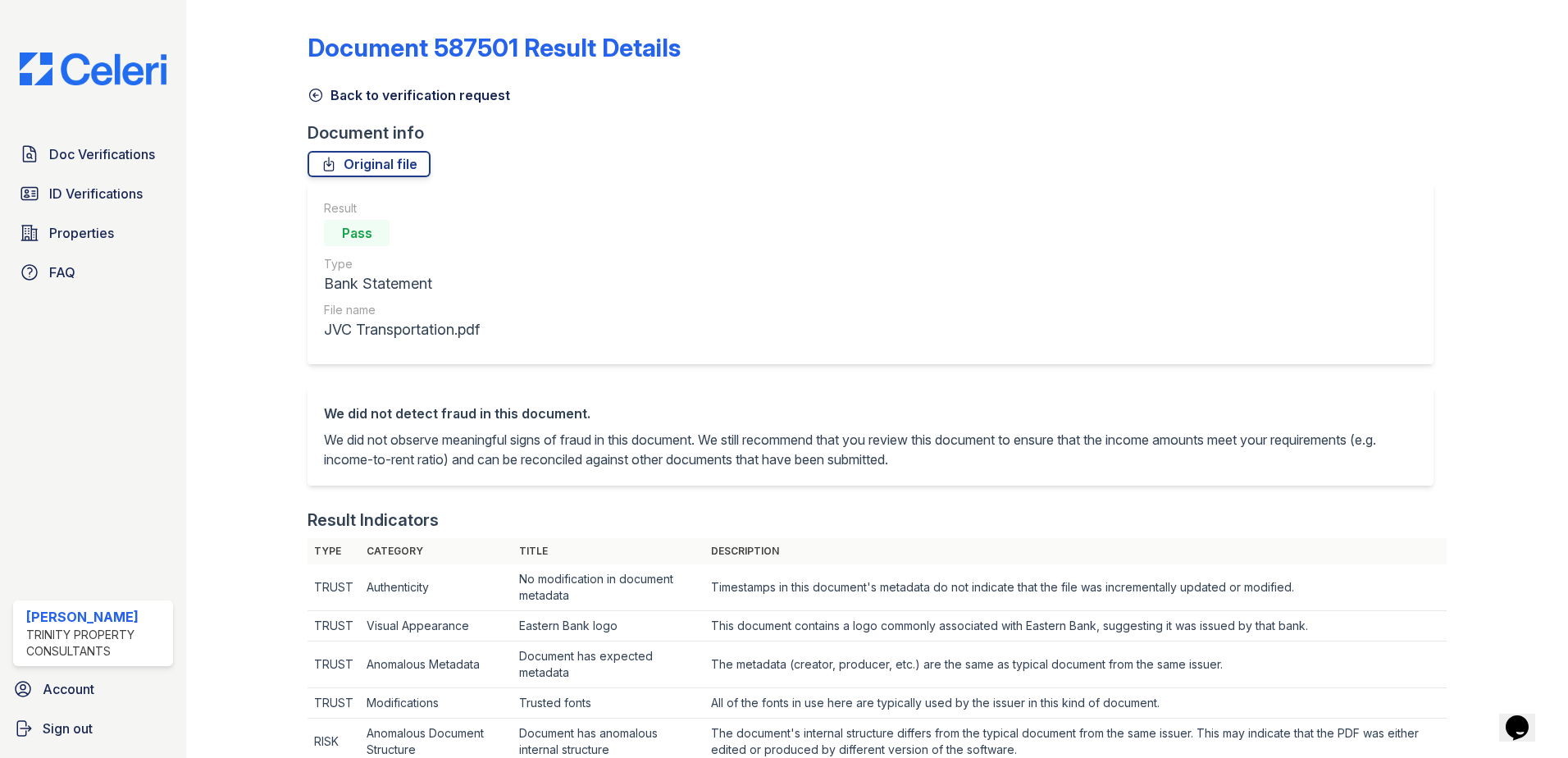
click at [313, 93] on icon at bounding box center [315, 94] width 16 height 16
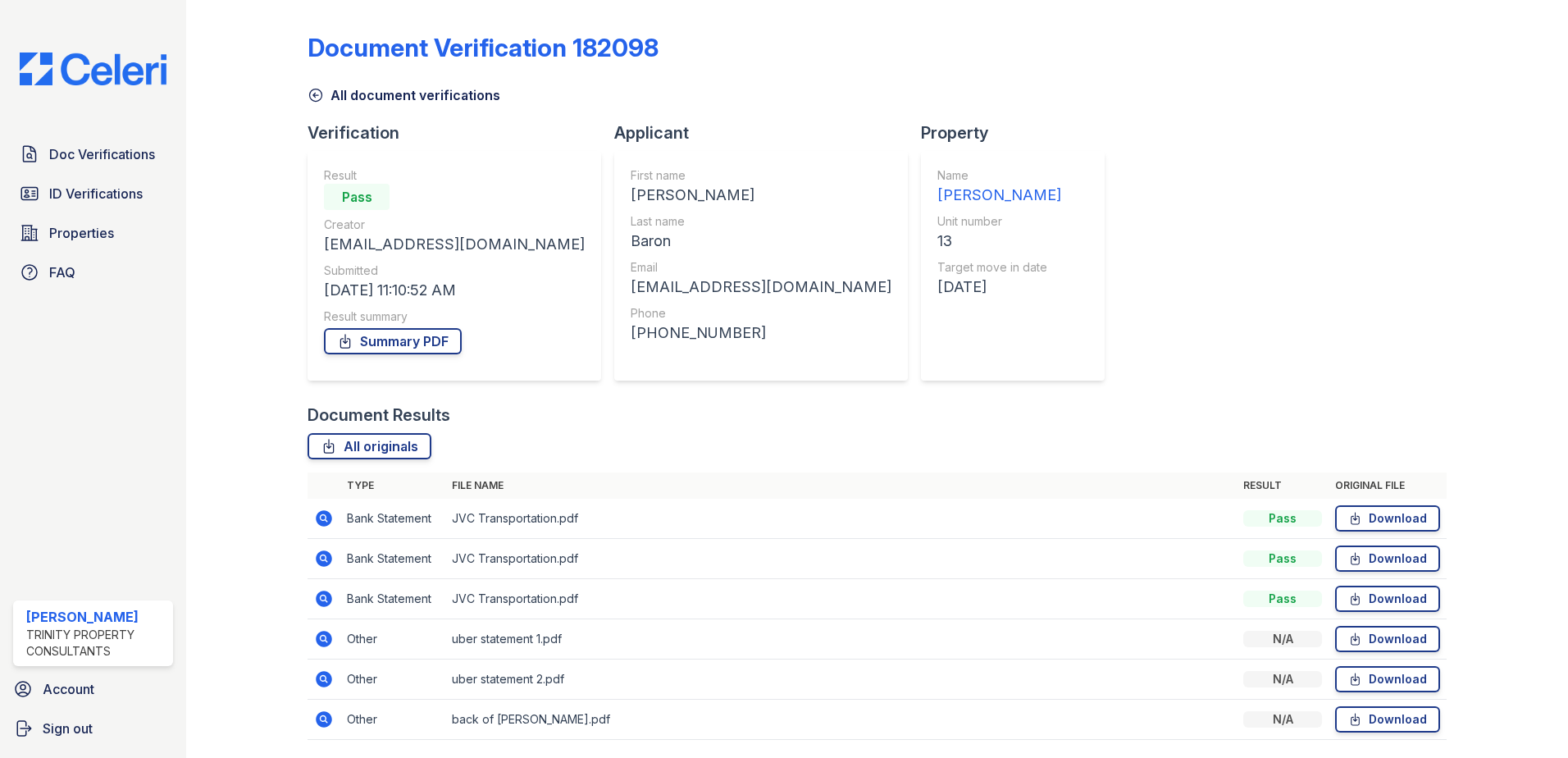
click at [323, 559] on icon at bounding box center [323, 557] width 4 height 4
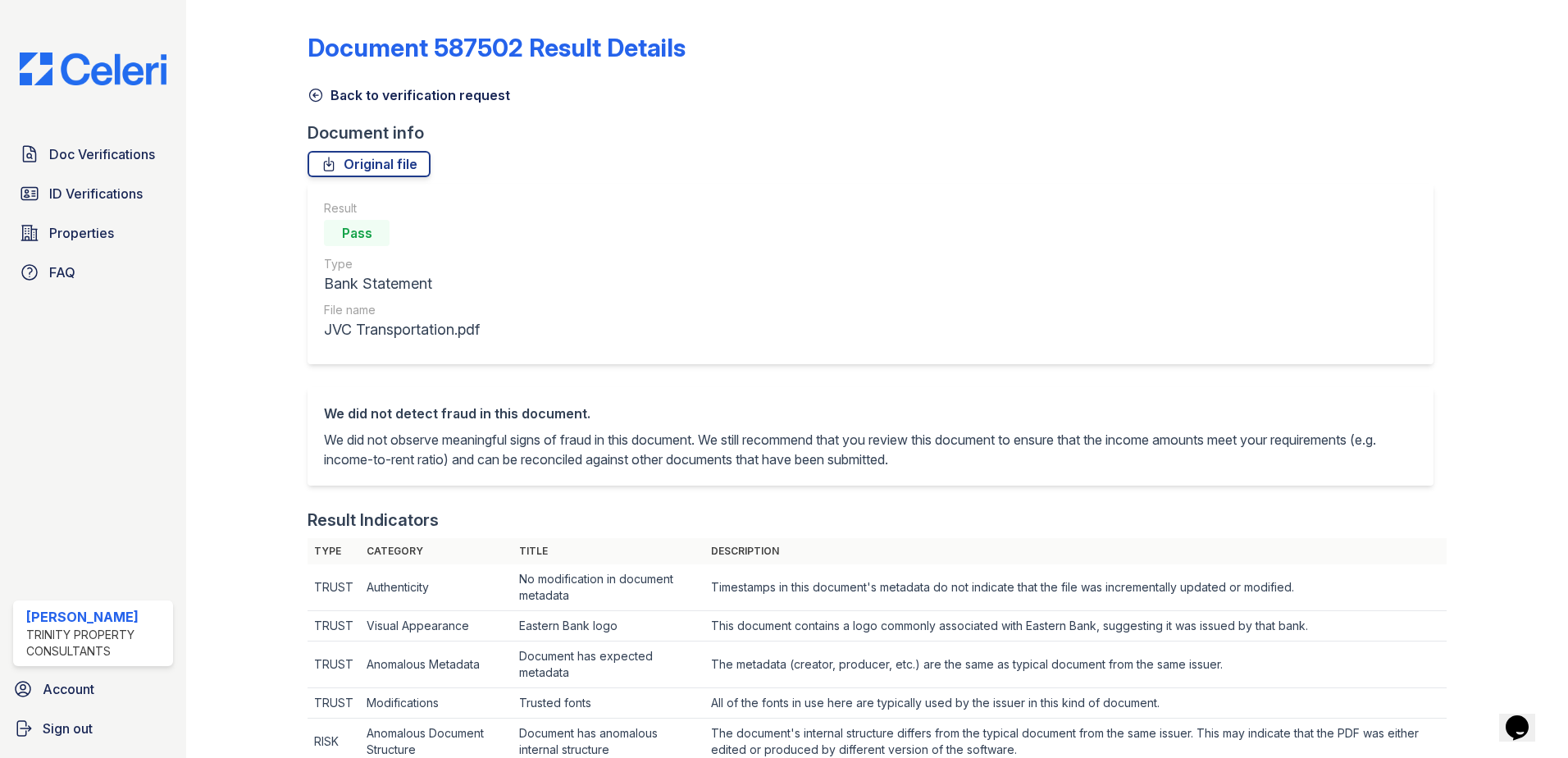
click at [312, 89] on icon at bounding box center [316, 95] width 12 height 12
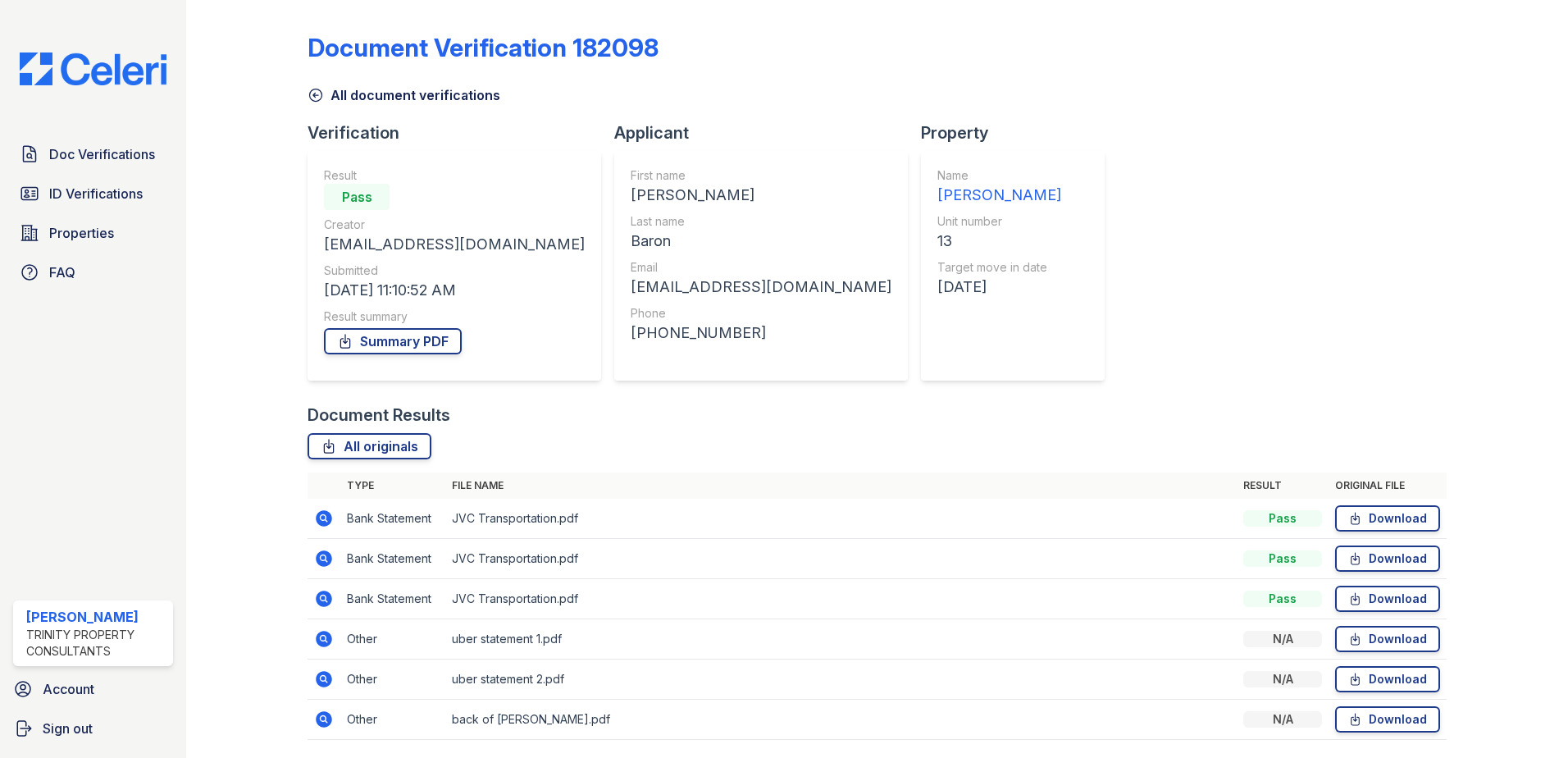
click at [318, 598] on icon at bounding box center [323, 598] width 16 height 16
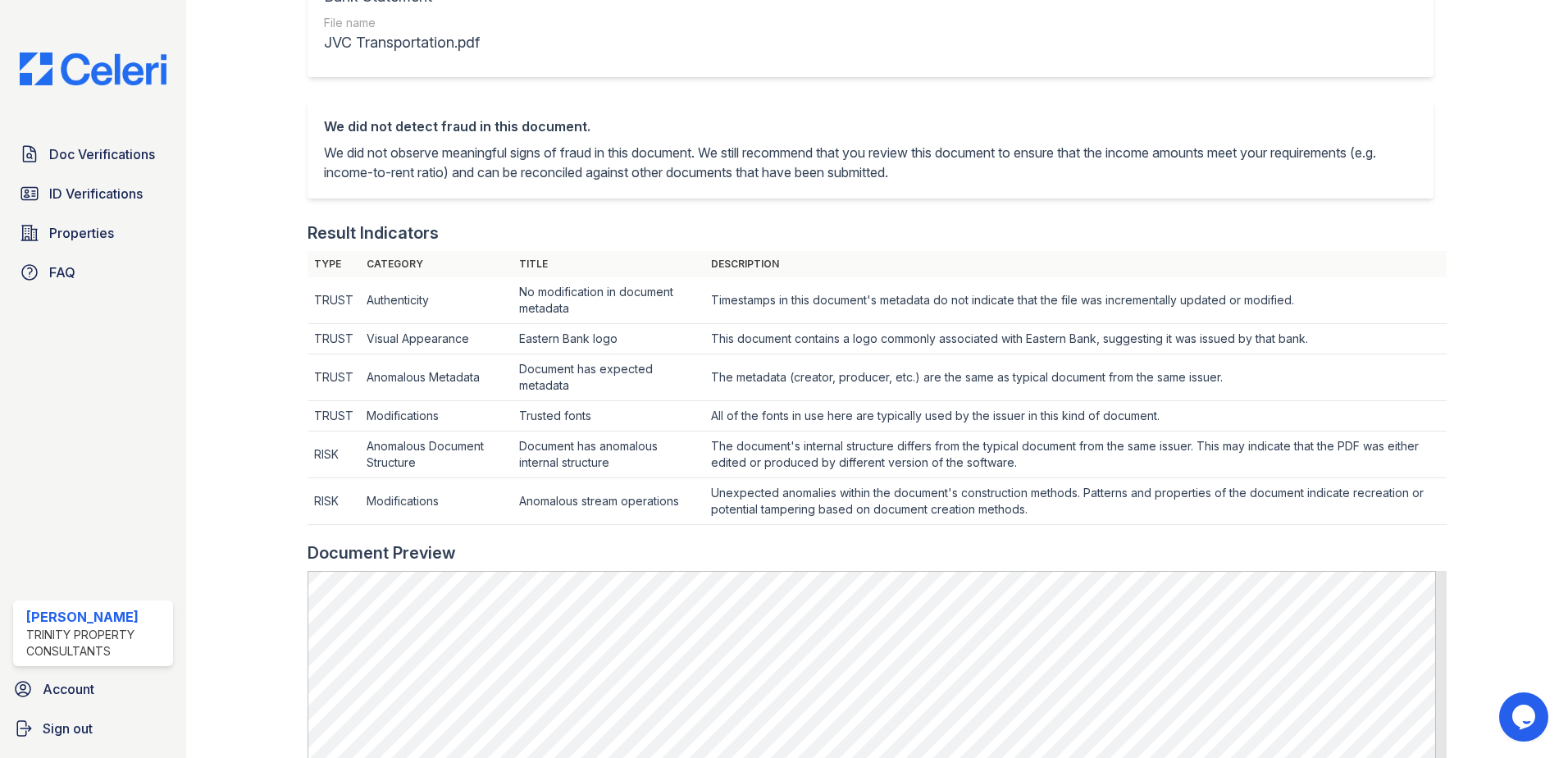
scroll to position [82, 0]
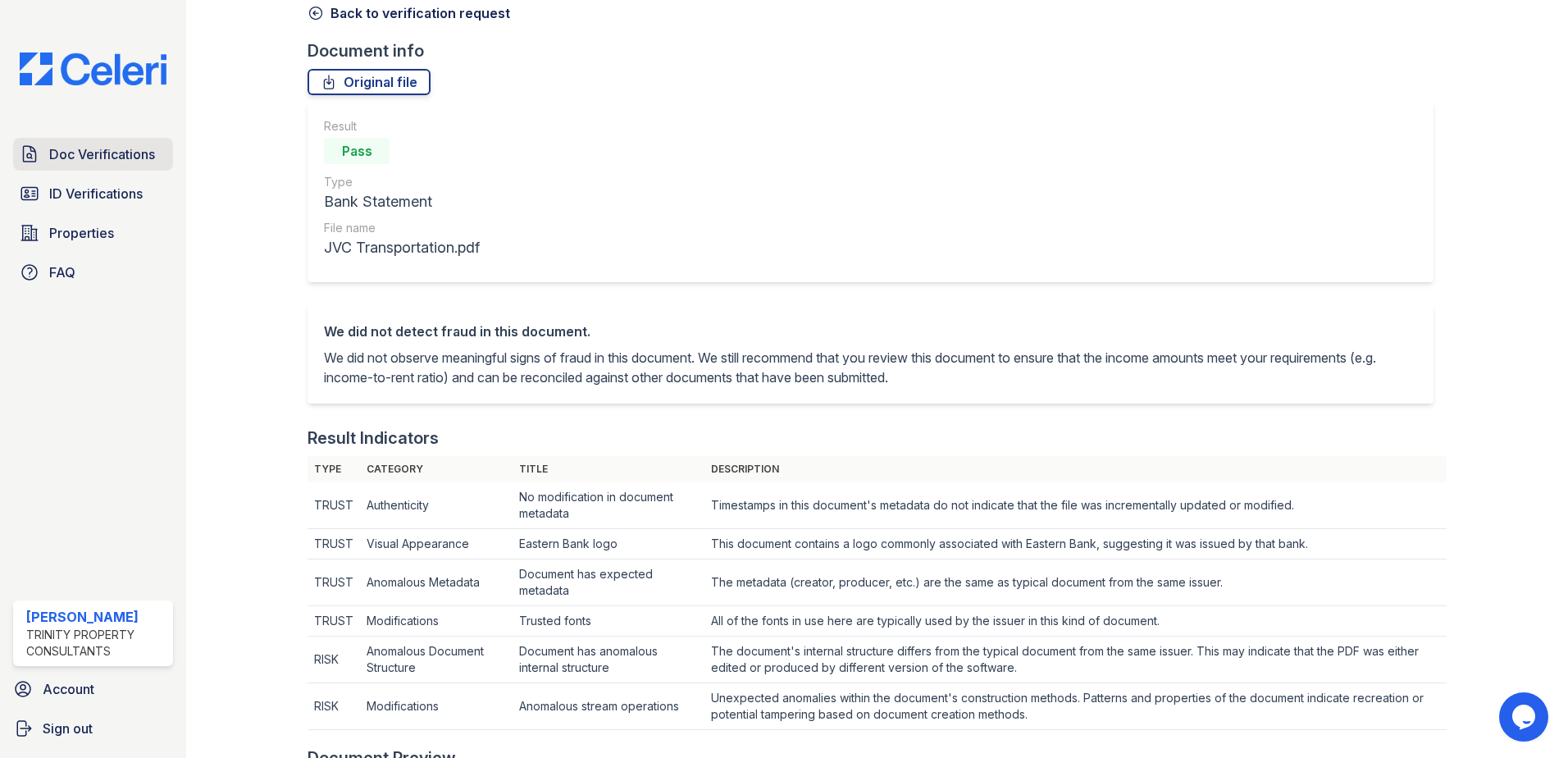
click at [122, 149] on span "Doc Verifications" at bounding box center [102, 154] width 106 height 20
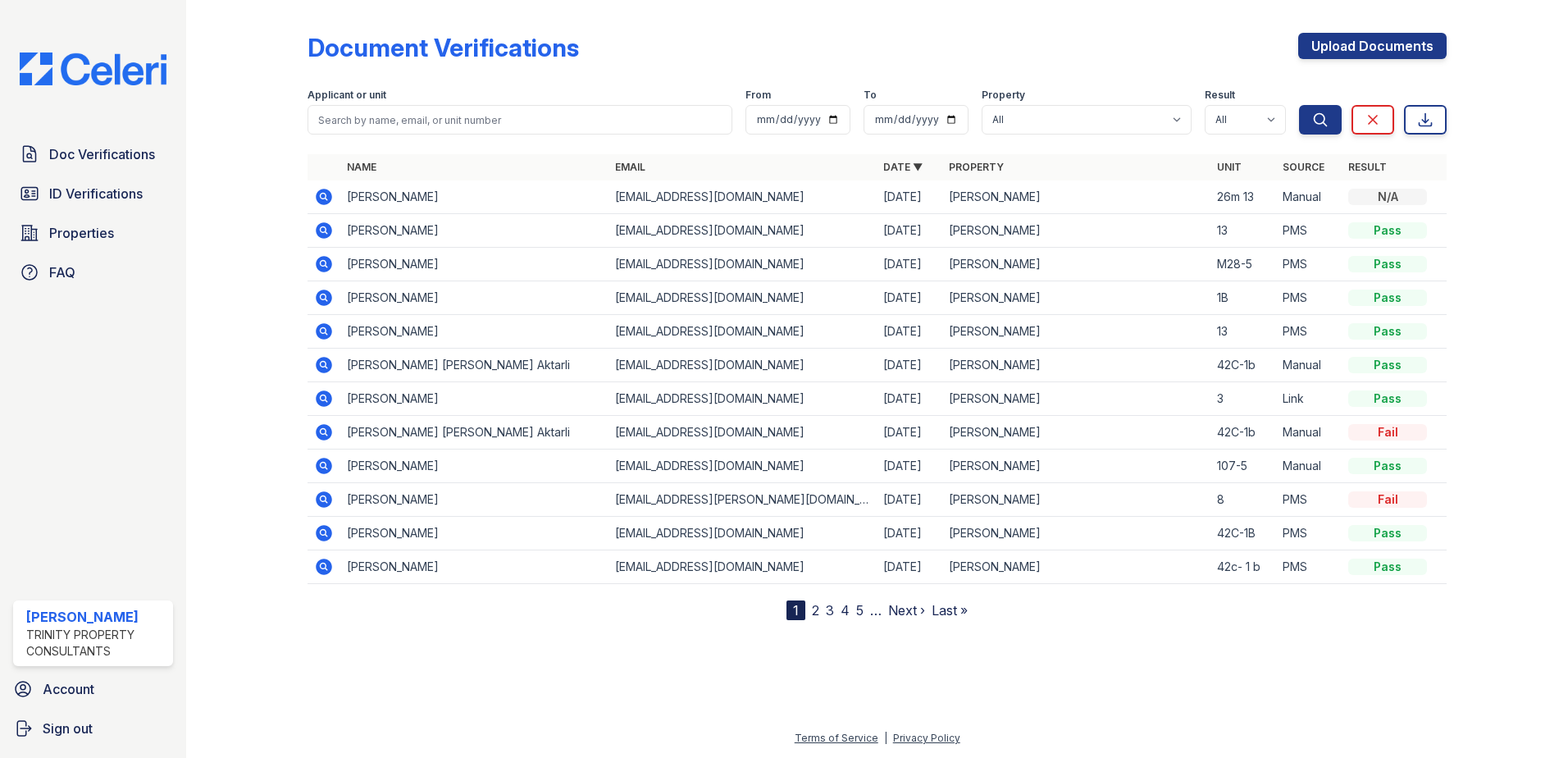
click at [315, 230] on icon at bounding box center [323, 230] width 20 height 20
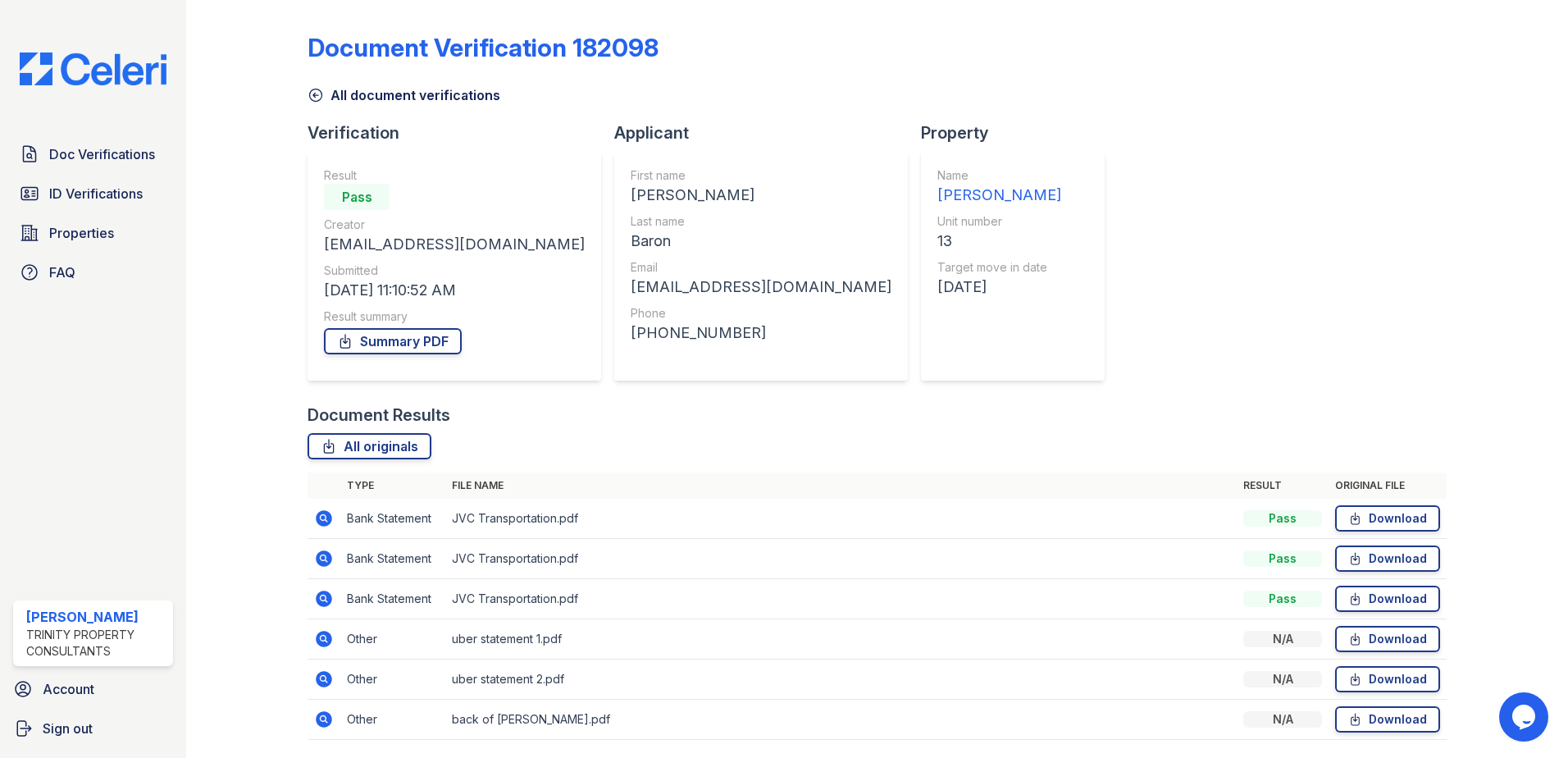
click at [325, 523] on icon at bounding box center [323, 518] width 16 height 16
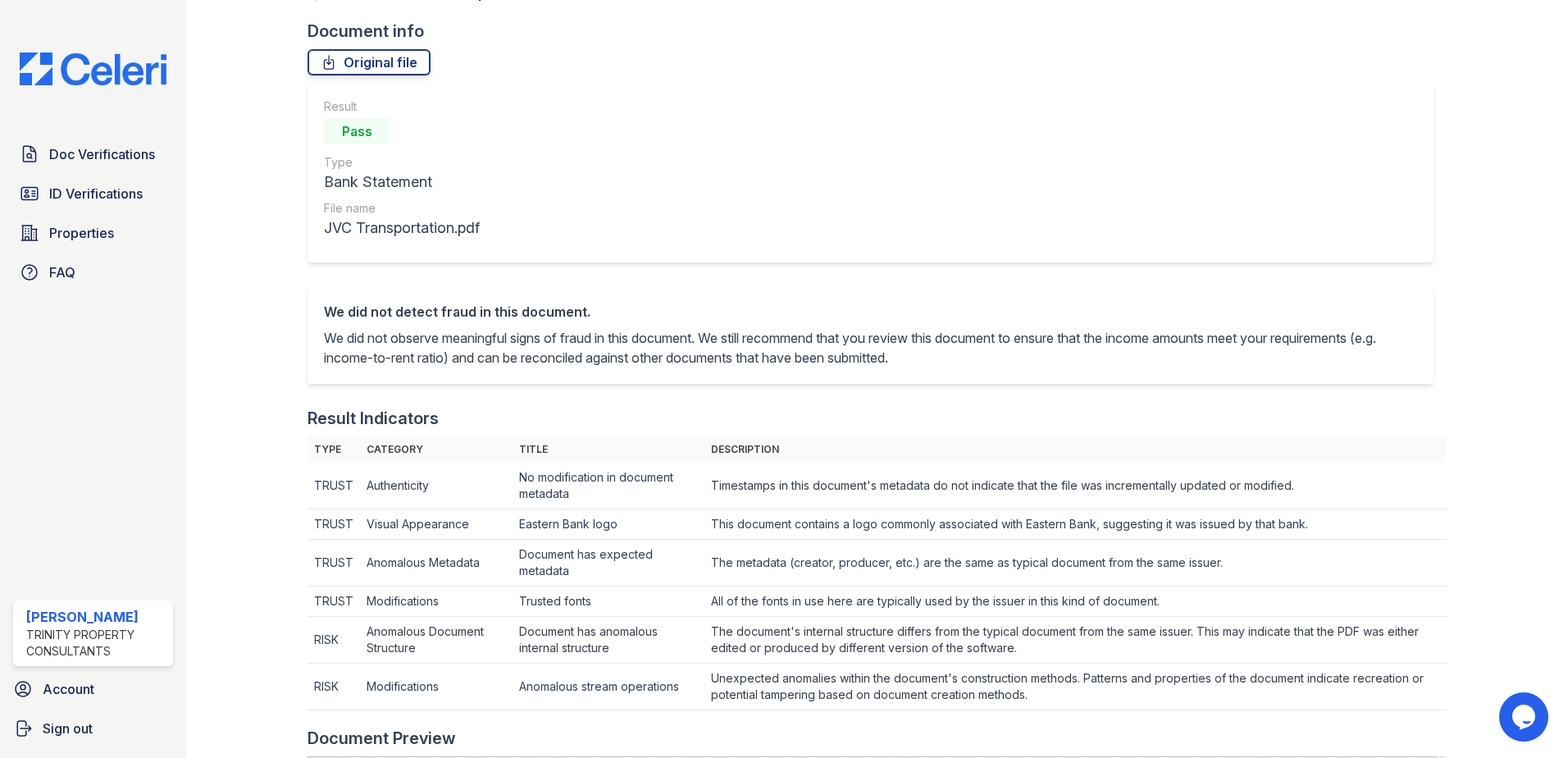
scroll to position [82, 0]
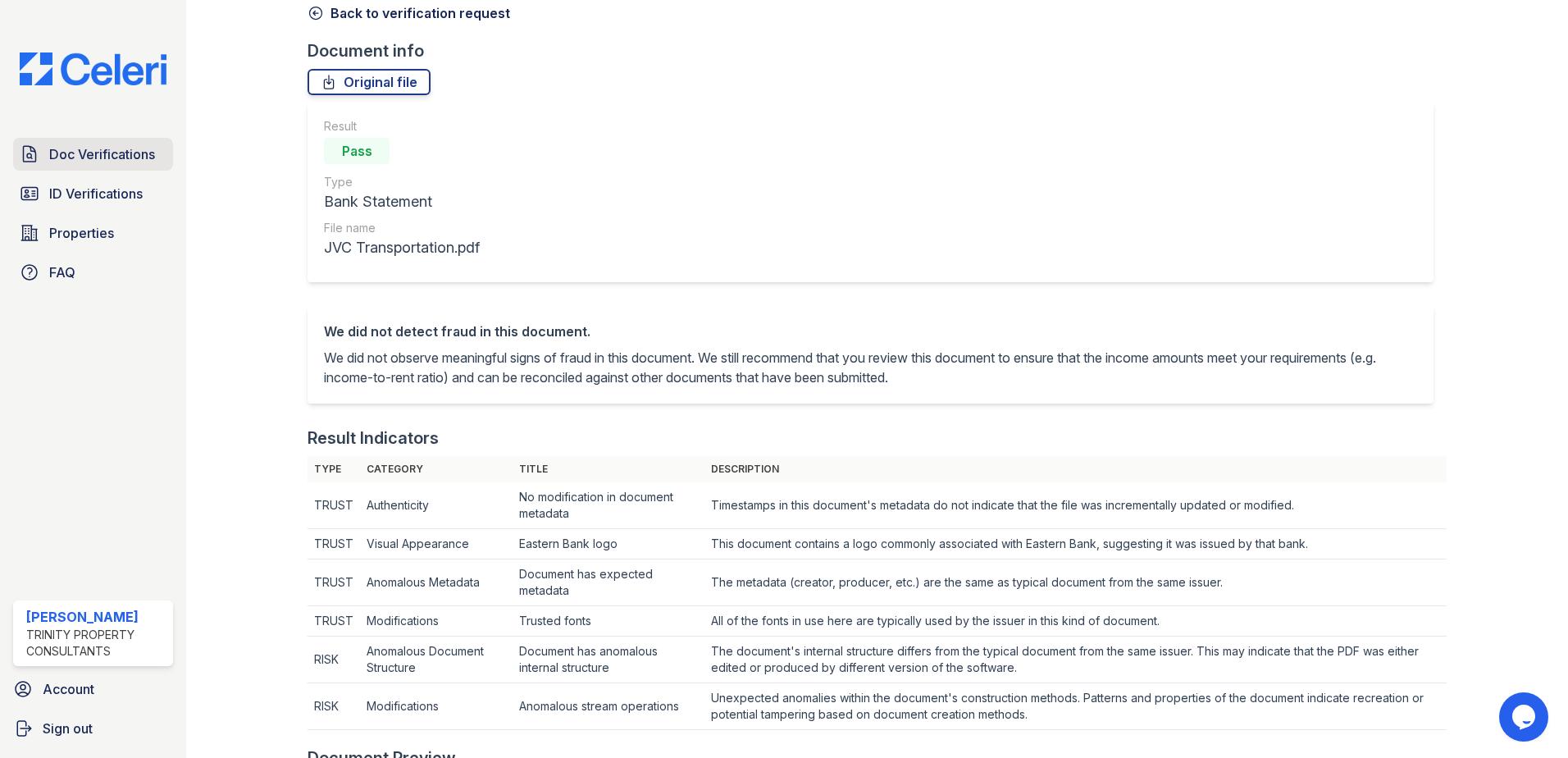
click at [110, 152] on span "Doc Verifications" at bounding box center [102, 154] width 106 height 20
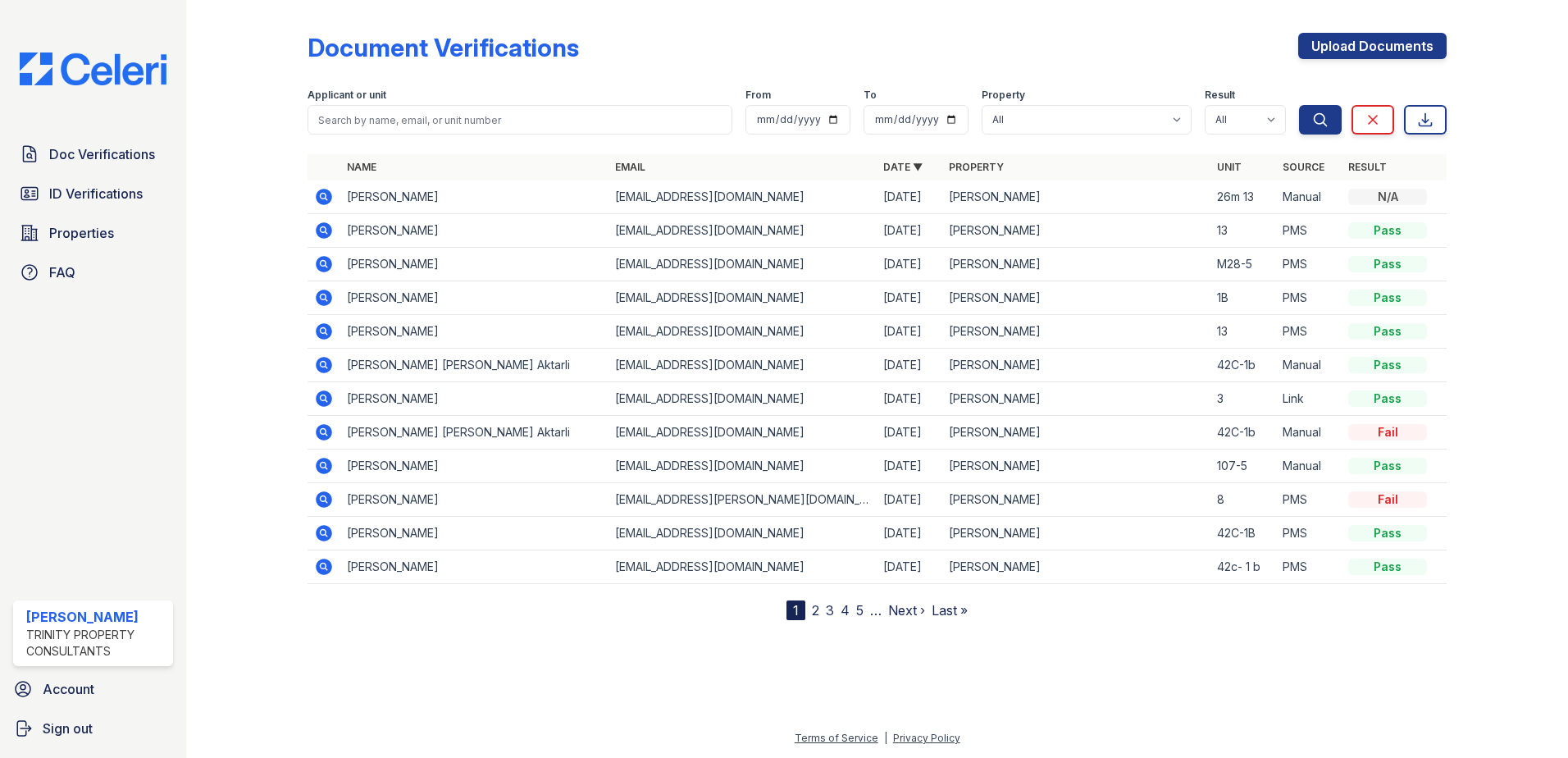
click at [326, 228] on icon at bounding box center [323, 230] width 20 height 20
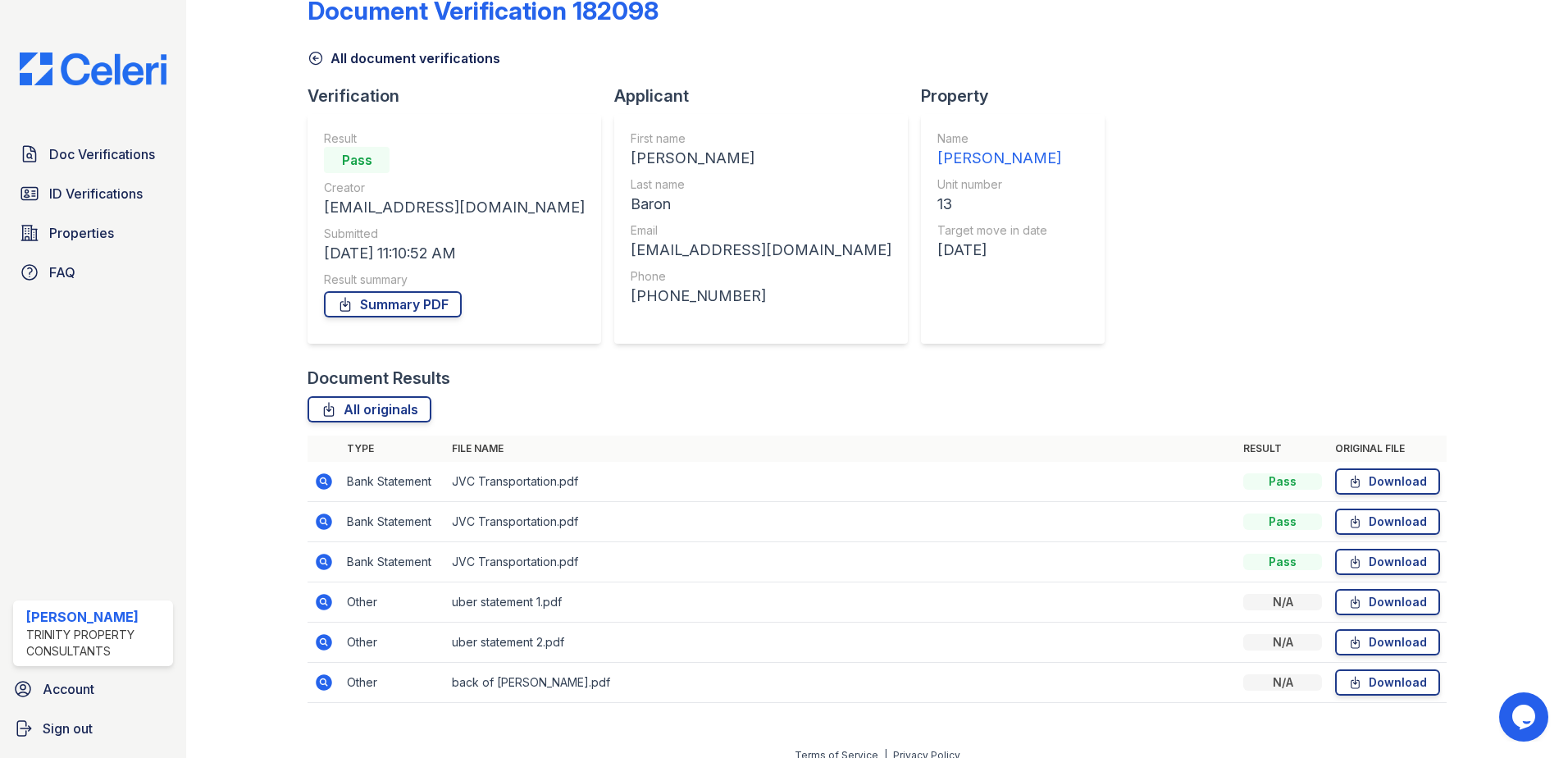
scroll to position [54, 0]
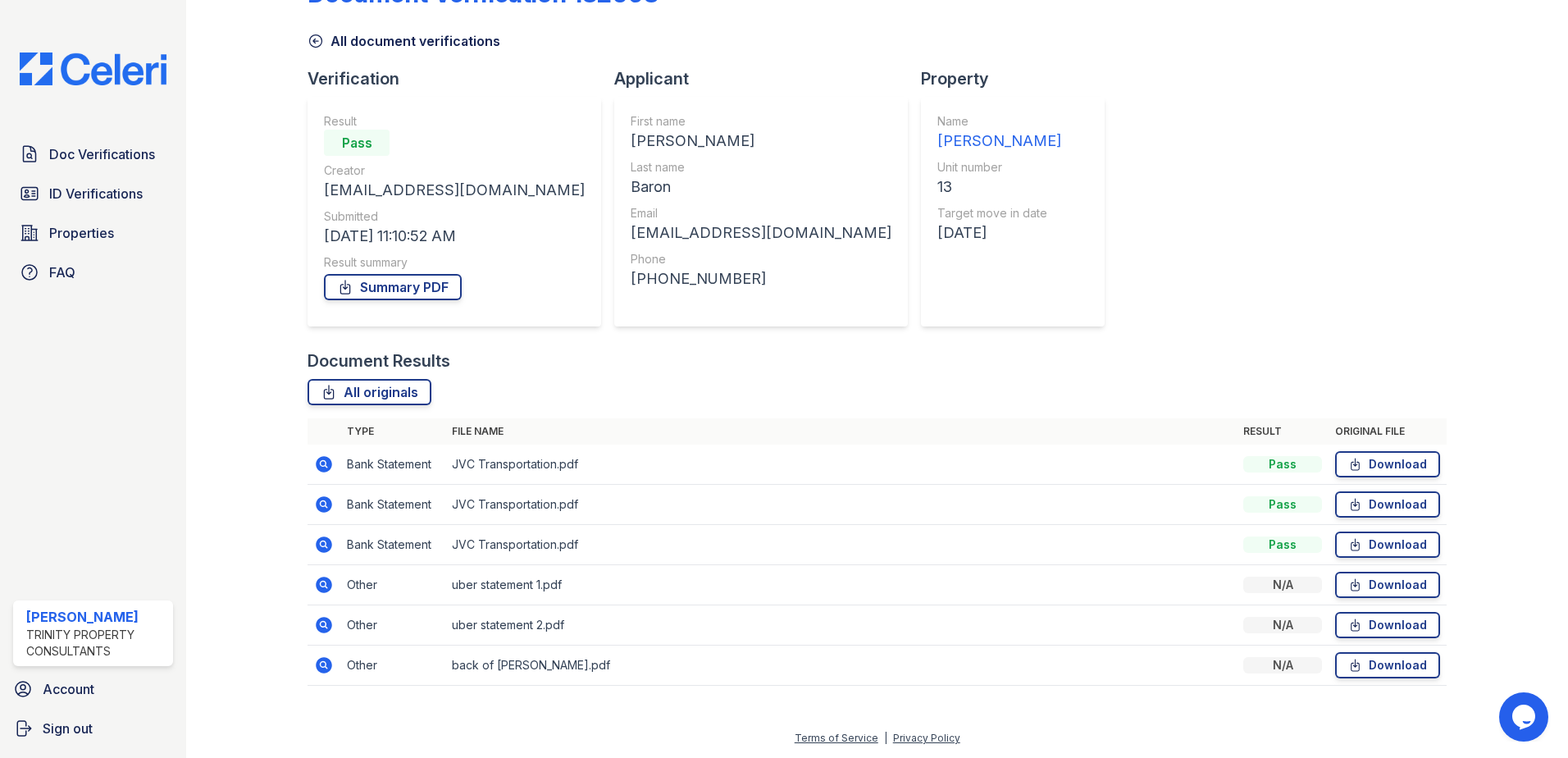
click at [488, 587] on td "uber statement 1.pdf" at bounding box center [841, 585] width 791 height 40
click at [317, 584] on icon at bounding box center [323, 584] width 16 height 16
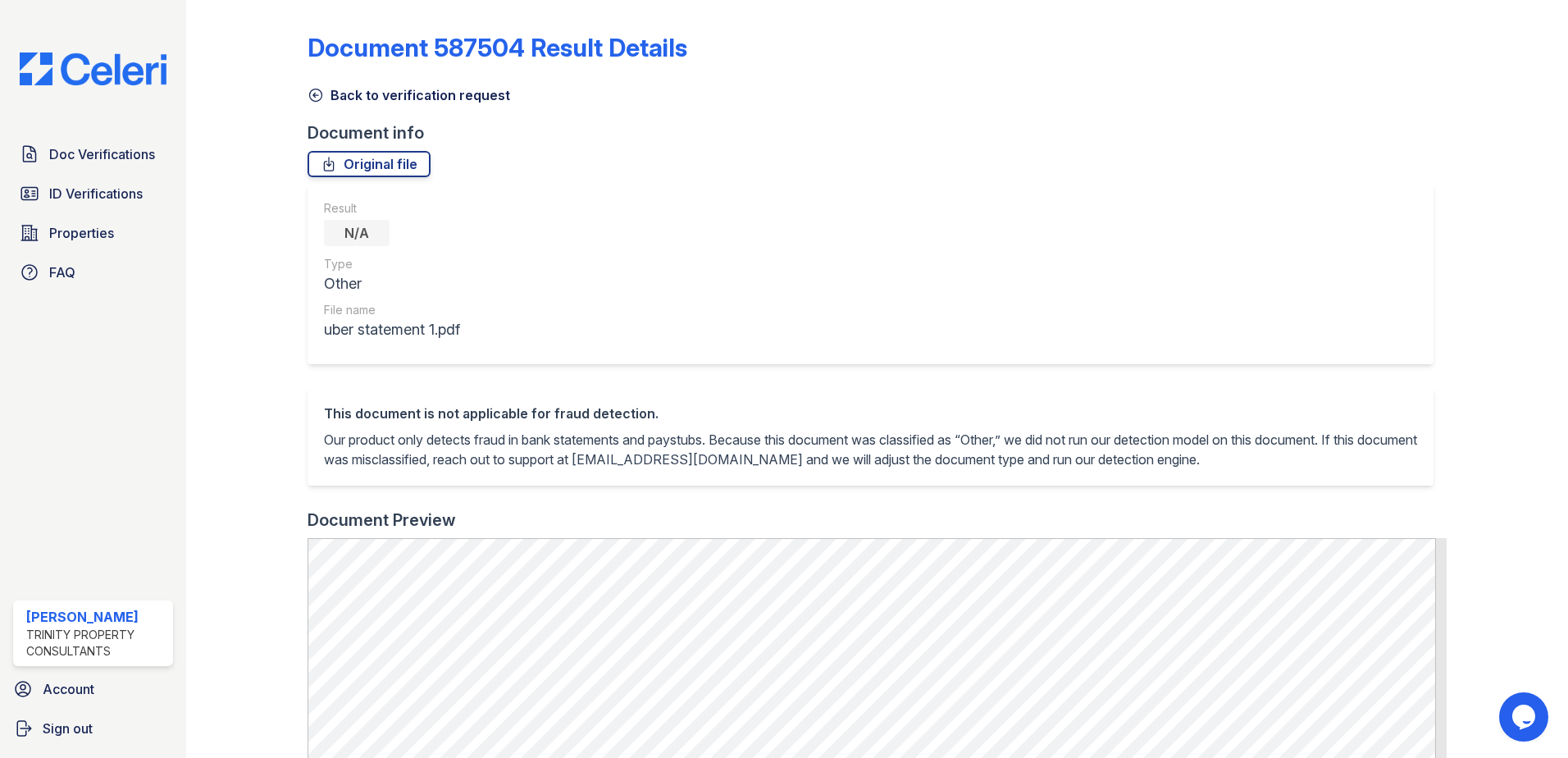
click at [143, 299] on div "Doc Verifications ID Verifications Properties FAQ [PERSON_NAME] Trinity Propert…" at bounding box center [93, 379] width 186 height 758
click at [646, 258] on div "Result N/A Type Other File name uber statement 1.pdf" at bounding box center [870, 273] width 1127 height 181
click at [68, 182] on link "ID Verifications" at bounding box center [93, 194] width 160 height 33
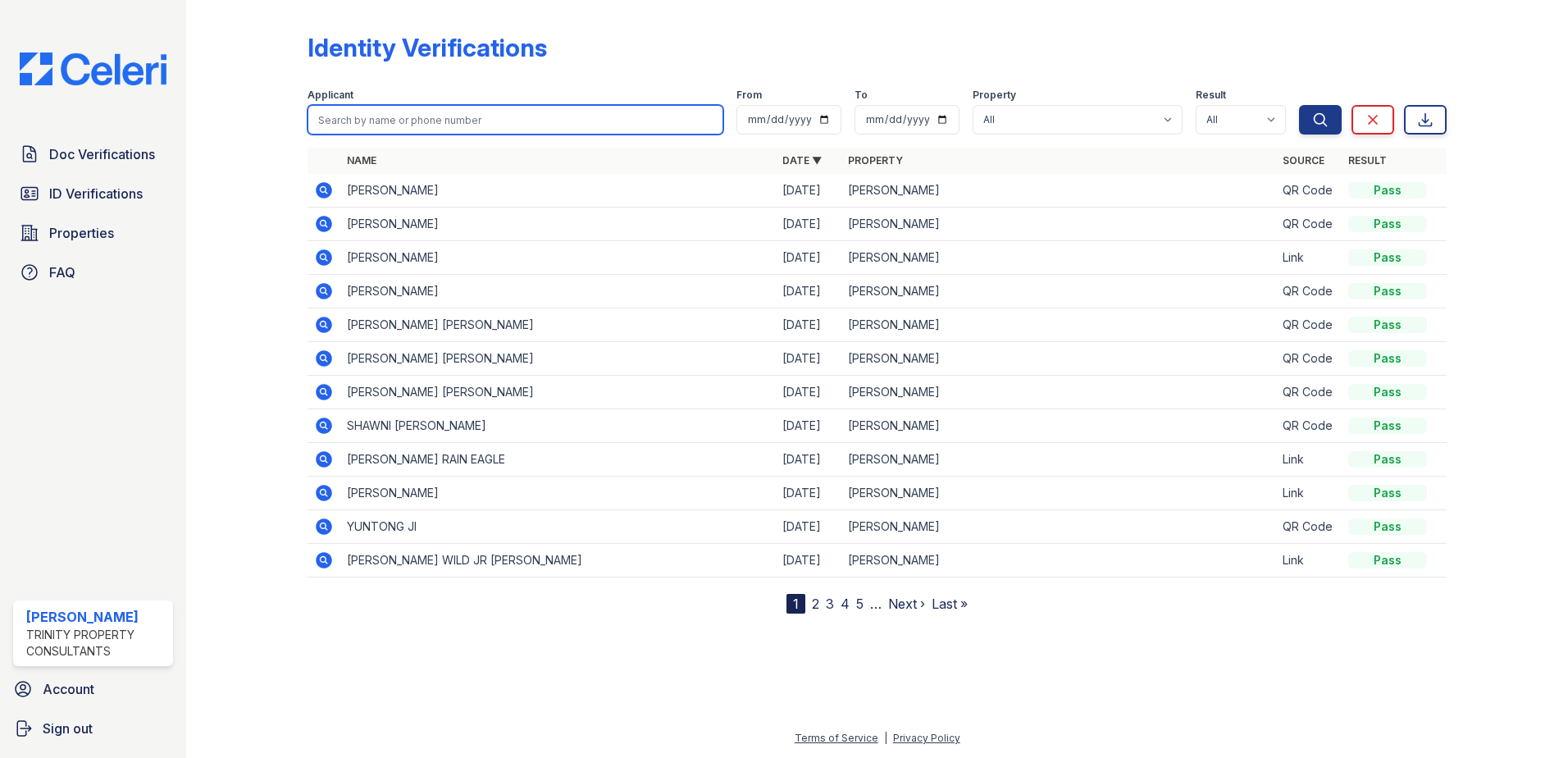
click at [382, 122] on input "search" at bounding box center [515, 120] width 416 height 30
type input "jea"
drag, startPoint x: 203, startPoint y: 126, endPoint x: 183, endPoint y: 143, distance: 26.2
click at [183, 143] on div "Doc Verifications ID Verifications Properties FAQ ReNew Waltham Trinity Propert…" at bounding box center [784, 379] width 1568 height 758
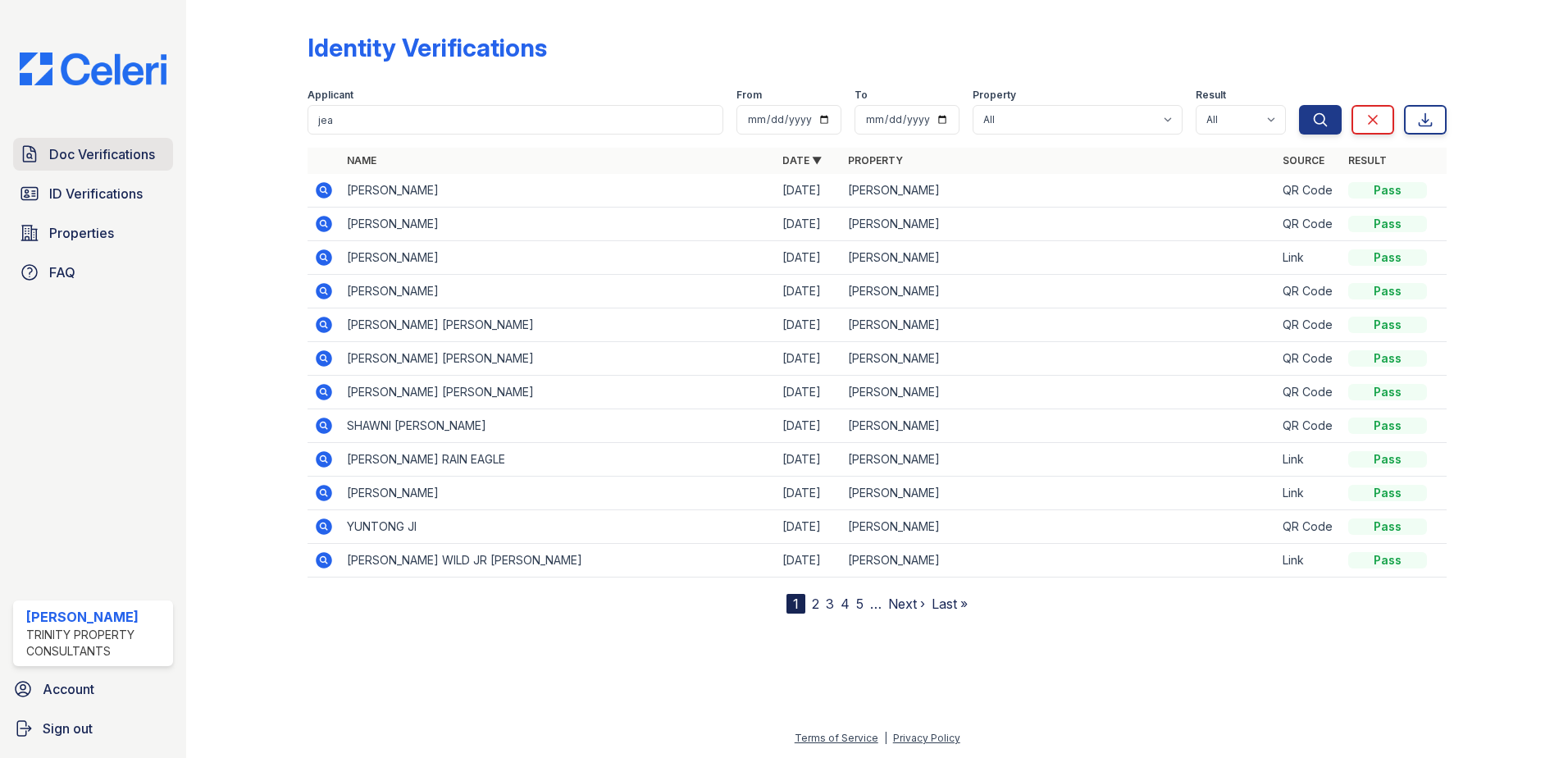
drag, startPoint x: 183, startPoint y: 143, endPoint x: 144, endPoint y: 150, distance: 39.6
click at [144, 150] on span "Doc Verifications" at bounding box center [102, 154] width 106 height 20
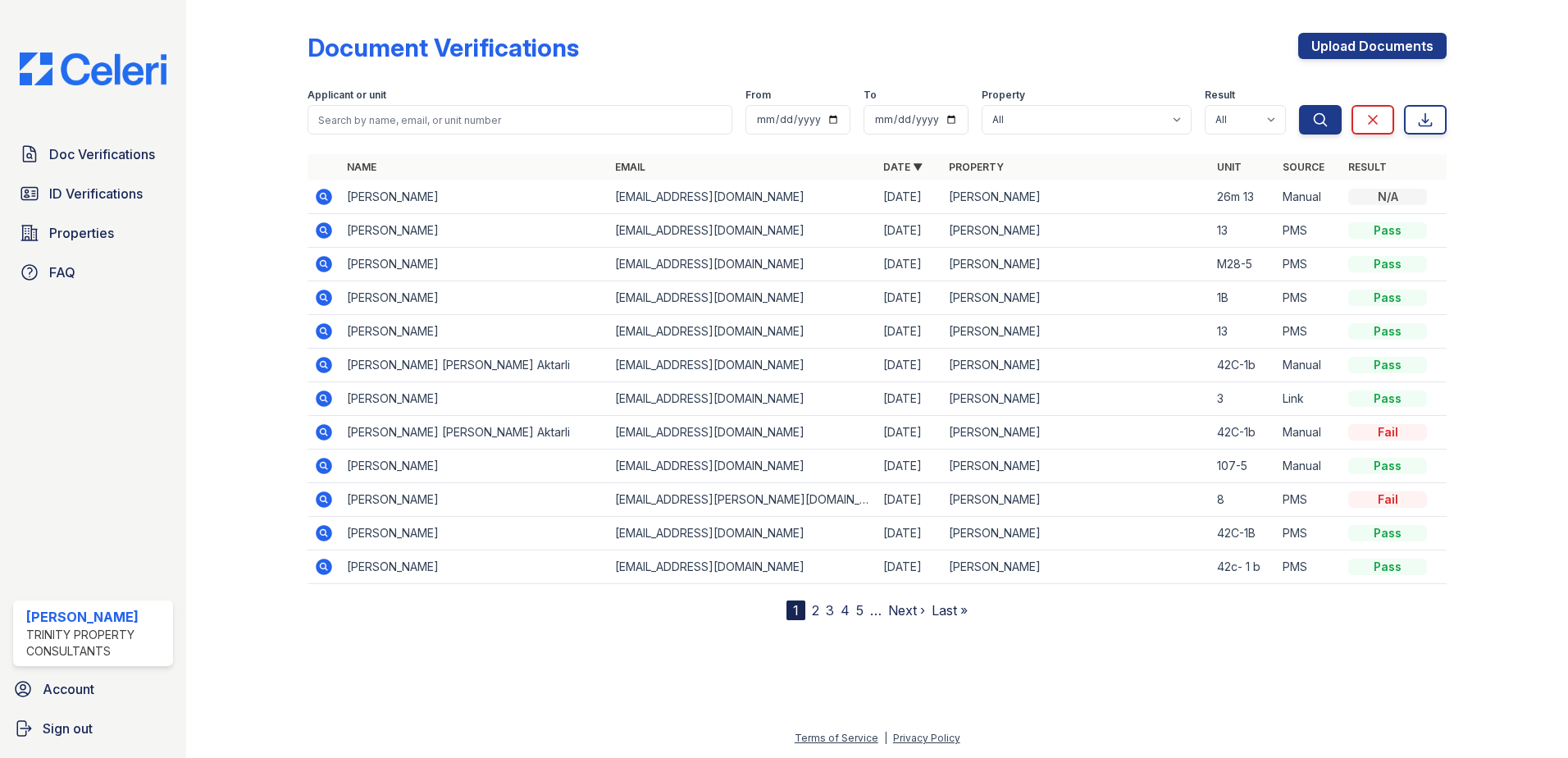
click at [318, 232] on icon at bounding box center [323, 230] width 16 height 16
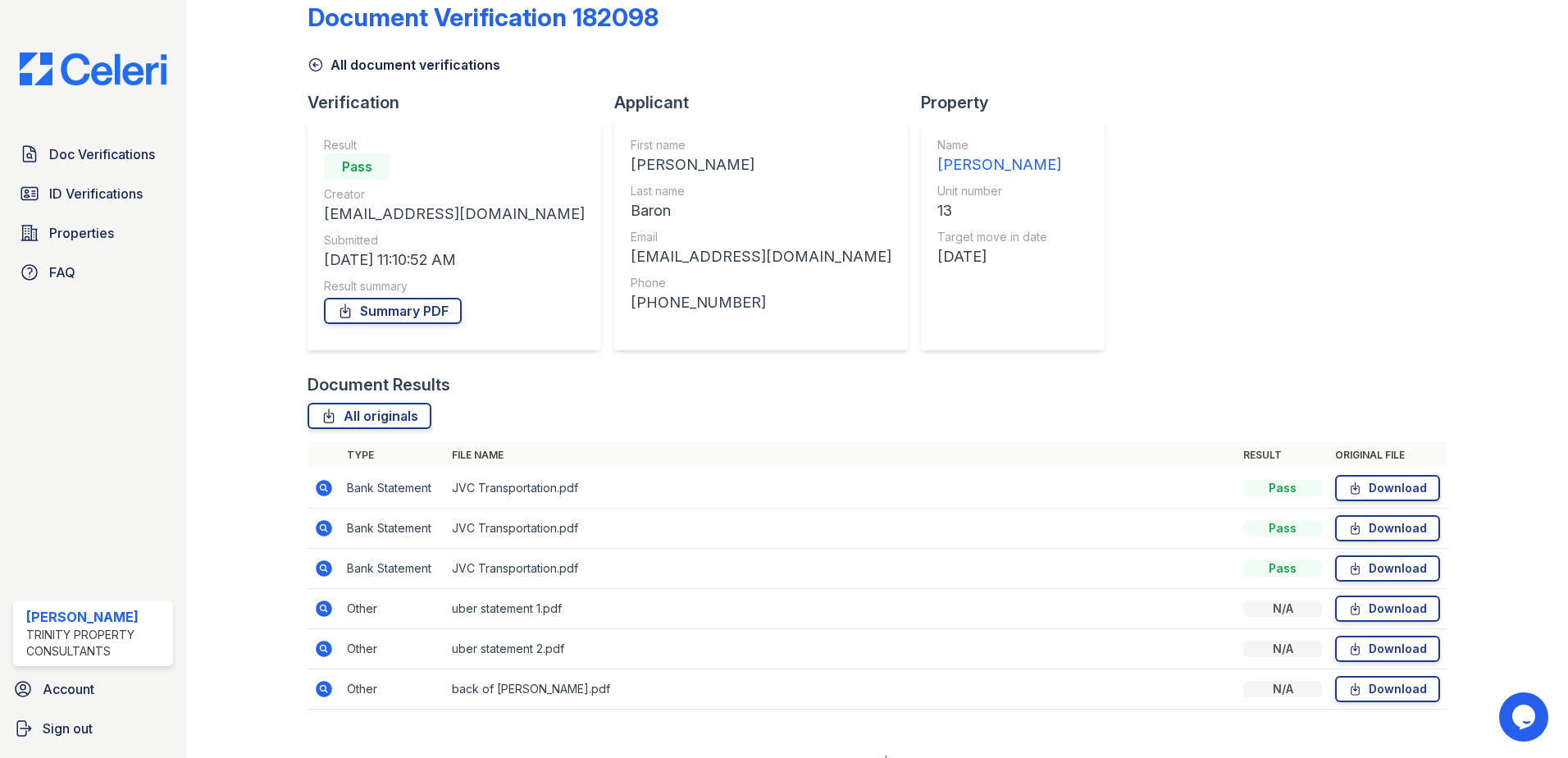
scroll to position [54, 0]
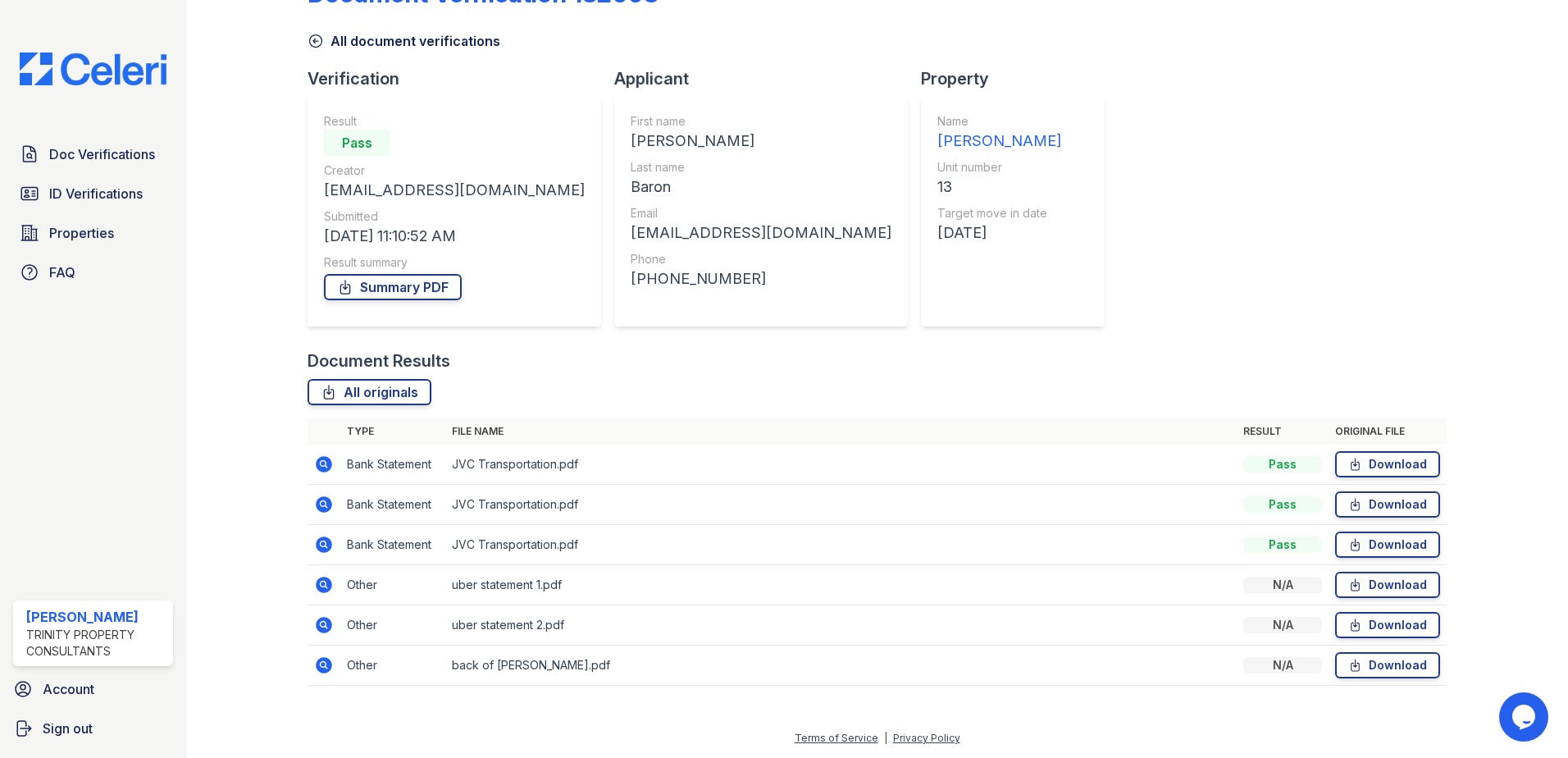
click at [318, 467] on icon at bounding box center [323, 463] width 16 height 16
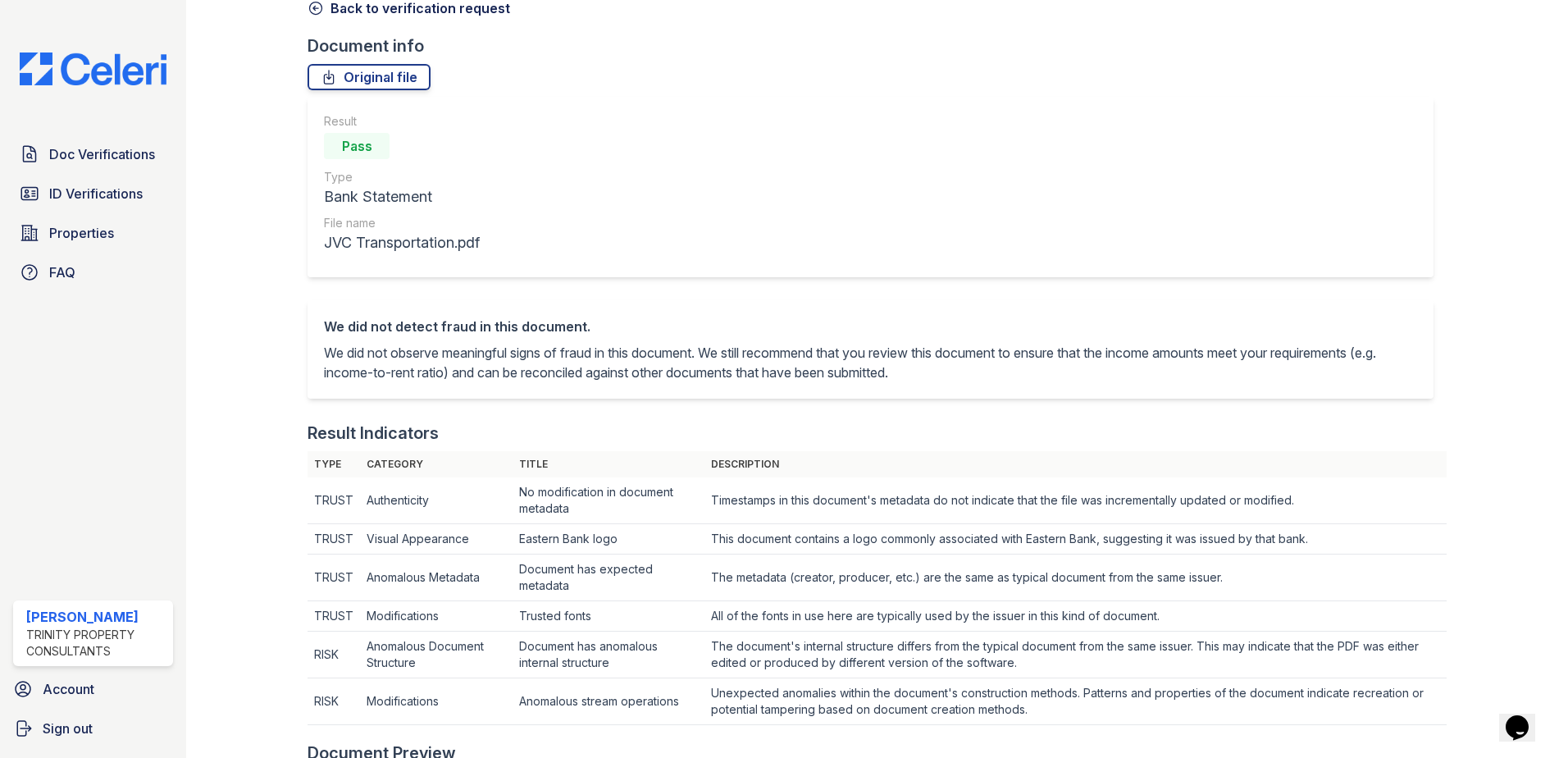
scroll to position [82, 0]
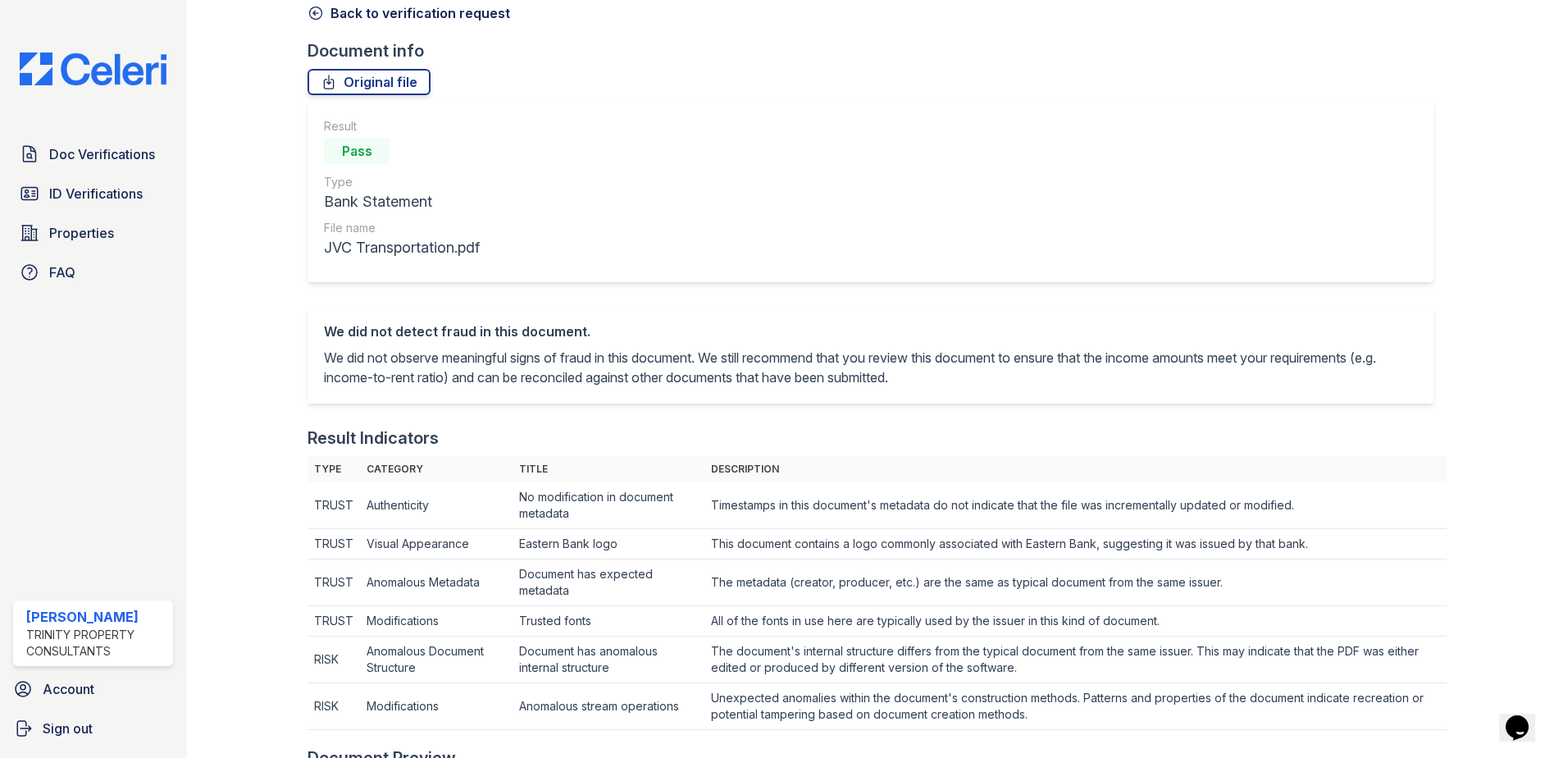
click at [1144, 160] on div "Result Pass Type Bank Statement File name JVC Transportation.pdf" at bounding box center [870, 192] width 1127 height 181
click at [908, 222] on div "Result Pass Type Bank Statement File name JVC Transportation.pdf" at bounding box center [870, 192] width 1127 height 181
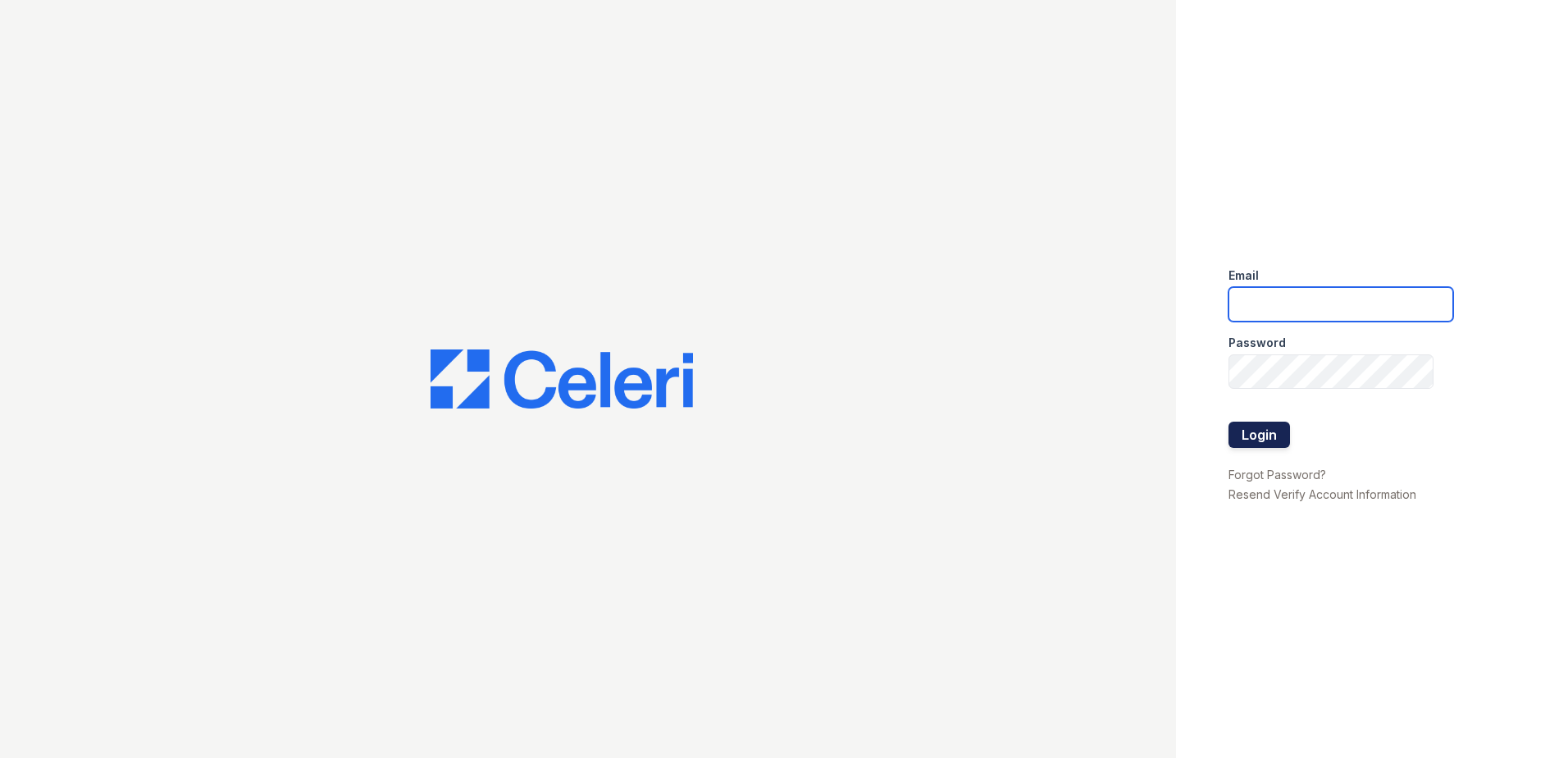
type input "[EMAIL_ADDRESS][DOMAIN_NAME]"
click at [1259, 434] on button "Login" at bounding box center [1259, 435] width 61 height 26
drag, startPoint x: 1228, startPoint y: 428, endPoint x: 1218, endPoint y: 429, distance: 10.0
click at [1218, 429] on div "Email [EMAIL_ADDRESS][DOMAIN_NAME] Password Login Forgot Password? Resend Verif…" at bounding box center [1372, 379] width 392 height 758
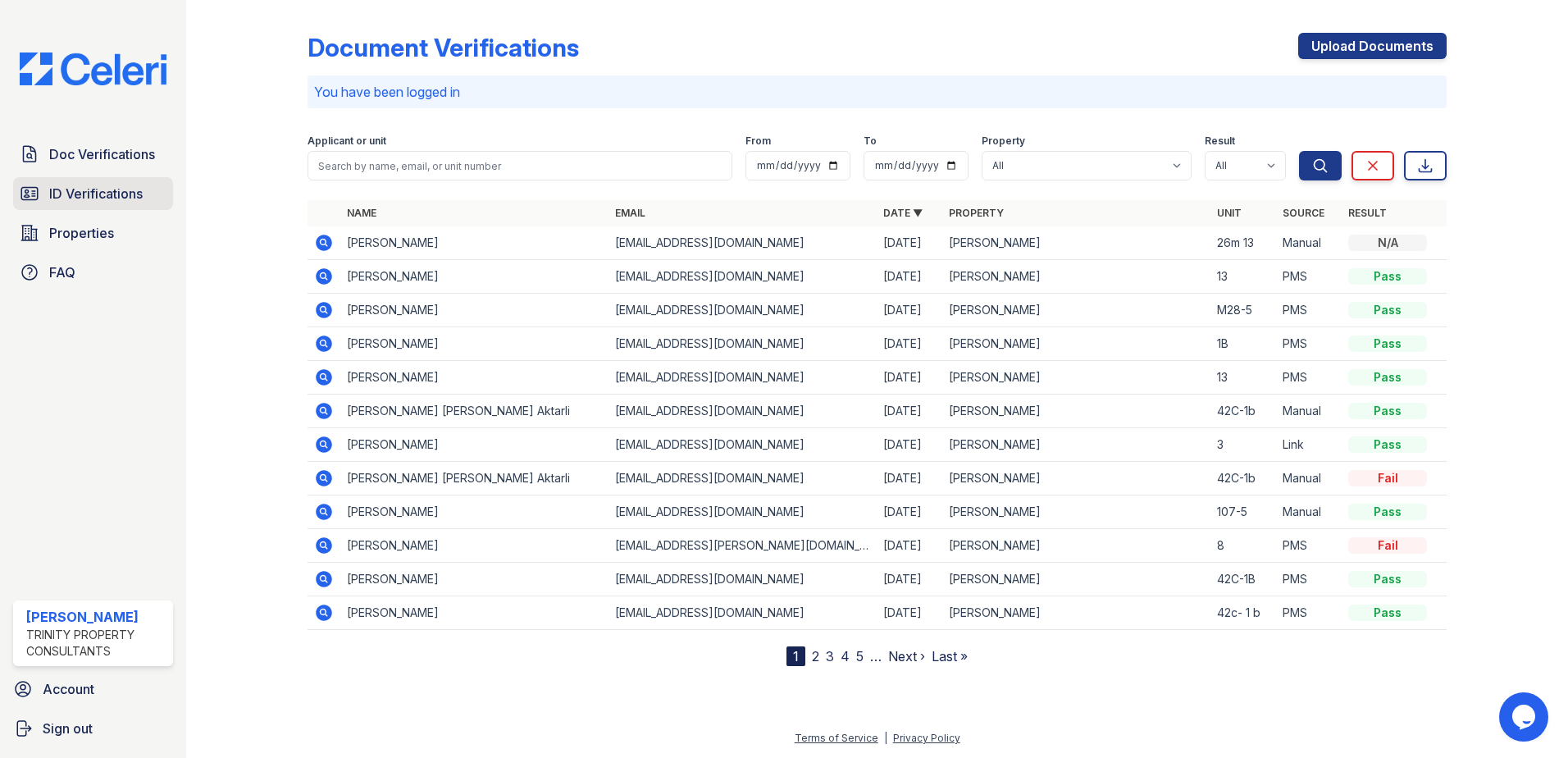
click at [110, 191] on span "ID Verifications" at bounding box center [96, 193] width 93 height 20
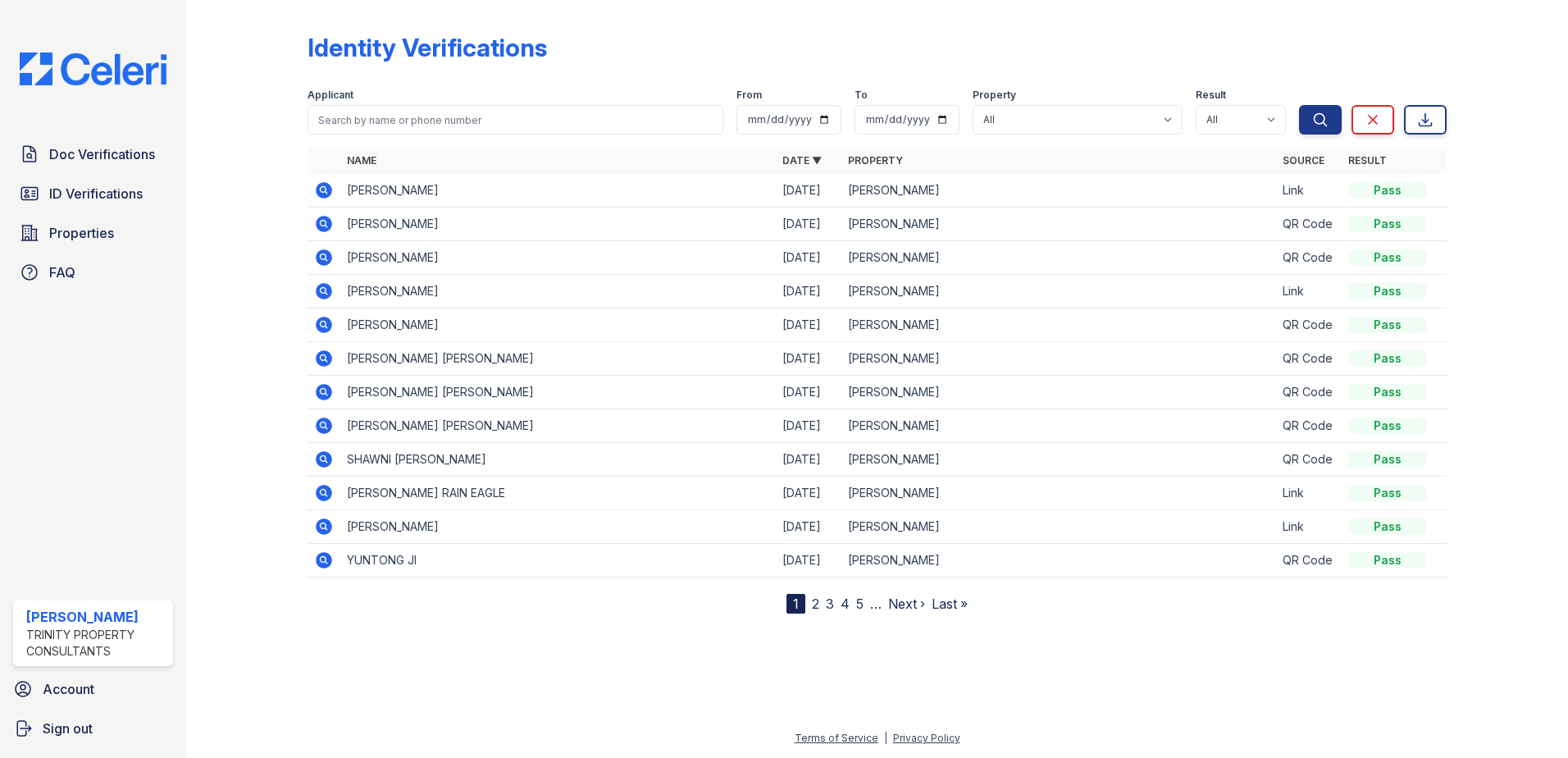
click at [327, 189] on icon at bounding box center [323, 189] width 16 height 16
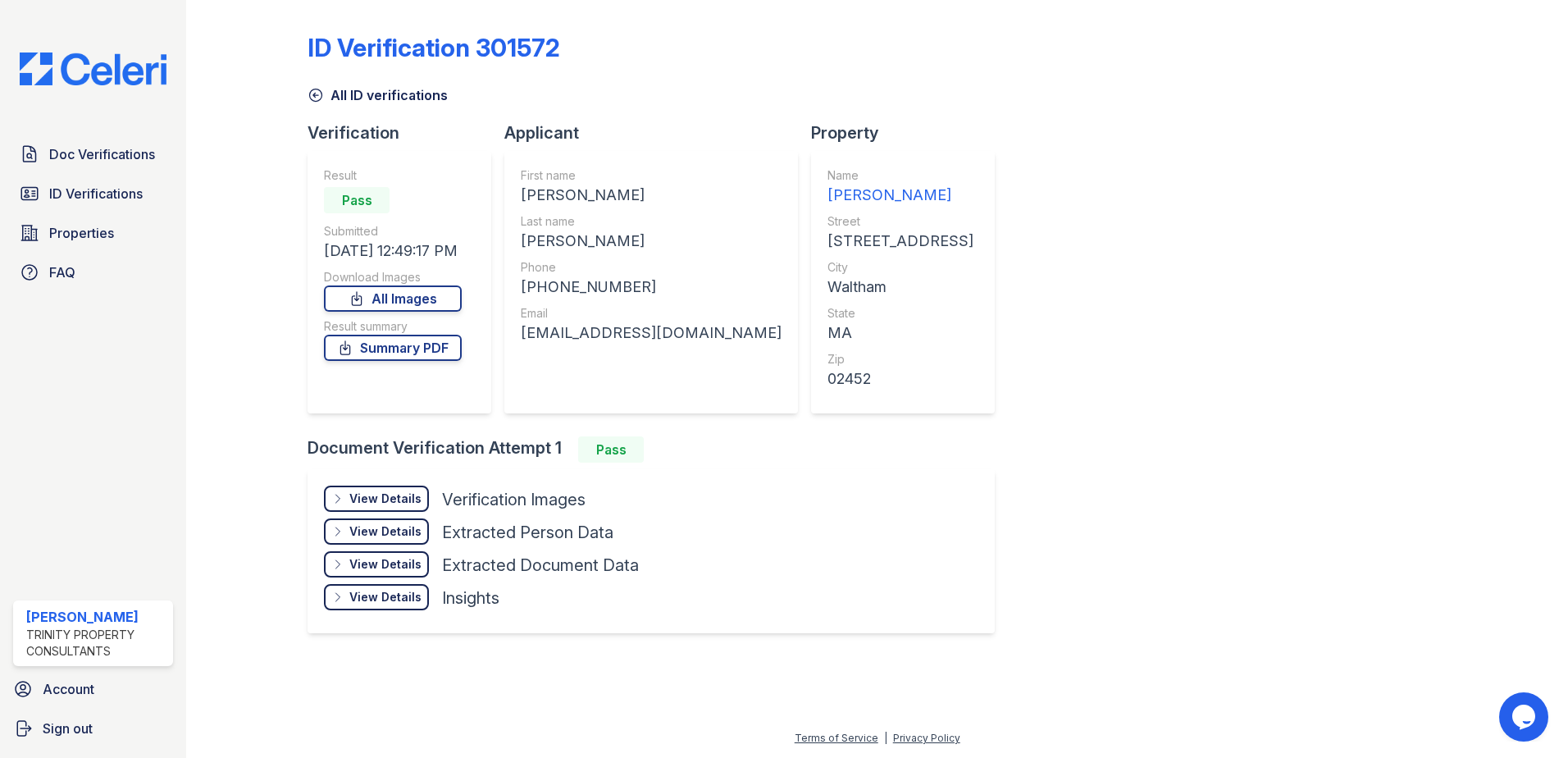
click at [1059, 244] on div "ID Verification 301572 All ID verifications Verification Result Pass Submitted …" at bounding box center [877, 331] width 1139 height 649
drag, startPoint x: 770, startPoint y: 600, endPoint x: 750, endPoint y: 600, distance: 20.0
click at [765, 600] on div "View Details Details Hide Details Details Verification Images Face Open Documen…" at bounding box center [651, 551] width 688 height 164
click at [84, 312] on div "Doc Verifications ID Verifications Properties FAQ ReNew Waltham Trinity Propert…" at bounding box center [93, 379] width 186 height 758
click at [104, 153] on span "Doc Verifications" at bounding box center [102, 154] width 106 height 20
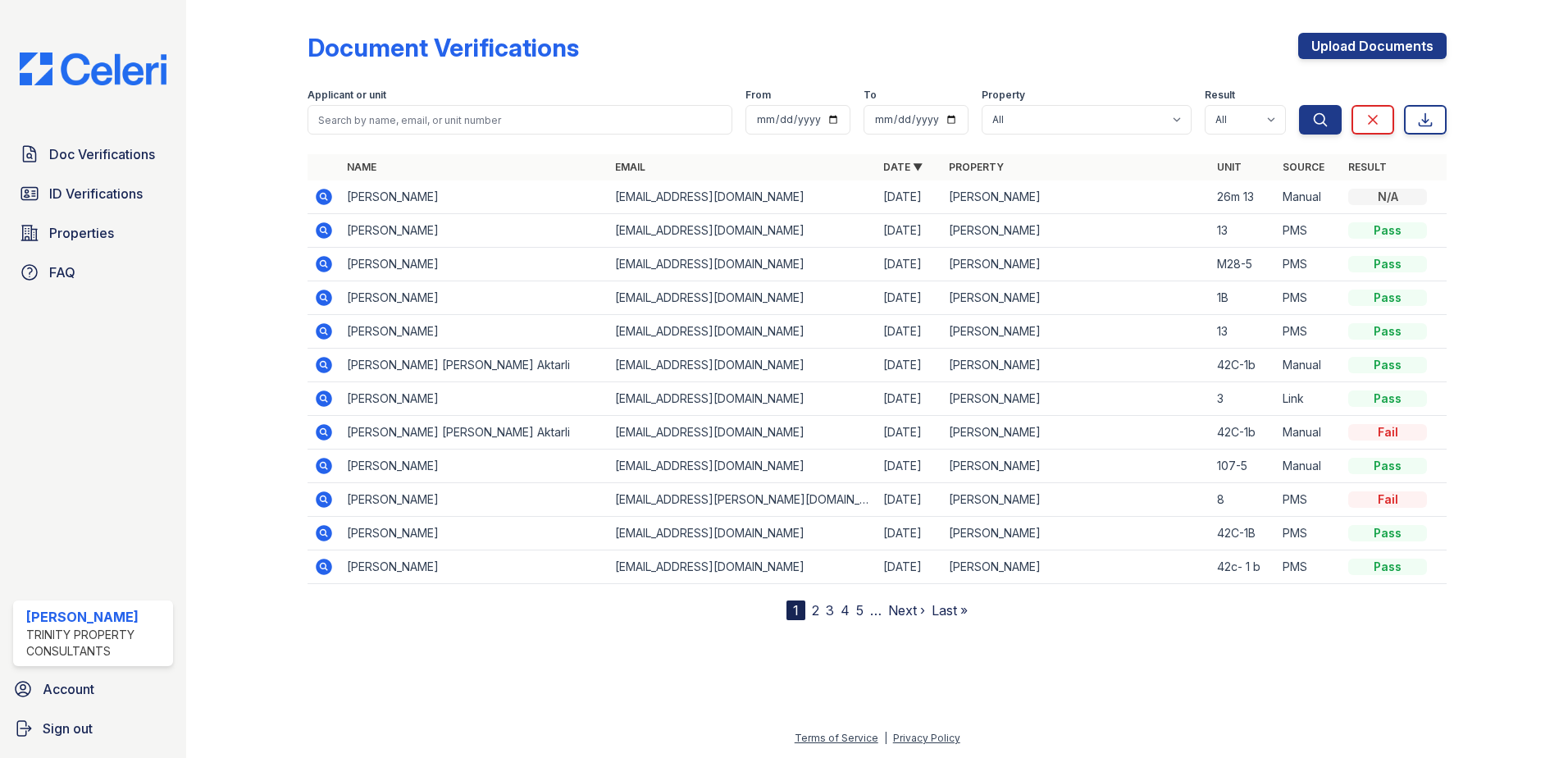
click at [323, 194] on icon at bounding box center [323, 196] width 20 height 20
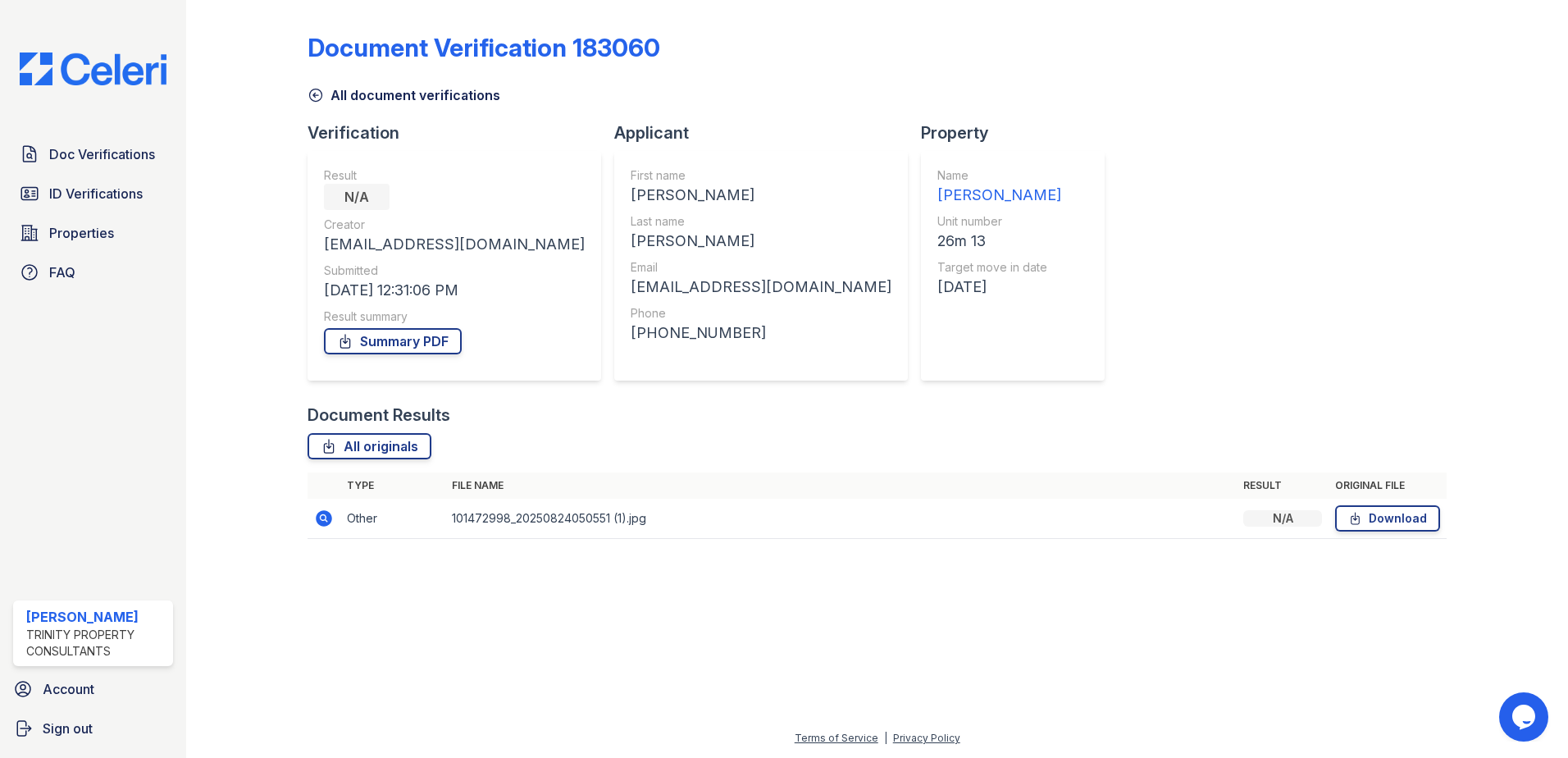
drag, startPoint x: 913, startPoint y: 516, endPoint x: 567, endPoint y: 514, distance: 346.0
click at [569, 514] on td "101472998_20250824050551 (1).jpg" at bounding box center [841, 518] width 791 height 40
click at [324, 521] on icon at bounding box center [323, 518] width 16 height 16
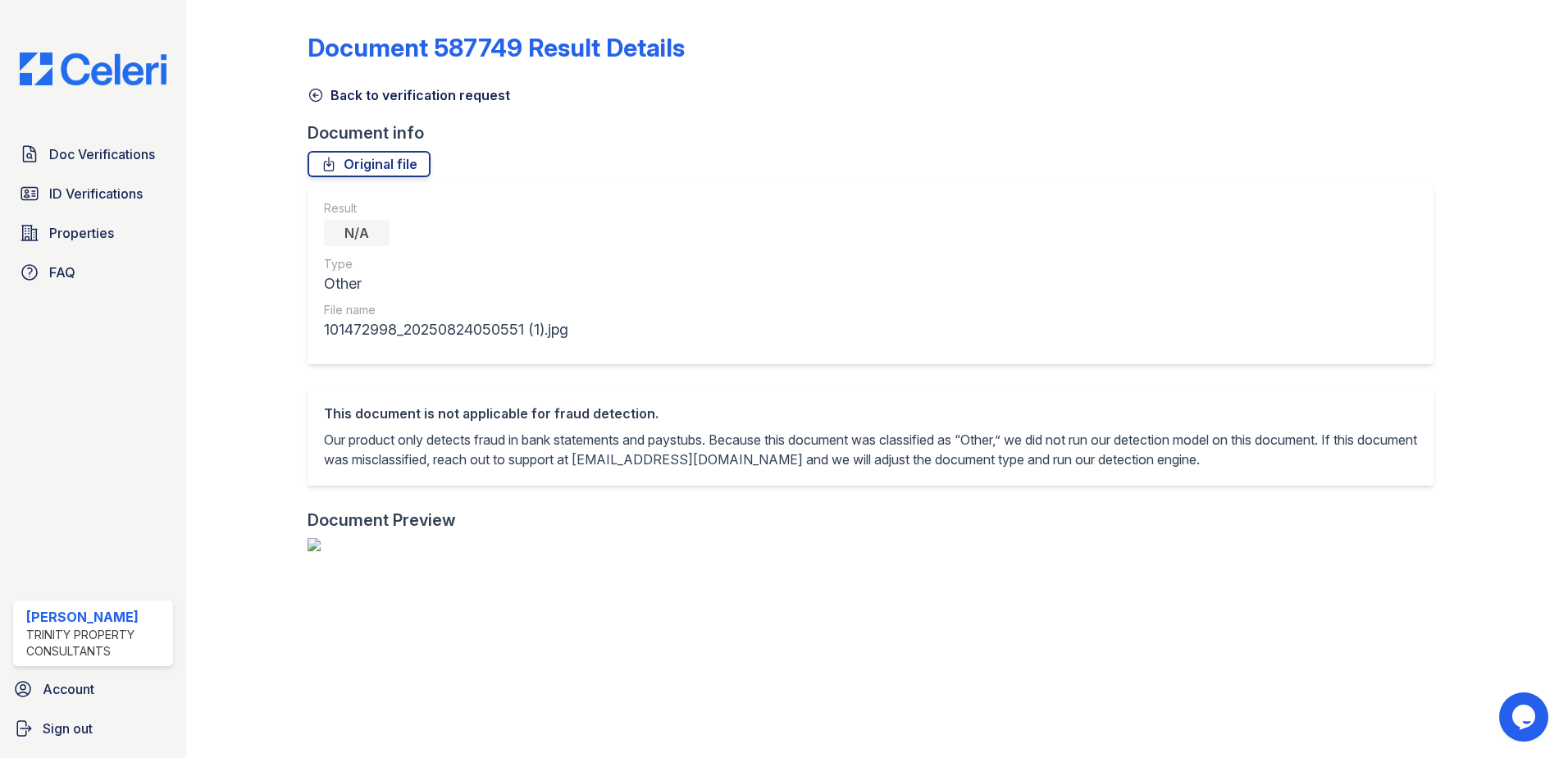
click at [953, 226] on div "Result N/A Type Other File name 101472998_20250824050551 (1).jpg" at bounding box center [870, 273] width 1127 height 181
click at [120, 157] on span "Doc Verifications" at bounding box center [102, 154] width 106 height 20
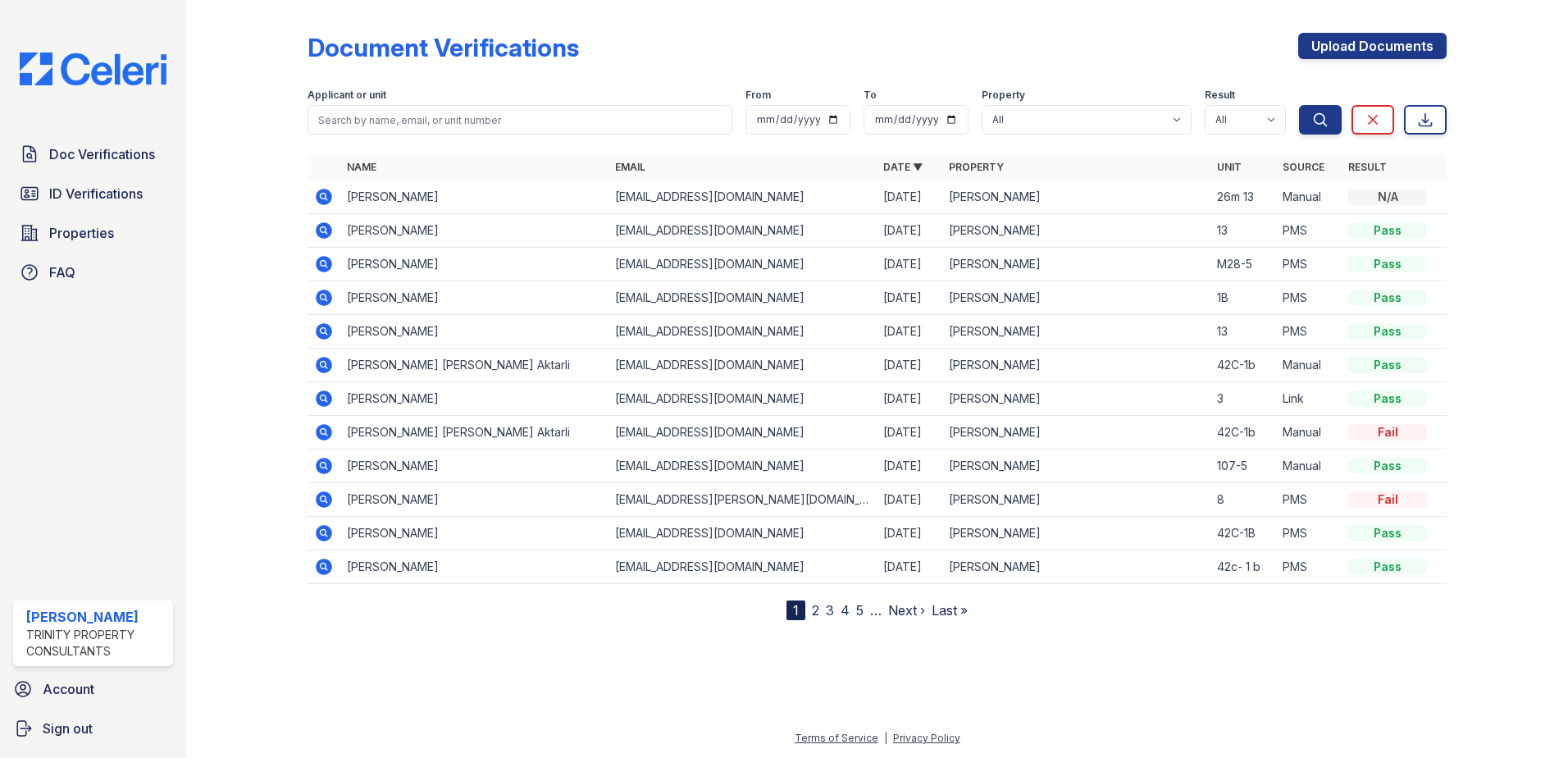
click at [320, 230] on icon at bounding box center [323, 230] width 20 height 20
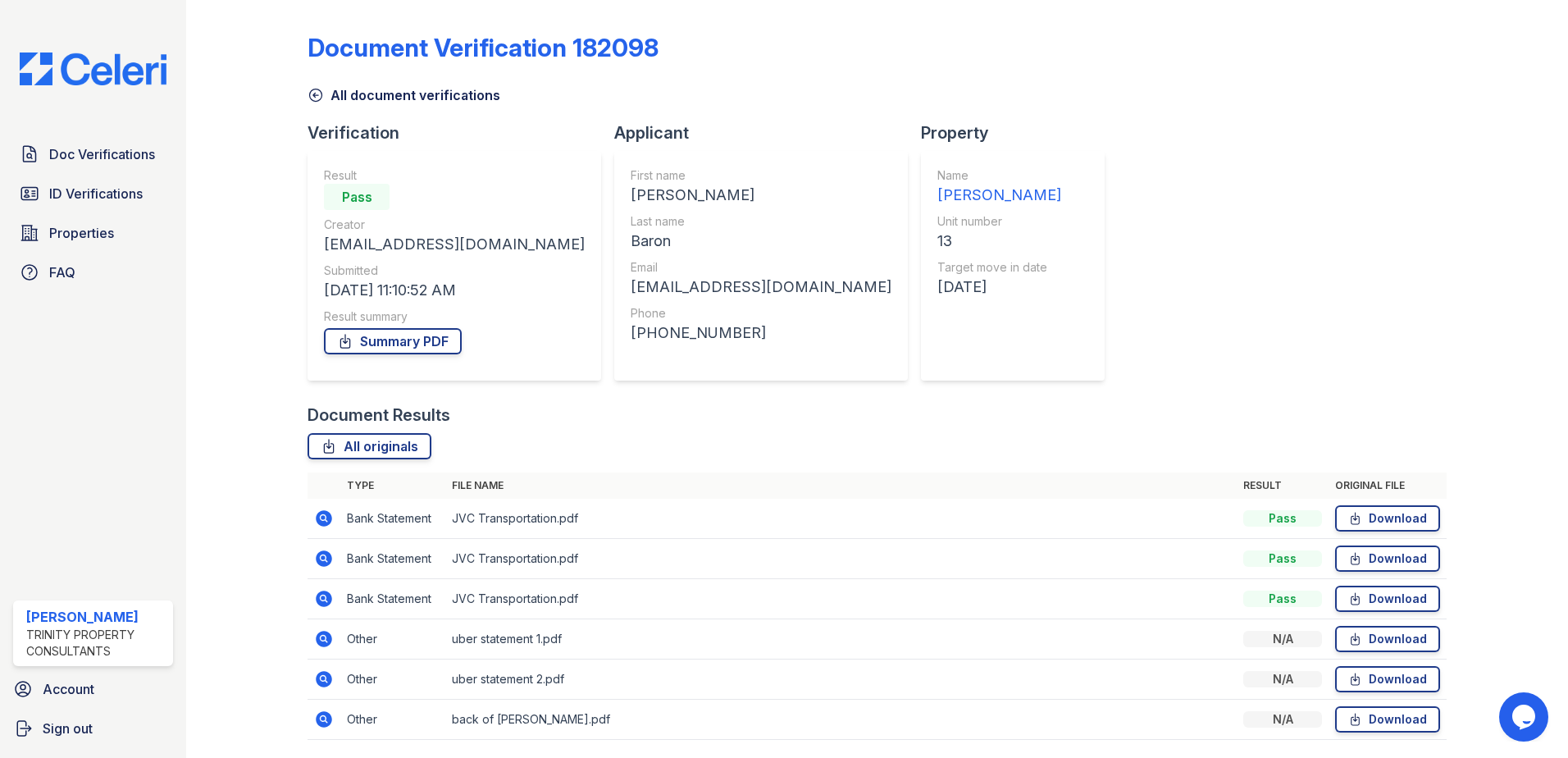
click at [467, 229] on div "Creator [EMAIL_ADDRESS][DOMAIN_NAME]" at bounding box center [454, 236] width 261 height 39
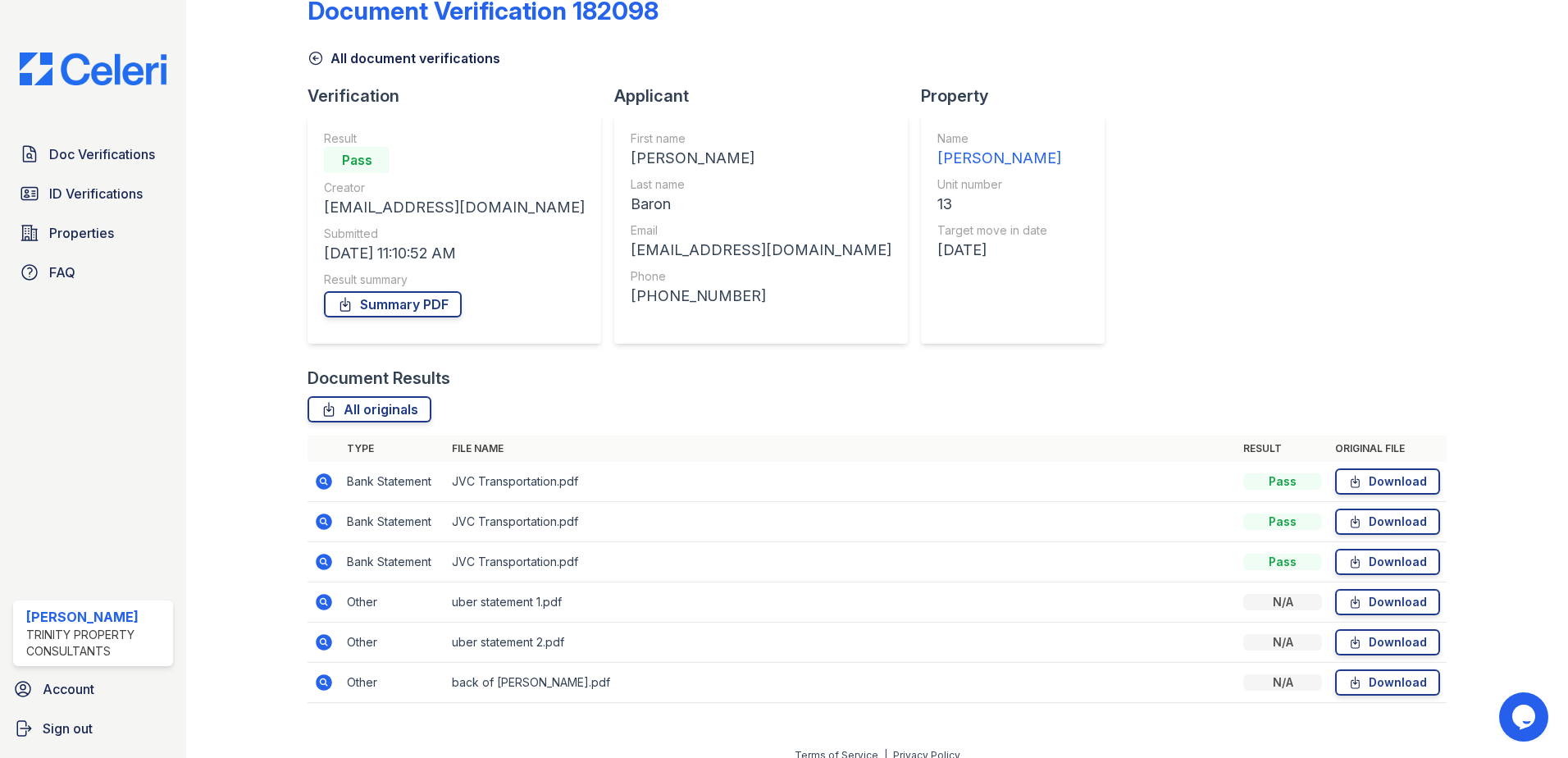
scroll to position [54, 0]
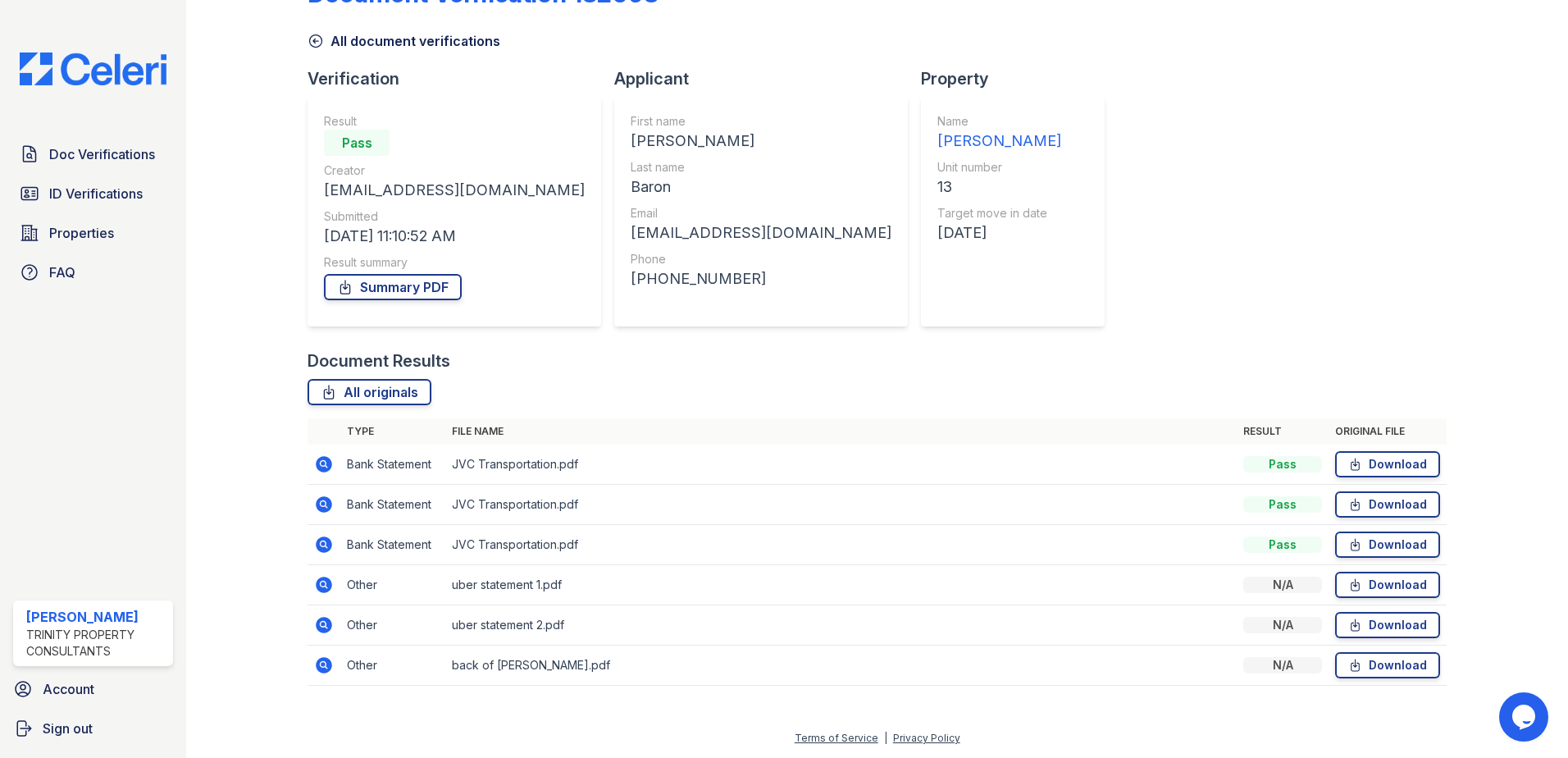
click at [810, 393] on div "All originals" at bounding box center [877, 391] width 1139 height 26
click at [891, 501] on td "JVC Transportation.pdf" at bounding box center [841, 504] width 791 height 40
drag, startPoint x: 1203, startPoint y: 74, endPoint x: 1093, endPoint y: 25, distance: 120.4
click at [1205, 73] on div "Document Verification 182098 All document verifications Verification Result Pas…" at bounding box center [877, 327] width 1139 height 750
drag, startPoint x: 948, startPoint y: 483, endPoint x: 942, endPoint y: 412, distance: 71.3
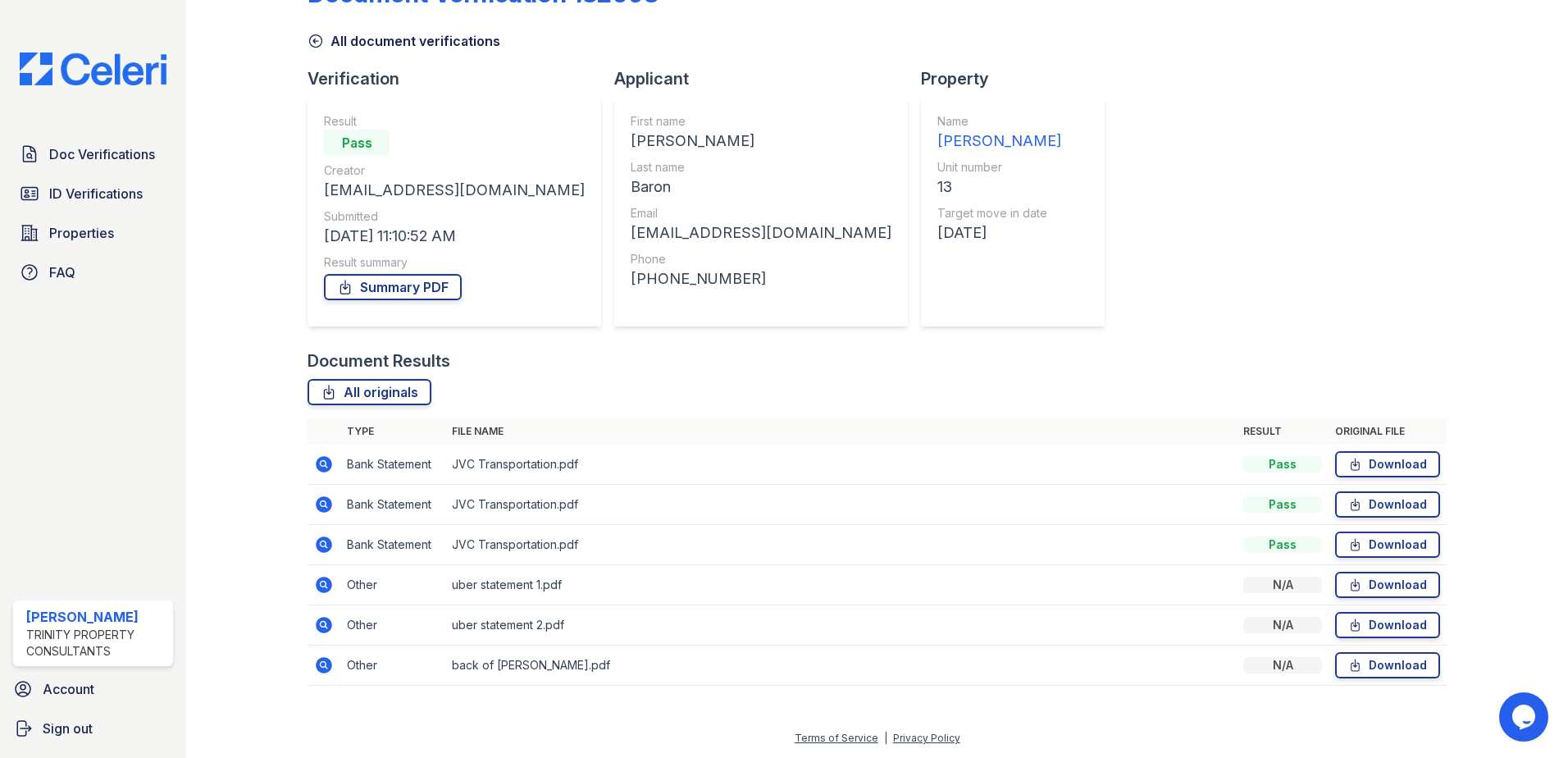
click at [947, 458] on td "JVC Transportation.pdf" at bounding box center [841, 464] width 791 height 40
